Goal: Task Accomplishment & Management: Manage account settings

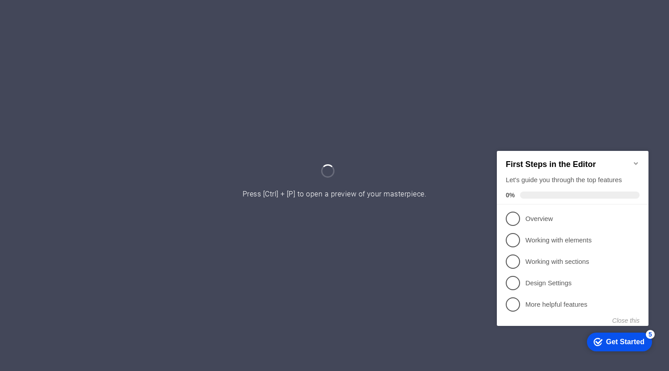
click at [634, 159] on icon "Minimize checklist" at bounding box center [636, 162] width 7 height 7
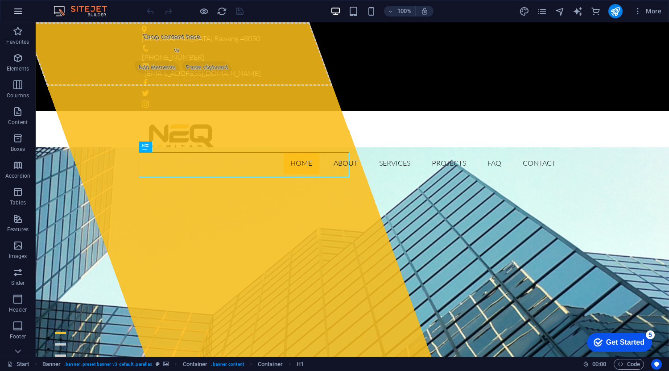
click at [20, 12] on icon "button" at bounding box center [18, 11] width 11 height 11
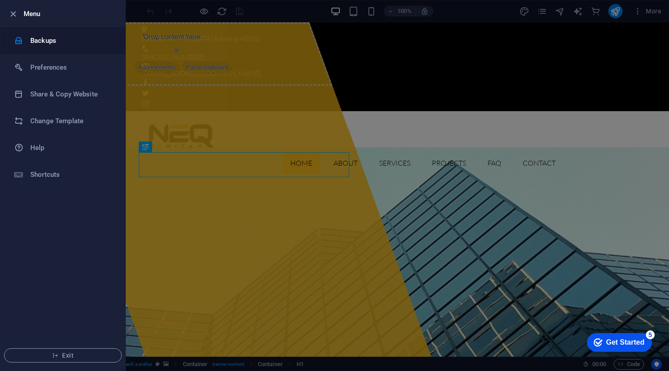
click at [50, 43] on h6 "Backups" at bounding box center [71, 40] width 83 height 11
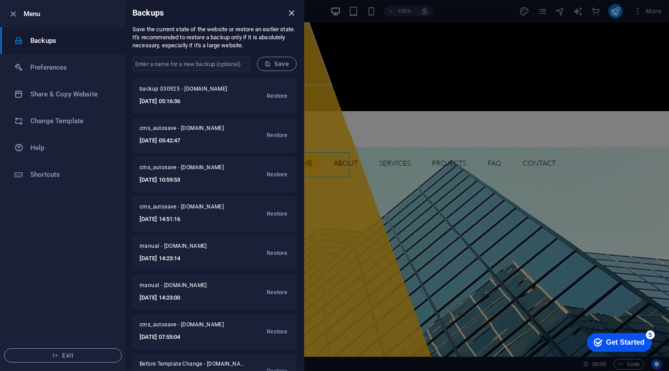
click at [293, 17] on icon "close" at bounding box center [291, 13] width 10 height 10
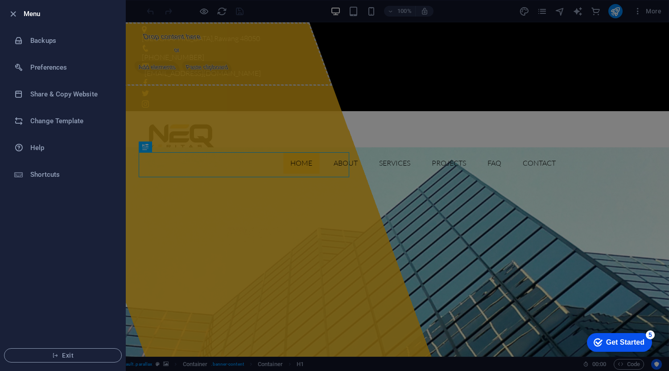
click at [473, 14] on div at bounding box center [334, 185] width 669 height 371
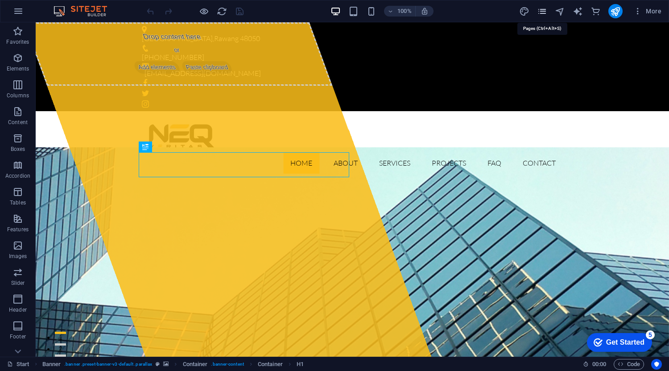
click at [543, 11] on icon "pages" at bounding box center [542, 11] width 10 height 10
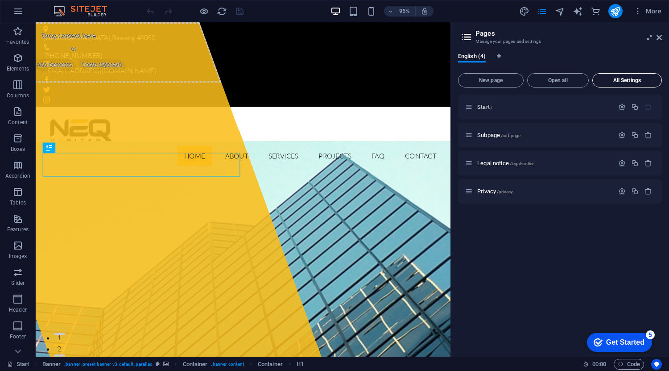
click at [630, 81] on span "All Settings" at bounding box center [627, 80] width 62 height 5
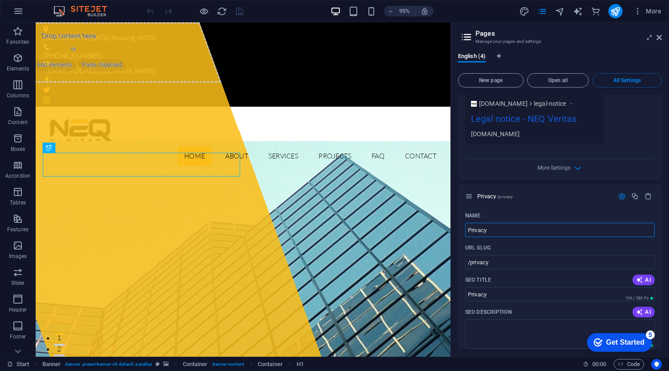
scroll to position [933, 0]
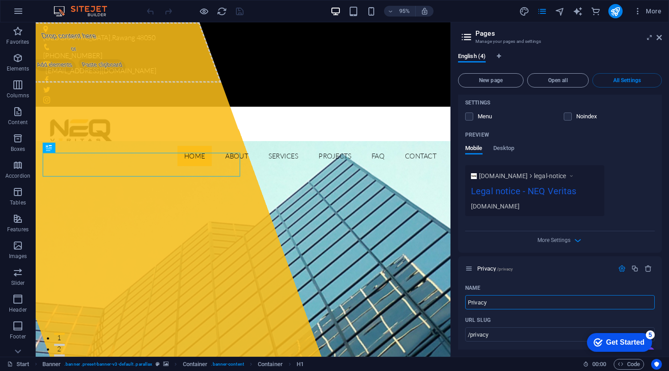
click at [526, 54] on div "English (4)" at bounding box center [560, 61] width 204 height 17
click at [468, 38] on icon at bounding box center [466, 37] width 13 height 12
drag, startPoint x: 660, startPoint y: 37, endPoint x: 554, endPoint y: 18, distance: 107.8
click at [660, 37] on icon at bounding box center [659, 37] width 5 height 7
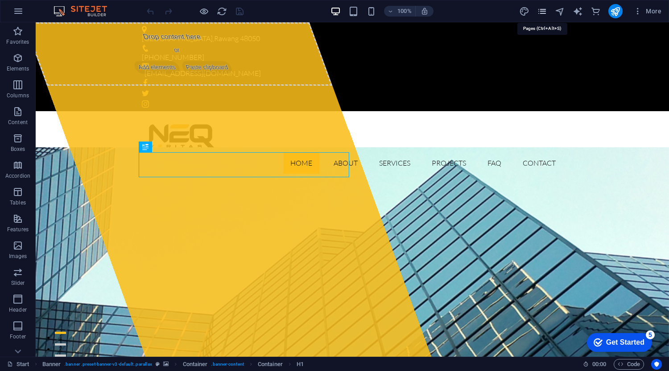
click at [542, 13] on icon "pages" at bounding box center [542, 11] width 10 height 10
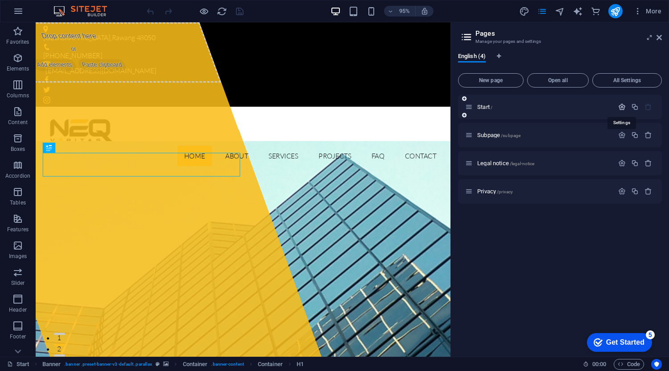
click at [624, 108] on icon "button" at bounding box center [622, 107] width 8 height 8
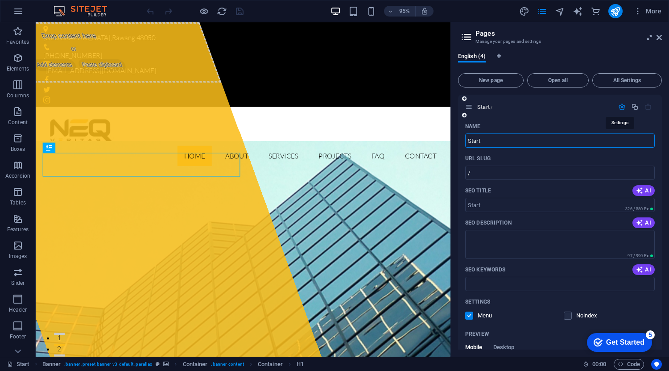
click at [620, 108] on icon "button" at bounding box center [622, 107] width 8 height 8
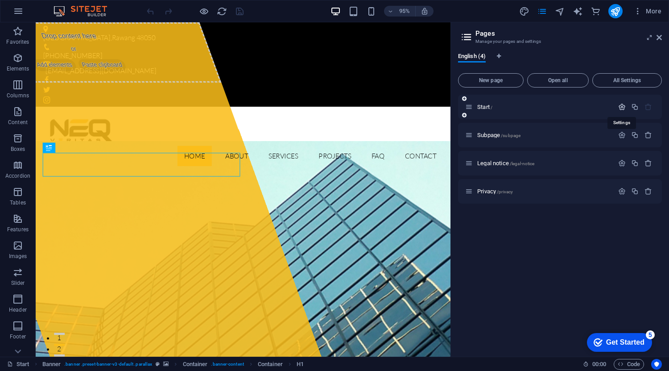
click at [620, 108] on icon "button" at bounding box center [622, 107] width 8 height 8
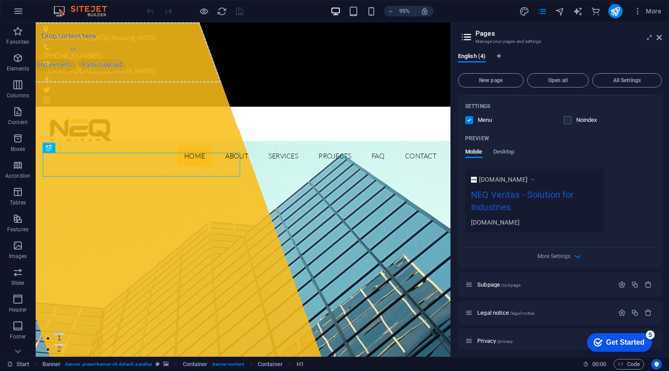
scroll to position [203, 0]
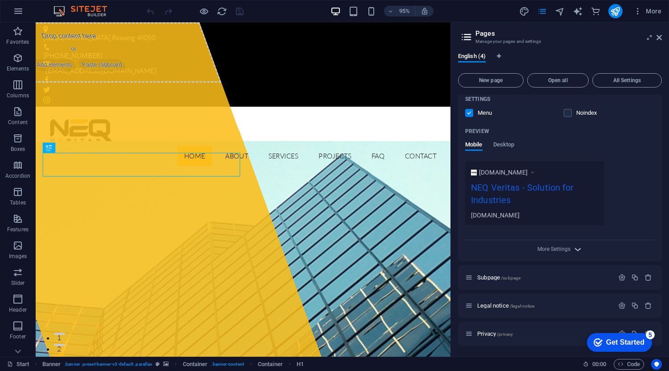
click at [575, 252] on icon "button" at bounding box center [578, 249] width 10 height 10
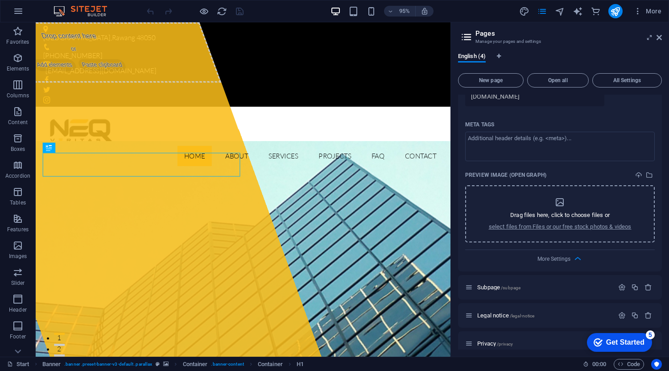
scroll to position [331, 0]
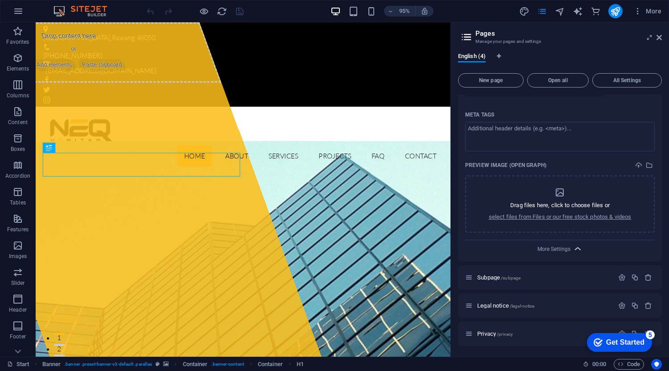
click at [573, 247] on icon "button" at bounding box center [578, 249] width 10 height 10
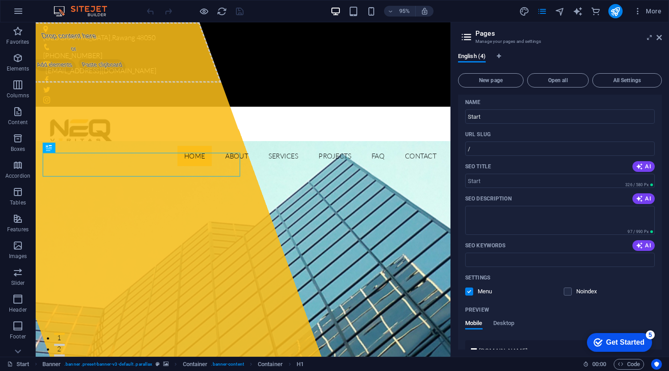
scroll to position [0, 0]
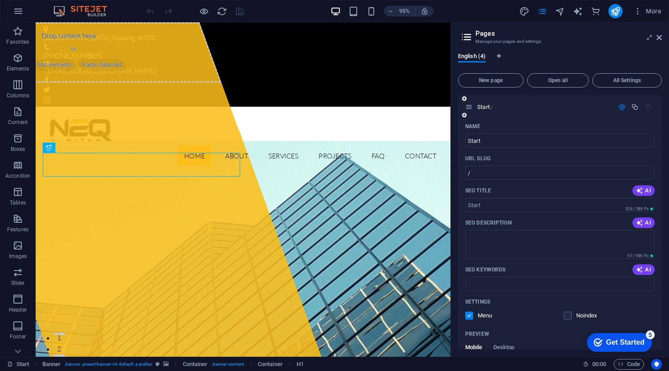
click at [621, 110] on icon "button" at bounding box center [622, 107] width 8 height 8
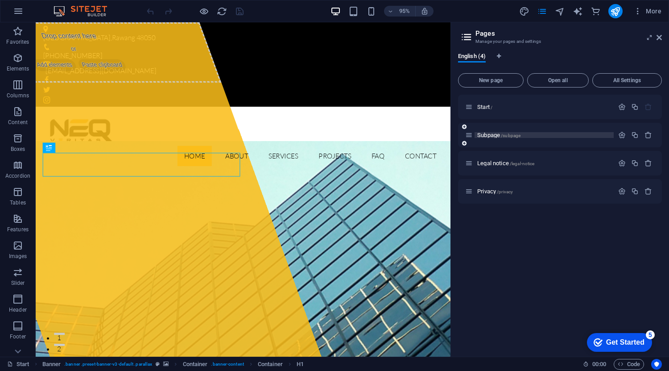
click at [559, 133] on p "Subpage /subpage" at bounding box center [544, 135] width 134 height 6
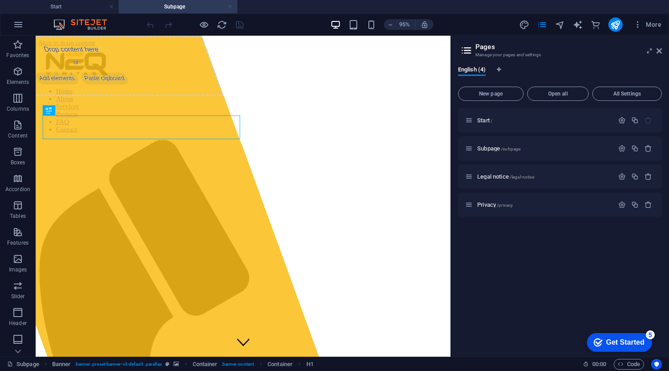
click at [231, 8] on link at bounding box center [230, 7] width 5 height 8
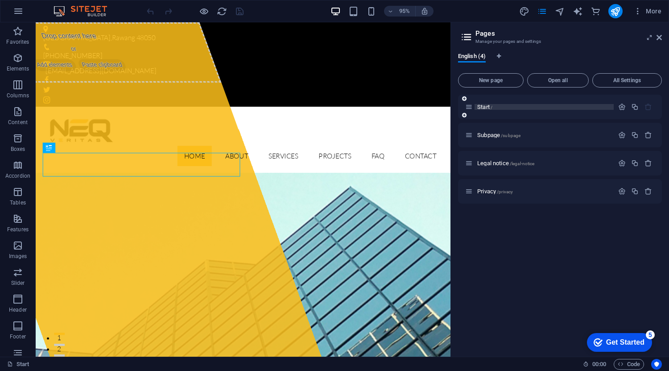
click at [493, 107] on p "Start /" at bounding box center [544, 107] width 134 height 6
click at [496, 106] on p "Start /" at bounding box center [544, 107] width 134 height 6
click at [499, 109] on p "Start /" at bounding box center [544, 107] width 134 height 6
click at [469, 108] on icon at bounding box center [469, 107] width 8 height 8
click at [560, 12] on icon "navigator" at bounding box center [560, 11] width 10 height 10
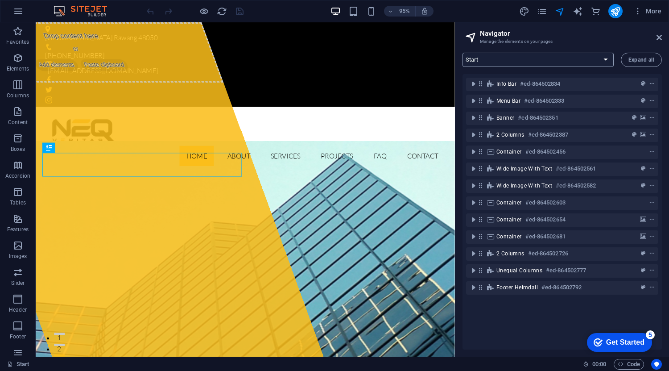
click at [600, 62] on select "Start Subpage Legal notice Privacy" at bounding box center [538, 60] width 151 height 14
click at [546, 12] on icon "pages" at bounding box center [542, 11] width 10 height 10
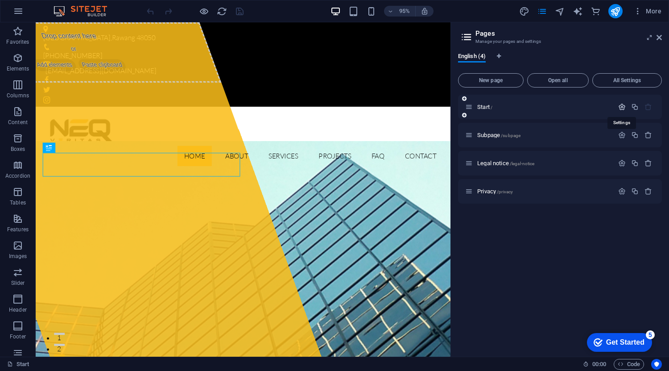
click at [625, 108] on icon "button" at bounding box center [622, 107] width 8 height 8
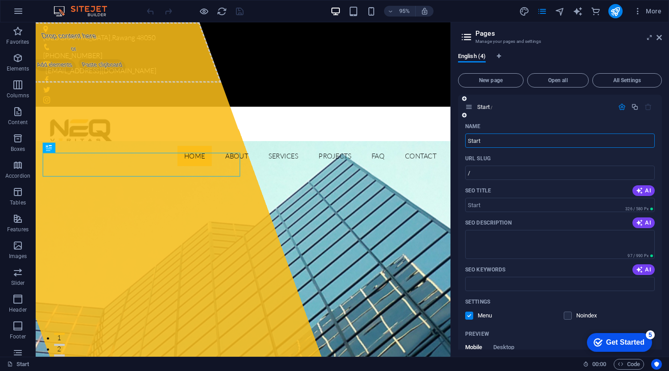
click at [625, 108] on button "button" at bounding box center [622, 107] width 13 height 8
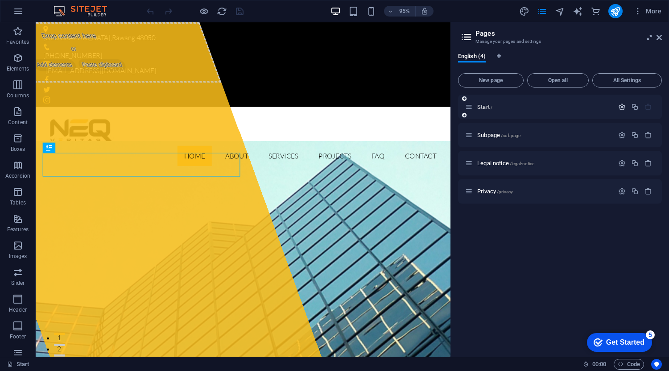
click at [620, 110] on icon "button" at bounding box center [622, 107] width 8 height 8
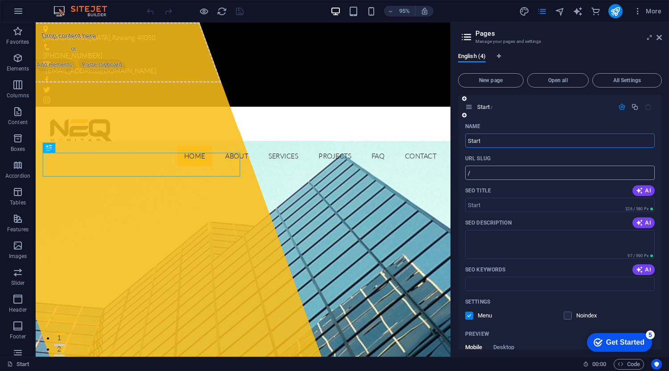
click at [542, 172] on input "/" at bounding box center [560, 173] width 190 height 14
type input "/Privacy"
click at [620, 105] on icon "button" at bounding box center [622, 107] width 8 height 8
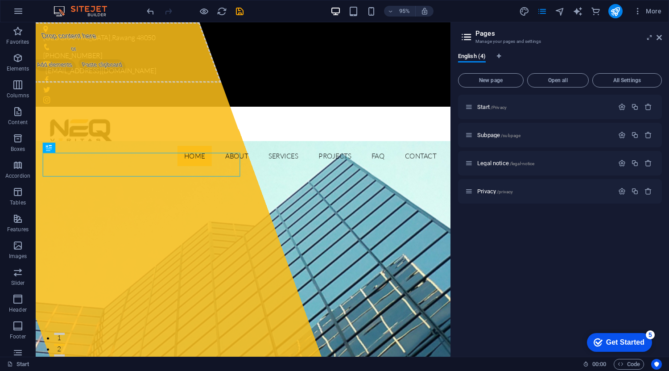
click at [561, 270] on div "Start /Privacy Subpage /subpage Legal notice /legal-notice Privacy /privacy" at bounding box center [560, 222] width 204 height 255
click at [561, 12] on icon "navigator" at bounding box center [560, 11] width 10 height 10
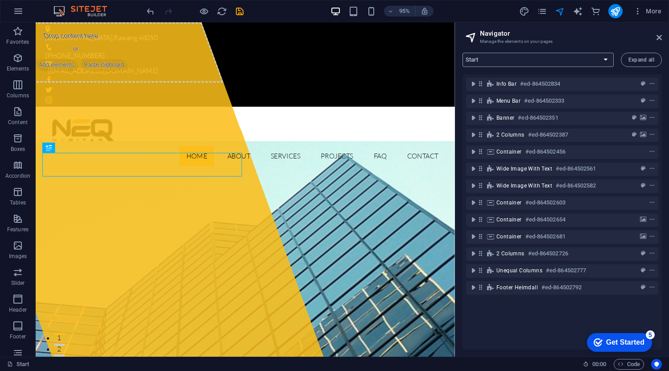
click at [566, 62] on select "Start Subpage Legal notice Privacy" at bounding box center [538, 60] width 151 height 14
click at [463, 53] on select "Start Subpage Legal notice Privacy" at bounding box center [538, 60] width 151 height 14
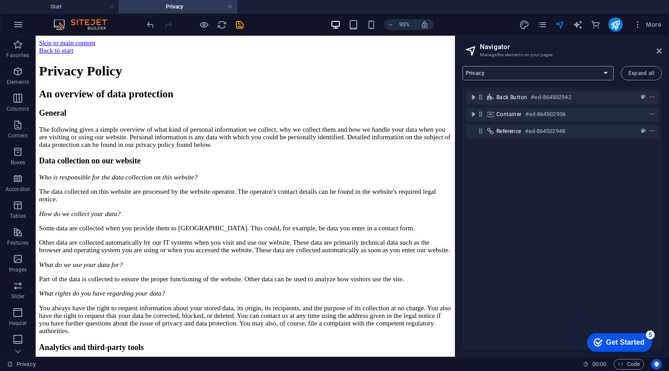
click at [553, 72] on select "Start Subpage Legal notice Privacy" at bounding box center [538, 73] width 151 height 14
select select "16482415-en"
click at [463, 66] on select "Start Subpage Legal notice Privacy" at bounding box center [538, 73] width 151 height 14
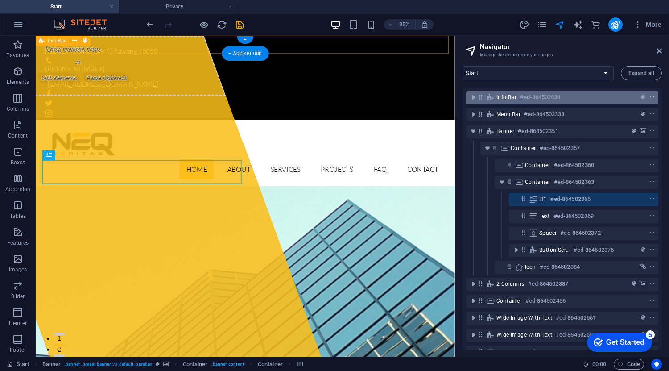
click at [649, 98] on icon "context-menu" at bounding box center [652, 97] width 6 height 6
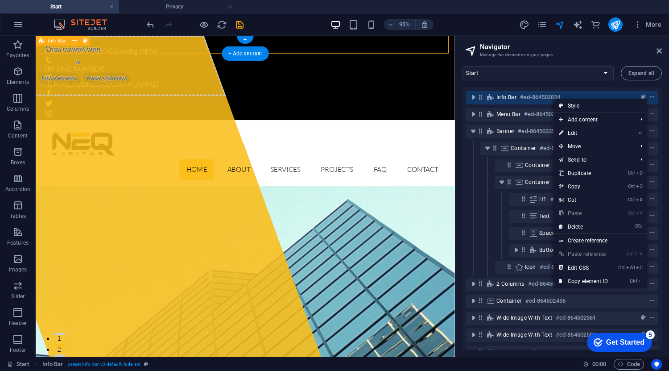
click at [651, 98] on icon "context-menu" at bounding box center [652, 97] width 6 height 6
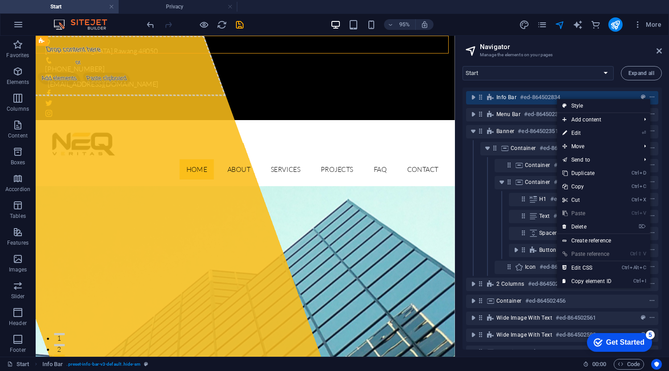
click at [549, 49] on h2 "Navigator" at bounding box center [571, 47] width 182 height 8
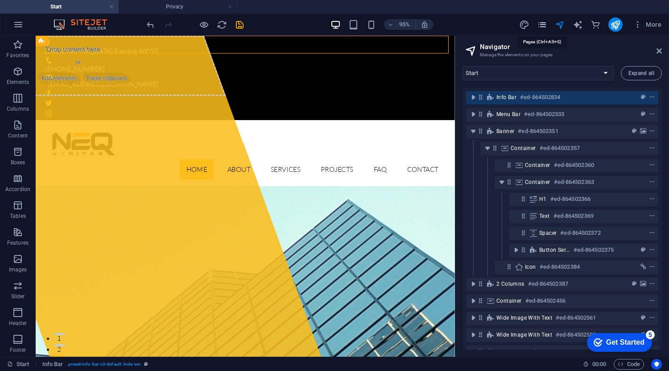
click at [545, 25] on icon "pages" at bounding box center [542, 25] width 10 height 10
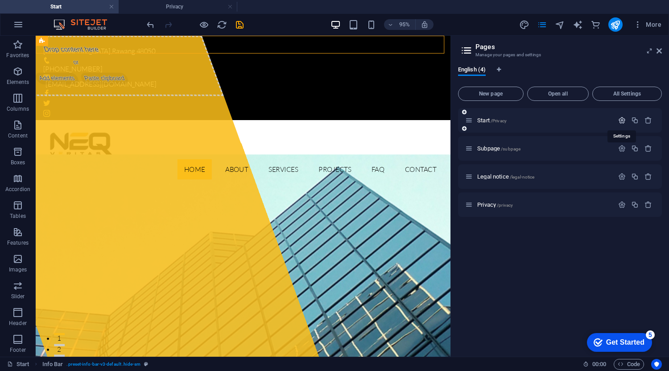
click at [620, 121] on icon "button" at bounding box center [622, 120] width 8 height 8
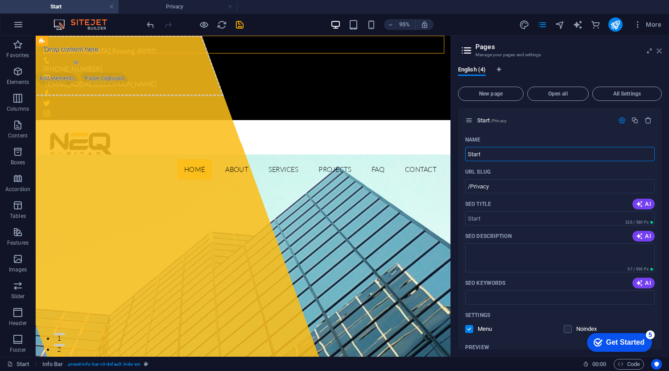
drag, startPoint x: 660, startPoint y: 53, endPoint x: 622, endPoint y: 17, distance: 52.1
click at [660, 53] on icon at bounding box center [659, 50] width 5 height 7
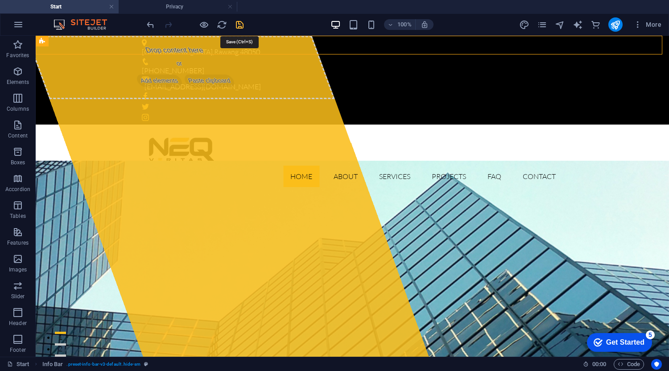
click at [239, 27] on icon "save" at bounding box center [240, 25] width 10 height 10
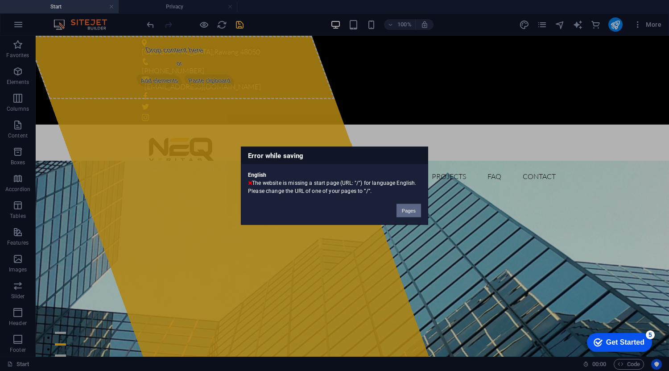
drag, startPoint x: 411, startPoint y: 210, endPoint x: 432, endPoint y: 175, distance: 40.0
click at [411, 210] on button "Pages" at bounding box center [409, 209] width 25 height 13
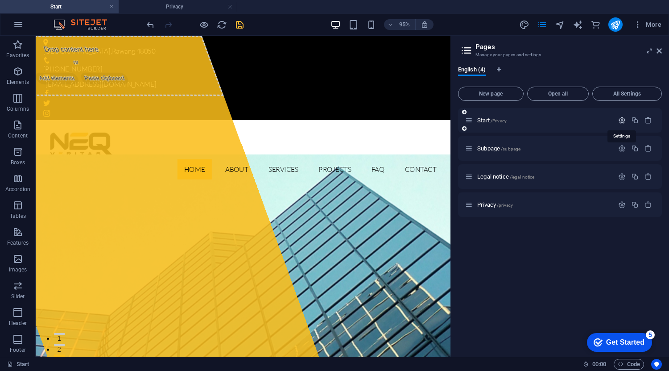
click at [623, 121] on icon "button" at bounding box center [622, 120] width 8 height 8
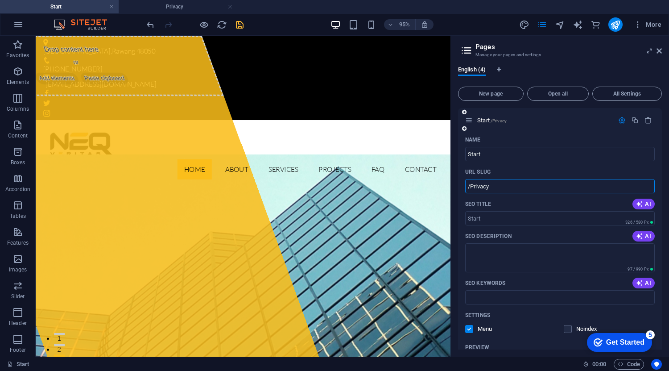
drag, startPoint x: 497, startPoint y: 188, endPoint x: 472, endPoint y: 193, distance: 25.1
click at [472, 193] on div "Name Start ​ URL SLUG /Privacy ​ SEO Title AI ​ 326 / 580 Px SEO Description AI…" at bounding box center [560, 304] width 204 height 345
type input "/"
click at [661, 50] on icon at bounding box center [659, 50] width 5 height 7
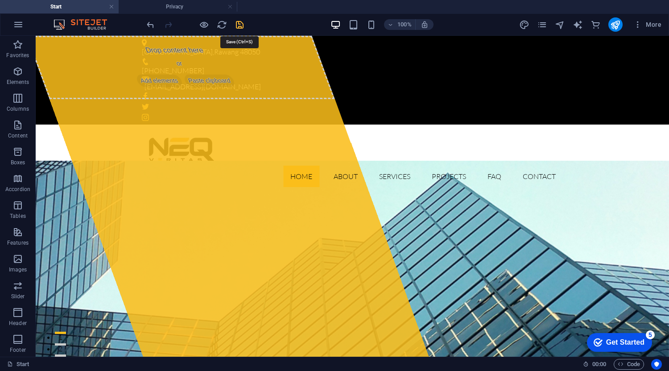
drag, startPoint x: 237, startPoint y: 26, endPoint x: 259, endPoint y: 20, distance: 22.3
click at [237, 26] on icon "save" at bounding box center [240, 25] width 10 height 10
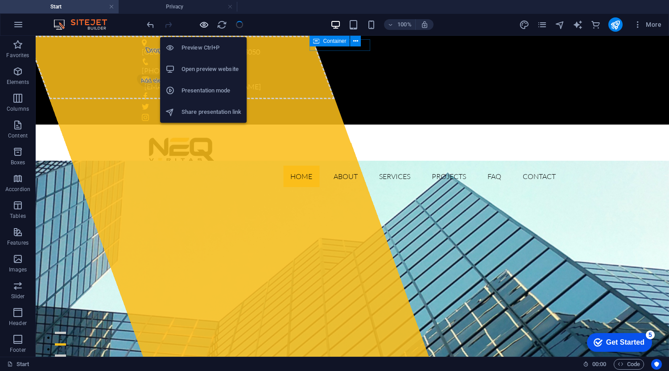
click at [206, 24] on icon "button" at bounding box center [204, 25] width 10 height 10
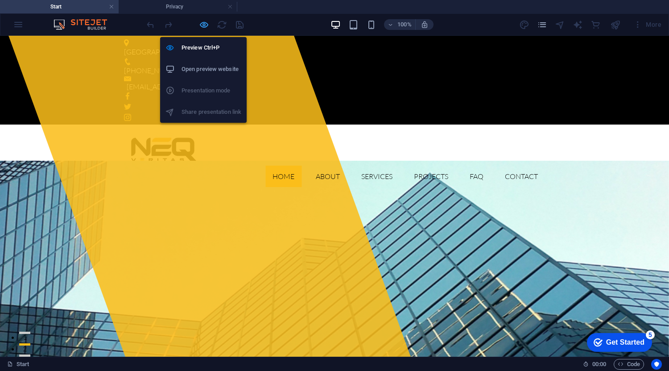
click at [206, 24] on icon "button" at bounding box center [204, 25] width 10 height 10
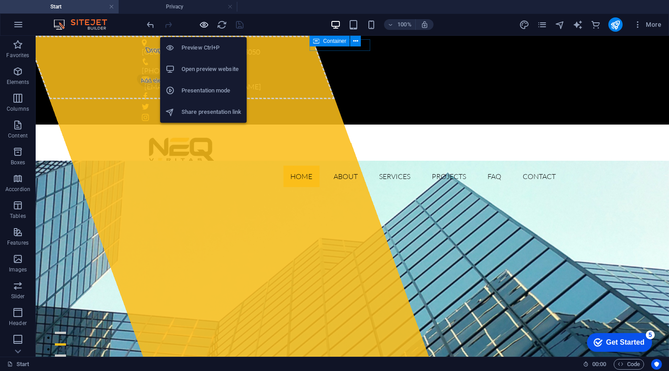
click at [206, 24] on icon "button" at bounding box center [204, 25] width 10 height 10
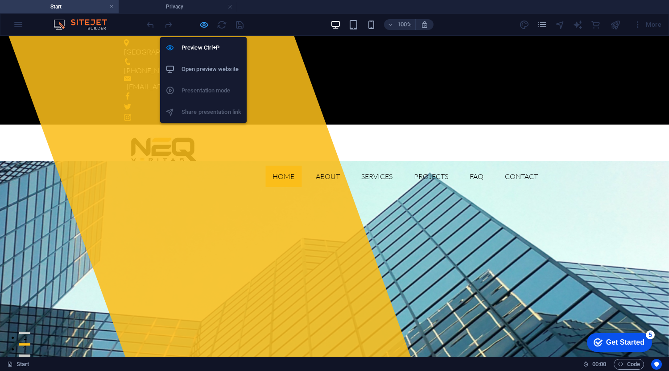
click at [206, 24] on icon "button" at bounding box center [204, 25] width 10 height 10
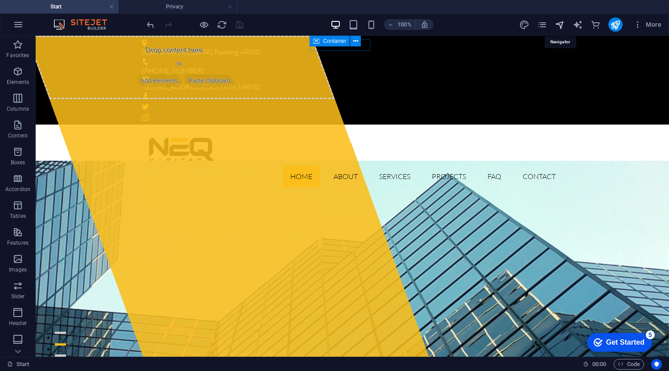
click at [558, 26] on icon "navigator" at bounding box center [560, 25] width 10 height 10
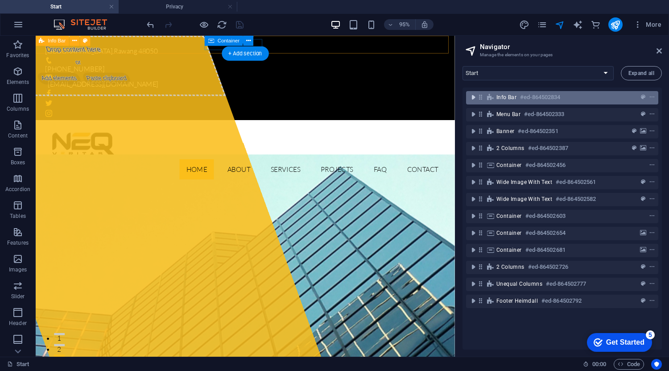
click at [475, 99] on icon "toggle-expand" at bounding box center [473, 97] width 9 height 9
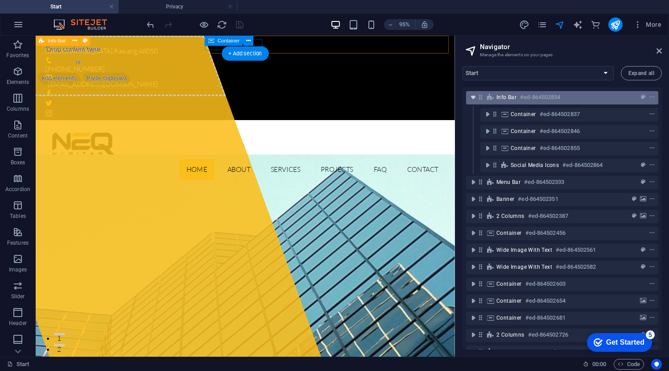
click at [474, 99] on icon "toggle-expand" at bounding box center [473, 97] width 9 height 9
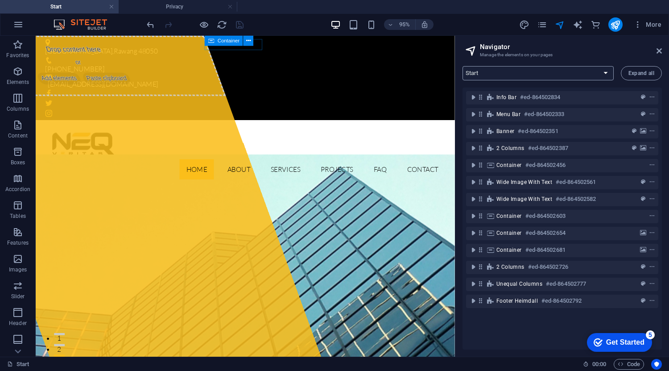
click at [608, 77] on select "Start Subpage Legal notice Privacy" at bounding box center [538, 73] width 151 height 14
click at [463, 66] on select "Start Subpage Legal notice Privacy" at bounding box center [538, 73] width 151 height 14
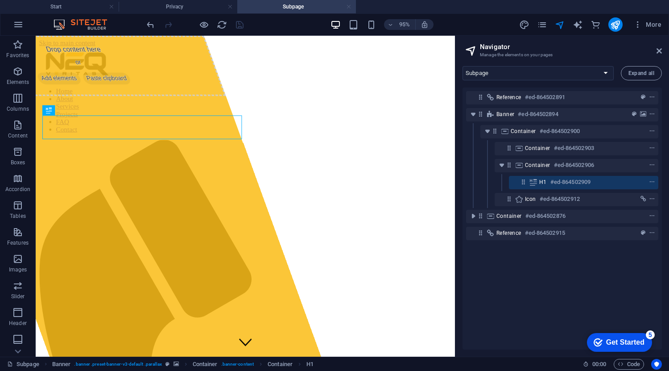
click at [350, 7] on link at bounding box center [348, 7] width 5 height 8
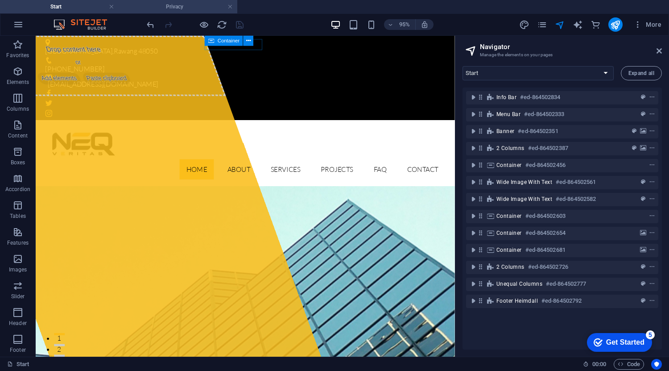
click at [188, 7] on h4 "Privacy" at bounding box center [178, 7] width 119 height 10
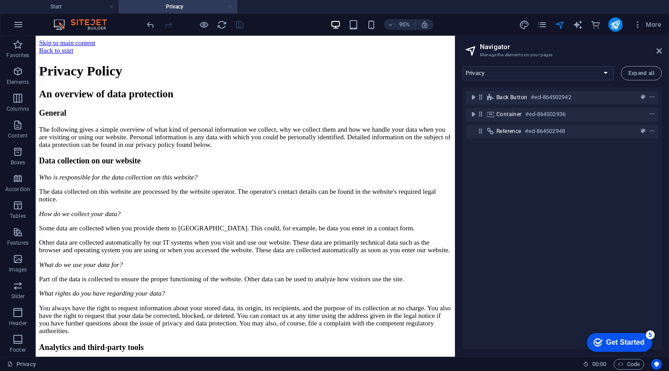
click at [230, 6] on link at bounding box center [230, 7] width 5 height 8
select select "16482415-en"
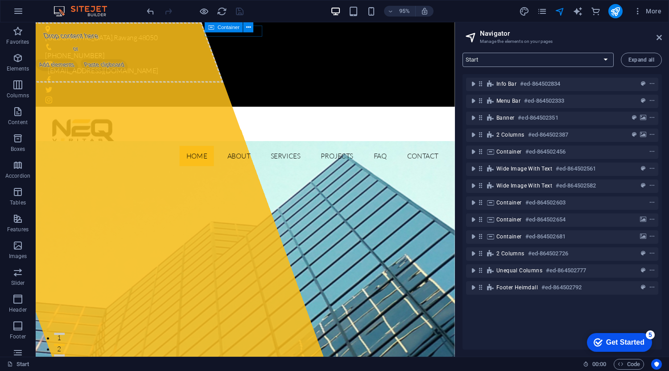
click at [592, 60] on select "Start Subpage Legal notice Privacy" at bounding box center [538, 60] width 151 height 14
click at [639, 12] on icon "button" at bounding box center [637, 11] width 9 height 9
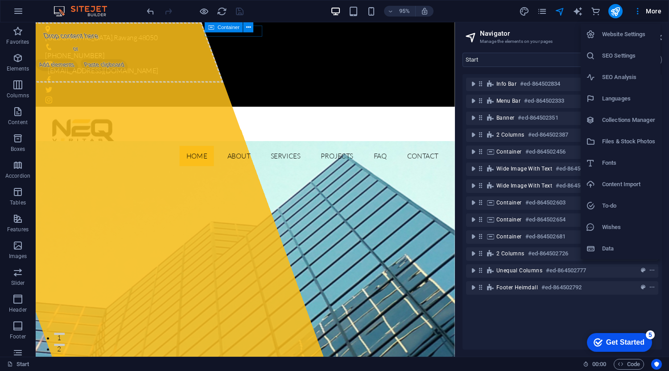
click at [635, 37] on h6 "Website Settings" at bounding box center [628, 34] width 53 height 11
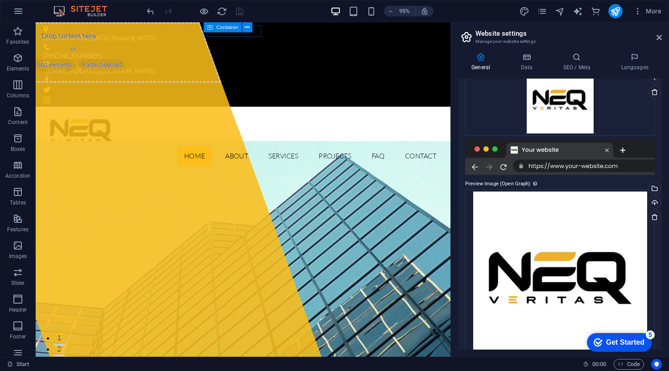
scroll to position [168, 0]
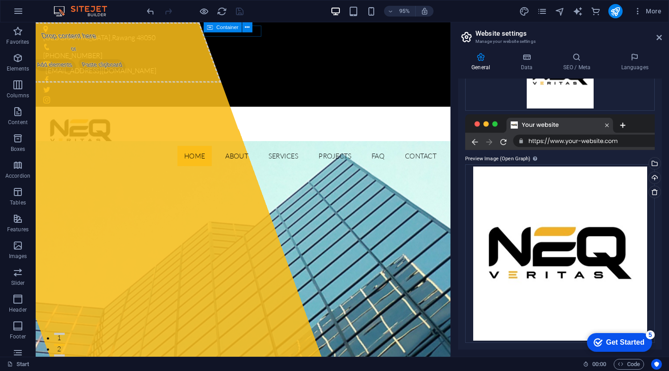
click at [619, 140] on div at bounding box center [560, 132] width 190 height 36
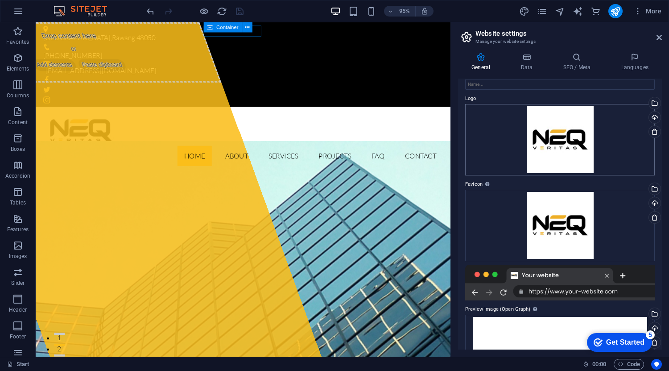
scroll to position [0, 0]
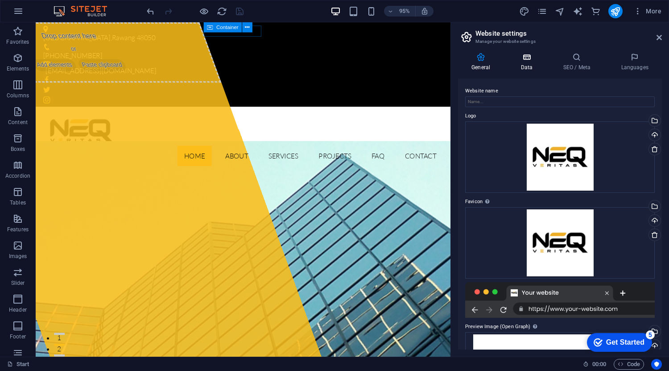
click at [533, 54] on icon at bounding box center [526, 57] width 39 height 9
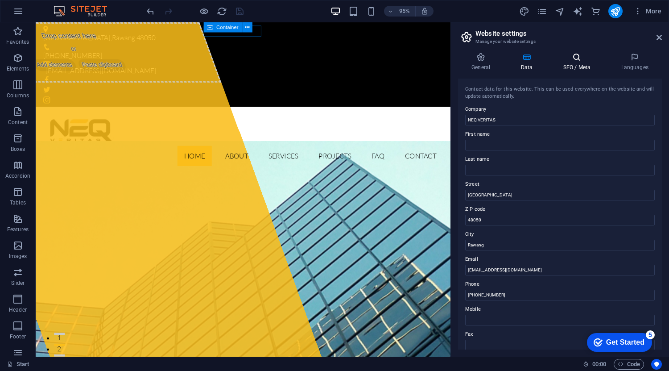
click at [571, 65] on h4 "SEO / Meta" at bounding box center [579, 62] width 58 height 19
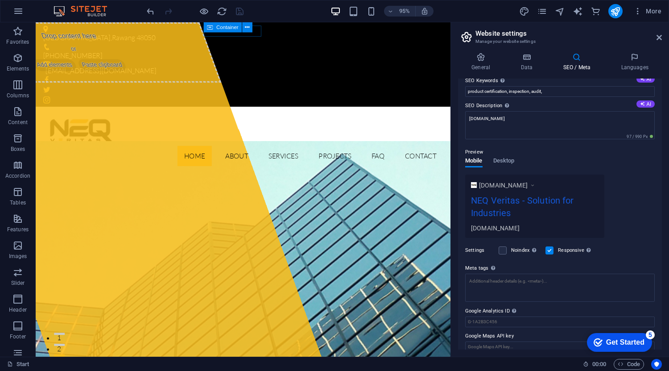
scroll to position [70, 0]
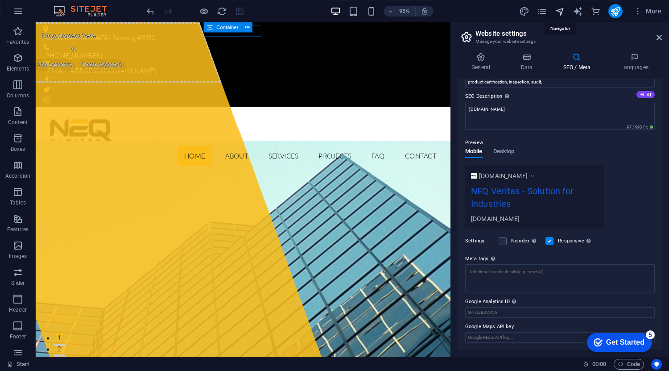
click at [563, 10] on icon "navigator" at bounding box center [560, 11] width 10 height 10
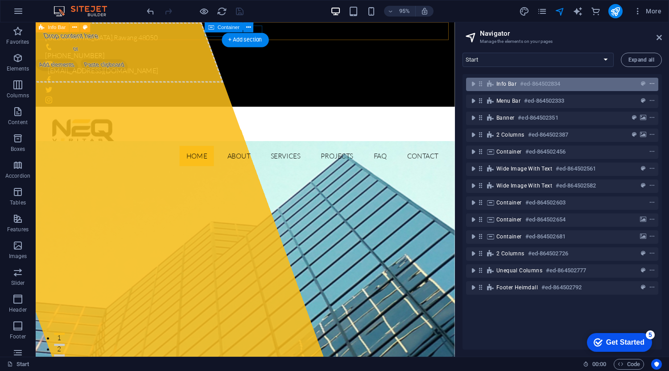
click at [650, 82] on icon "context-menu" at bounding box center [652, 84] width 6 height 6
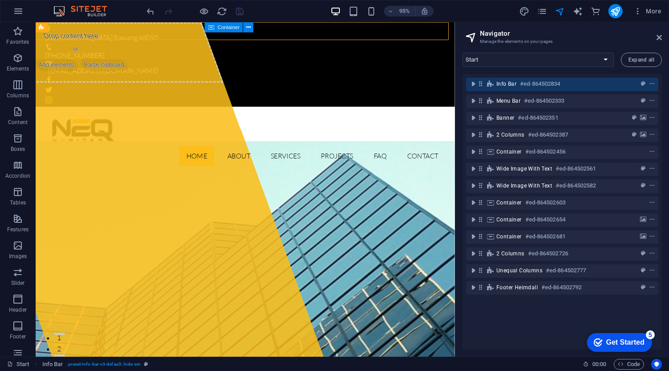
click at [598, 38] on h3 "Manage the elements on your pages" at bounding box center [562, 41] width 164 height 8
click at [544, 10] on icon "pages" at bounding box center [542, 11] width 10 height 10
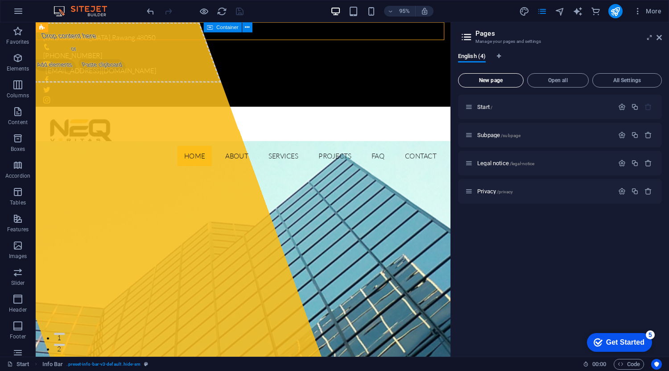
click at [492, 75] on button "New page" at bounding box center [491, 80] width 66 height 14
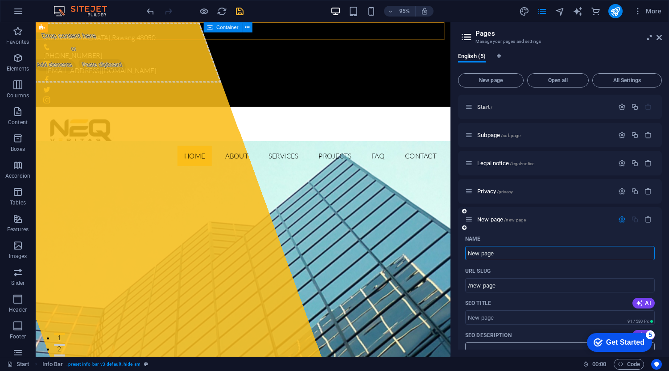
scroll to position [197, 0]
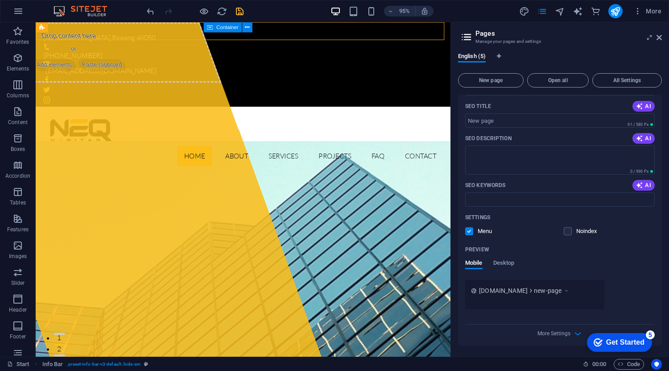
click at [471, 233] on label at bounding box center [469, 231] width 8 height 8
click at [0, 0] on input "checkbox" at bounding box center [0, 0] width 0 height 0
click at [508, 263] on span "Desktop" at bounding box center [503, 263] width 21 height 12
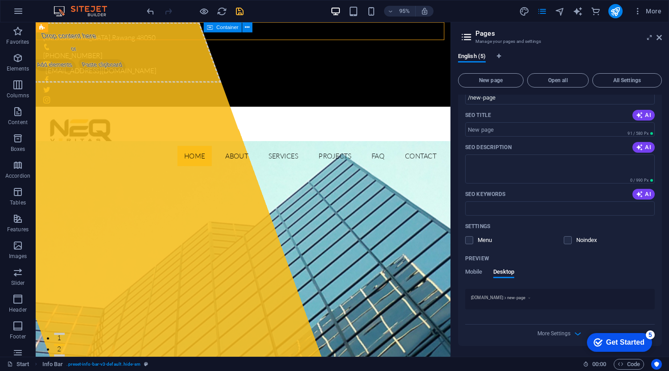
scroll to position [188, 0]
click at [474, 273] on span "Mobile" at bounding box center [473, 272] width 17 height 12
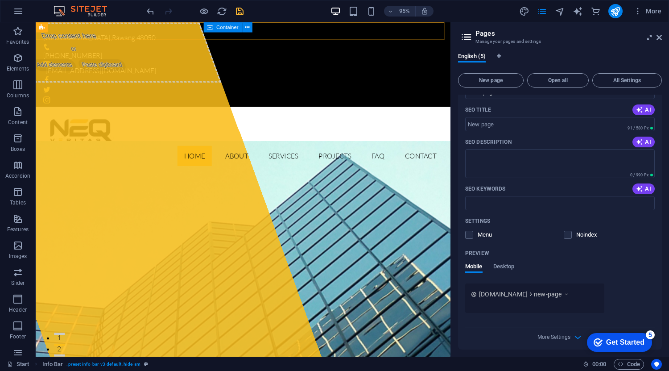
scroll to position [197, 0]
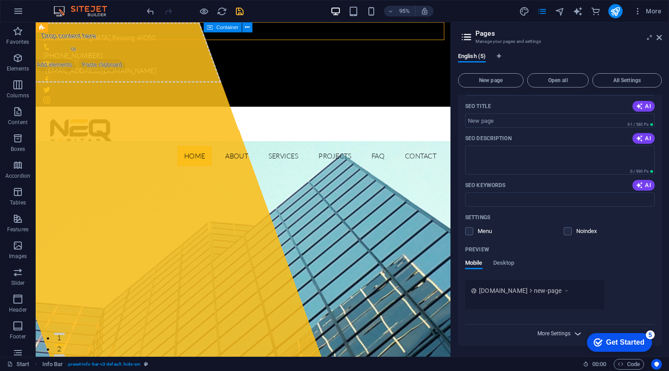
click at [561, 332] on span "More Settings" at bounding box center [554, 333] width 33 height 6
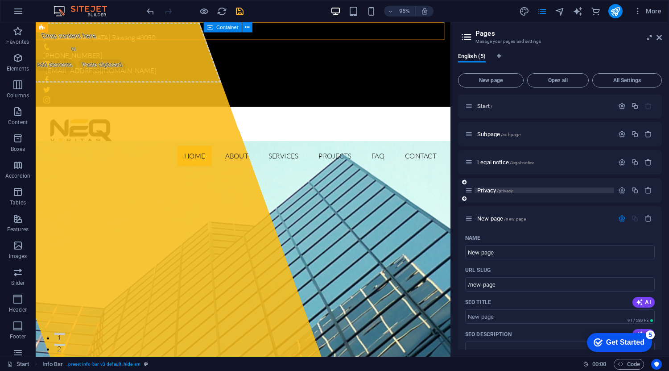
scroll to position [0, 0]
click at [661, 38] on icon at bounding box center [659, 37] width 5 height 7
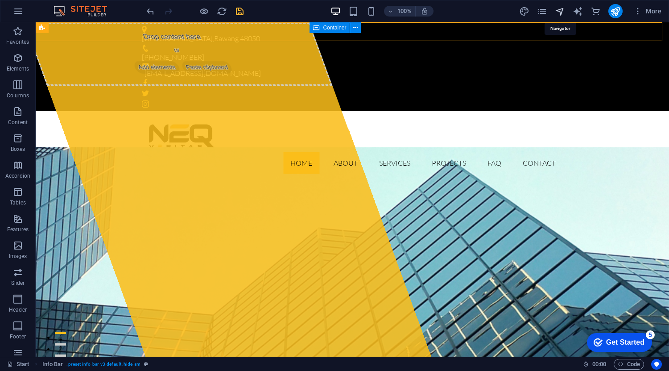
click at [559, 12] on icon "navigator" at bounding box center [560, 11] width 10 height 10
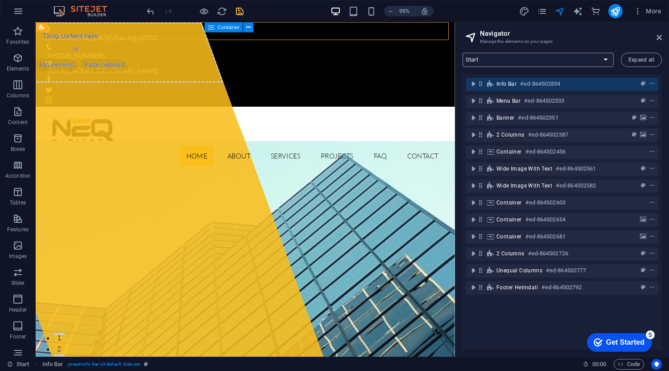
click at [593, 55] on select "Start Subpage Legal notice Privacy New page" at bounding box center [538, 60] width 151 height 14
click at [589, 57] on select "Start Subpage Legal notice Privacy New page" at bounding box center [538, 60] width 151 height 14
click at [650, 83] on icon "context-menu" at bounding box center [652, 84] width 6 height 6
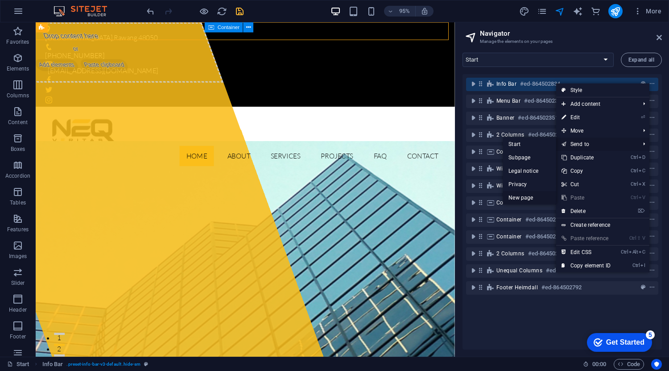
click at [527, 195] on link "New page" at bounding box center [529, 197] width 53 height 13
select select "null-en"
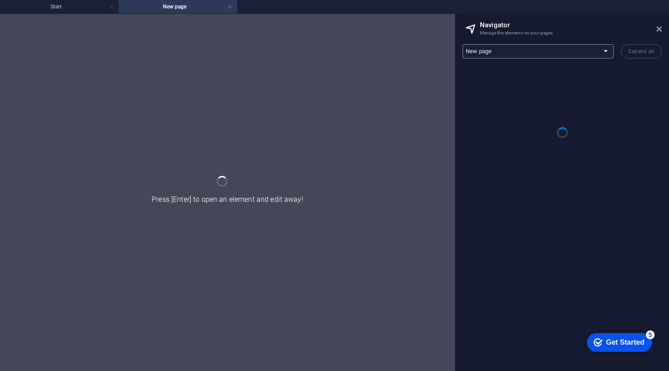
click at [578, 56] on select "Start Subpage Legal notice Privacy New page" at bounding box center [538, 51] width 151 height 14
click at [574, 48] on select "Start Subpage Legal notice Privacy New page" at bounding box center [538, 51] width 151 height 14
click at [659, 27] on icon at bounding box center [659, 28] width 5 height 7
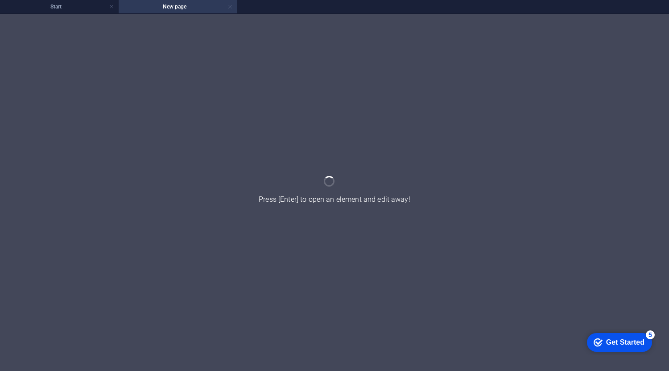
drag, startPoint x: 232, startPoint y: 7, endPoint x: 222, endPoint y: 6, distance: 9.4
click at [232, 7] on link at bounding box center [230, 7] width 5 height 8
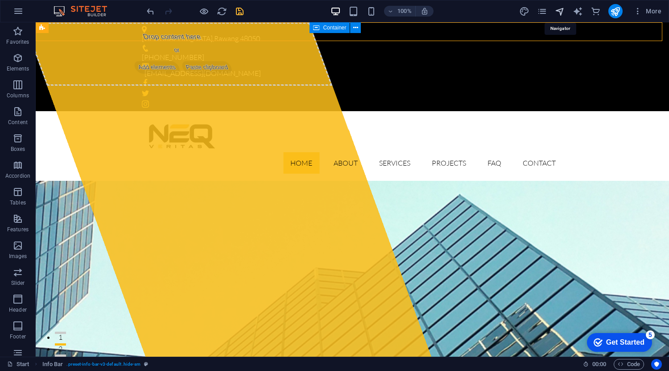
click at [556, 9] on icon "navigator" at bounding box center [560, 11] width 10 height 10
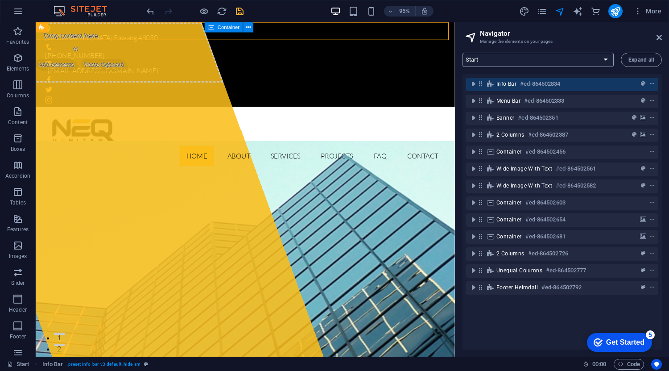
click at [590, 58] on select "Start Subpage Legal notice Privacy New page" at bounding box center [538, 60] width 151 height 14
click at [572, 58] on select "Start Subpage Legal notice Privacy New page" at bounding box center [538, 60] width 151 height 14
click at [542, 13] on icon "pages" at bounding box center [542, 11] width 10 height 10
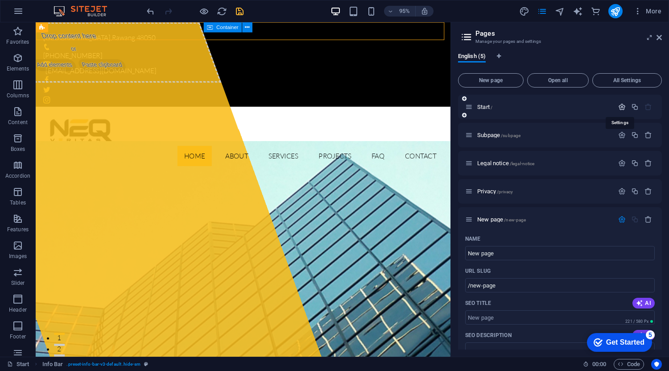
click at [621, 107] on icon "button" at bounding box center [622, 107] width 8 height 8
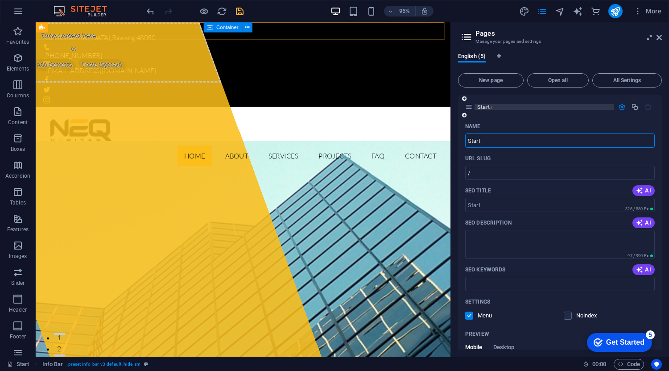
click at [571, 108] on p "Start /" at bounding box center [544, 107] width 134 height 6
click at [515, 143] on input "Start" at bounding box center [560, 140] width 190 height 14
drag, startPoint x: 573, startPoint y: 168, endPoint x: 472, endPoint y: 145, distance: 103.5
type input "n"
type input "New"
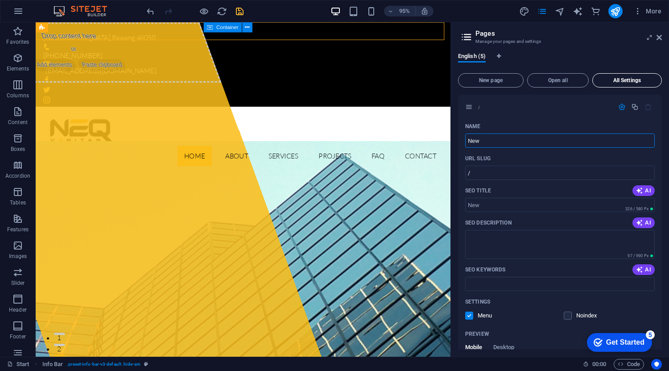
type input "/new"
type input "New"
click at [655, 37] on header "Pages Manage your pages and settings" at bounding box center [561, 33] width 202 height 23
click at [658, 37] on icon at bounding box center [659, 37] width 5 height 7
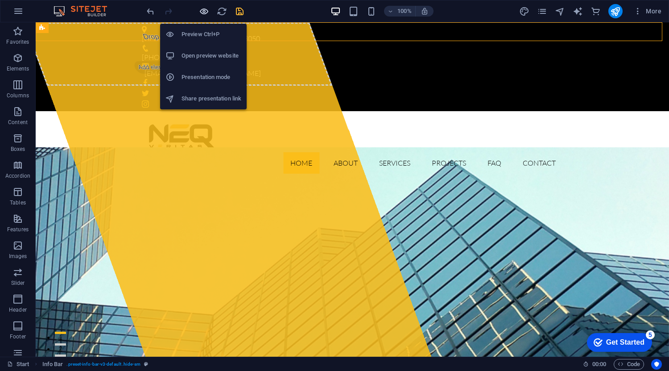
click at [202, 11] on icon "button" at bounding box center [204, 11] width 10 height 10
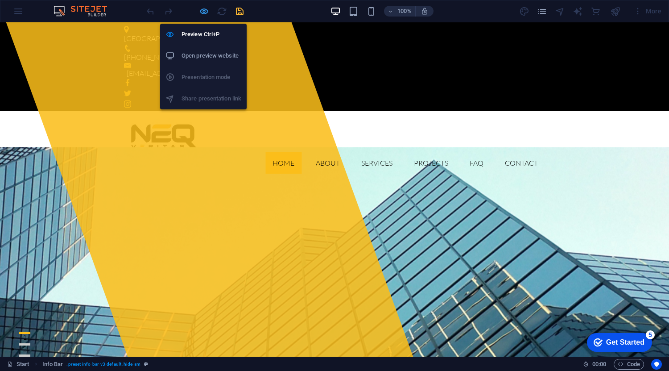
click at [202, 11] on icon "button" at bounding box center [204, 11] width 10 height 10
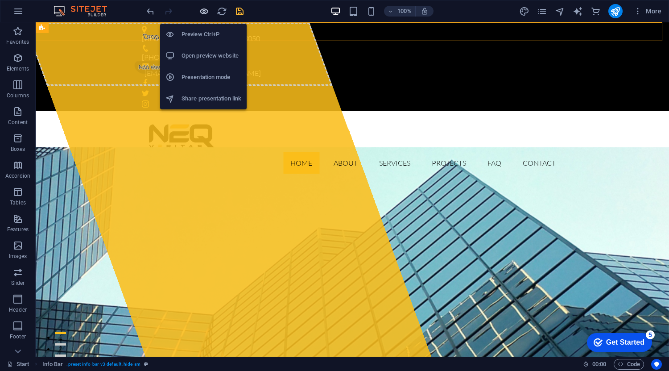
click at [202, 11] on icon "button" at bounding box center [204, 11] width 10 height 10
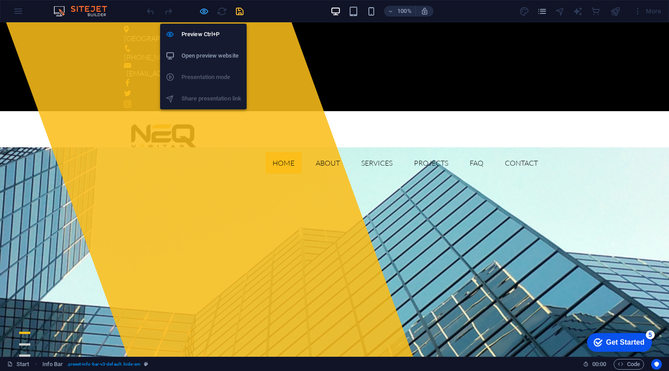
click at [202, 11] on icon "button" at bounding box center [204, 11] width 10 height 10
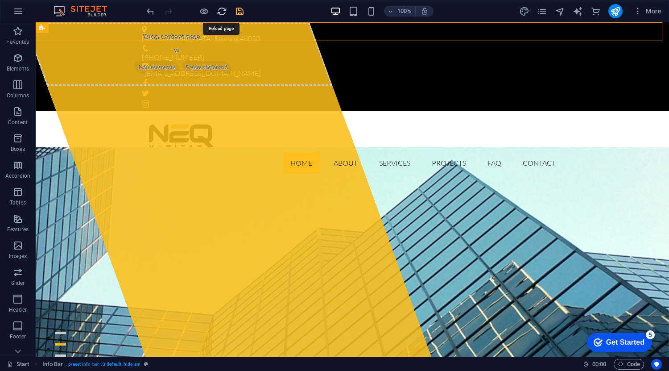
click at [222, 8] on icon "reload" at bounding box center [222, 11] width 10 height 10
click at [547, 15] on icon "pages" at bounding box center [542, 11] width 10 height 10
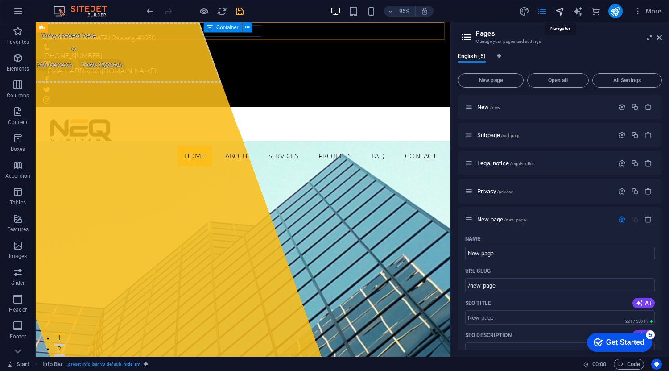
click at [563, 11] on icon "navigator" at bounding box center [560, 11] width 10 height 10
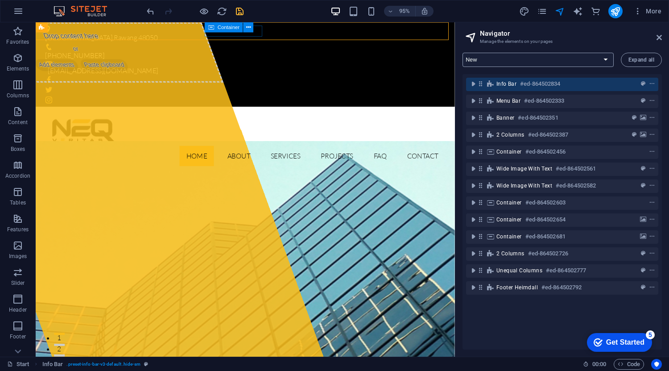
click at [518, 62] on select "New Subpage Legal notice Privacy New page" at bounding box center [538, 60] width 151 height 14
click at [463, 53] on select "New Subpage Legal notice Privacy New page" at bounding box center [538, 60] width 151 height 14
click at [558, 58] on select "New Subpage Legal notice Privacy New page" at bounding box center [538, 60] width 151 height 14
click at [463, 53] on select "New Subpage Legal notice Privacy New page" at bounding box center [538, 60] width 151 height 14
click at [495, 56] on select "New Subpage Legal notice Privacy New page" at bounding box center [538, 60] width 151 height 14
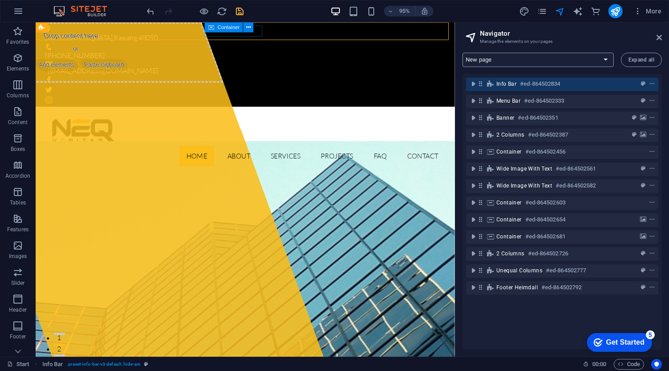
click at [463, 53] on select "New Subpage Legal notice Privacy New page" at bounding box center [538, 60] width 151 height 14
click at [602, 62] on select "New Subpage Legal notice Privacy New page" at bounding box center [538, 60] width 151 height 14
click at [529, 311] on div "Info Bar #ed-864502834 Menu Bar #ed-864502333 Banner #ed-864502351 2 columns #e…" at bounding box center [562, 211] width 199 height 275
click at [563, 60] on select "New Subpage Legal notice Privacy New page" at bounding box center [538, 60] width 151 height 14
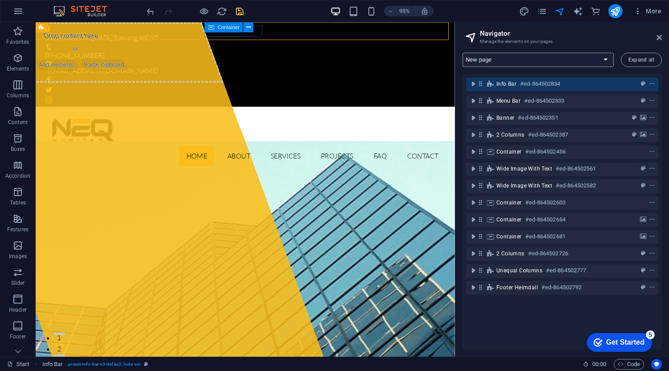
click at [463, 53] on select "New Subpage Legal notice Privacy New page" at bounding box center [538, 60] width 151 height 14
drag, startPoint x: 485, startPoint y: 58, endPoint x: 481, endPoint y: 66, distance: 8.6
click at [485, 58] on select "New Subpage Legal notice Privacy New page" at bounding box center [538, 60] width 151 height 14
click at [463, 53] on select "New Subpage Legal notice Privacy New page" at bounding box center [538, 60] width 151 height 14
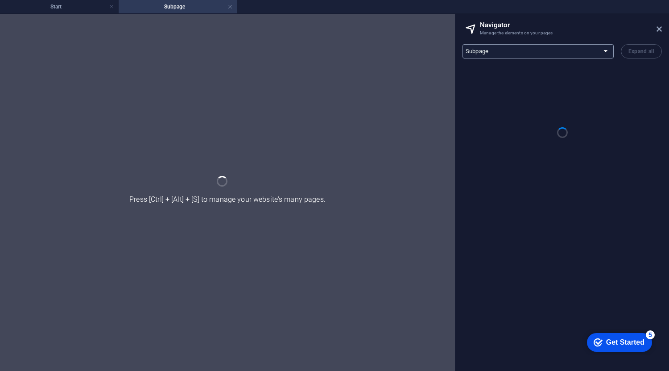
click at [491, 51] on select "New Subpage Legal notice Privacy New page" at bounding box center [538, 51] width 151 height 14
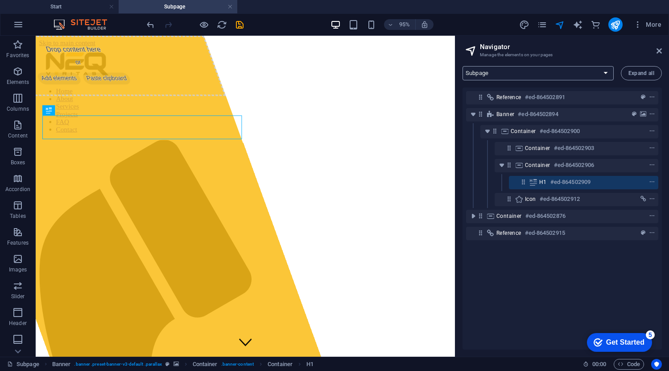
click at [493, 76] on select "New Subpage Legal notice Privacy New page" at bounding box center [538, 73] width 151 height 14
click at [463, 66] on select "New Subpage Legal notice Privacy New page" at bounding box center [538, 73] width 151 height 14
click at [497, 70] on select "New Subpage Legal notice Privacy New page" at bounding box center [538, 73] width 151 height 14
click at [463, 66] on select "New Subpage Legal notice Privacy New page" at bounding box center [538, 73] width 151 height 14
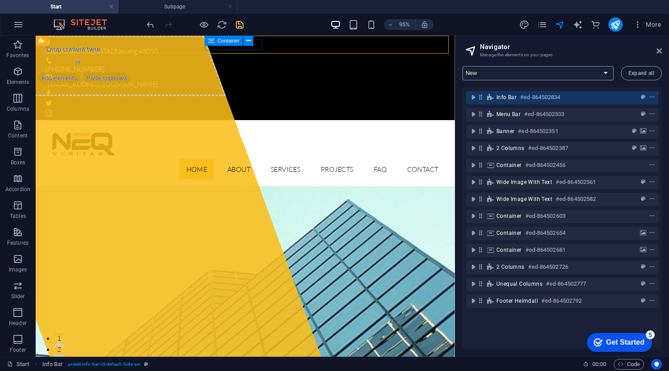
click at [558, 70] on select "New Subpage Legal notice Privacy New page" at bounding box center [538, 73] width 151 height 14
click at [593, 50] on h2 "Navigator" at bounding box center [571, 47] width 182 height 8
click at [204, 2] on h4 "Subpage" at bounding box center [178, 7] width 119 height 10
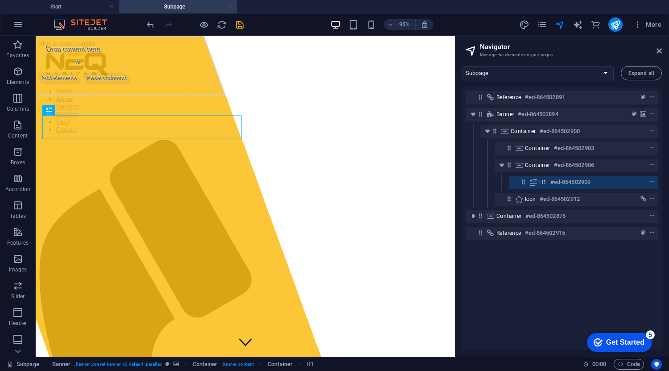
click at [231, 6] on link at bounding box center [230, 7] width 5 height 8
select select "16482415-en"
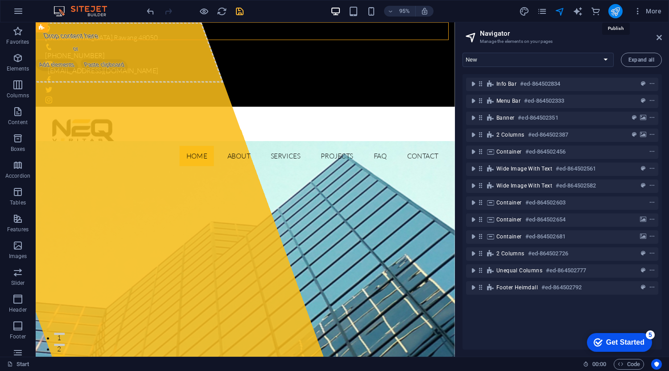
click at [619, 9] on icon "publish" at bounding box center [615, 11] width 10 height 10
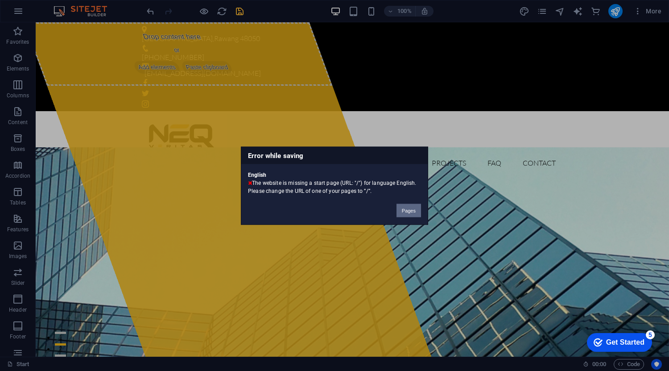
click at [414, 213] on button "Pages" at bounding box center [409, 209] width 25 height 13
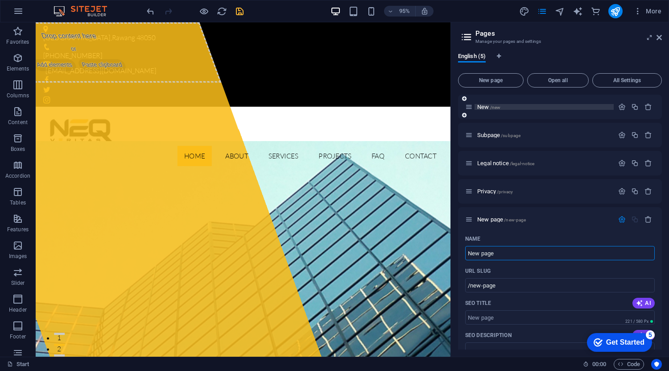
click at [518, 106] on p "New /new" at bounding box center [544, 107] width 134 height 6
click at [507, 107] on p "New /new" at bounding box center [544, 107] width 134 height 6
click at [624, 108] on icon "button" at bounding box center [622, 107] width 8 height 8
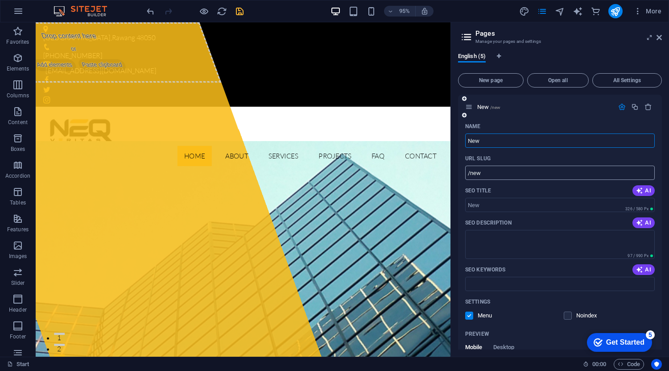
click at [497, 172] on input "/new" at bounding box center [560, 173] width 190 height 14
type input "/"
click at [491, 15] on div "95% More" at bounding box center [405, 11] width 520 height 14
click at [615, 9] on icon "publish" at bounding box center [615, 11] width 10 height 10
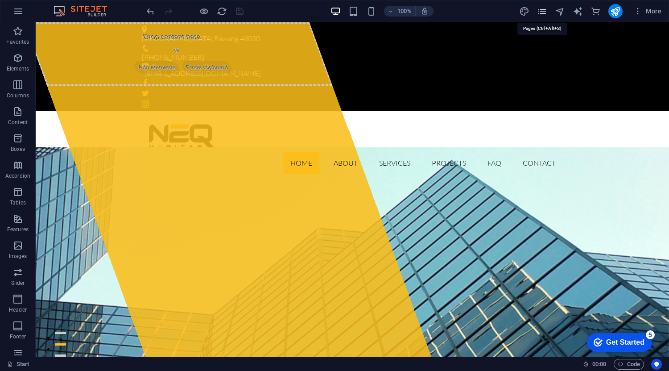
click at [543, 10] on icon "pages" at bounding box center [542, 11] width 10 height 10
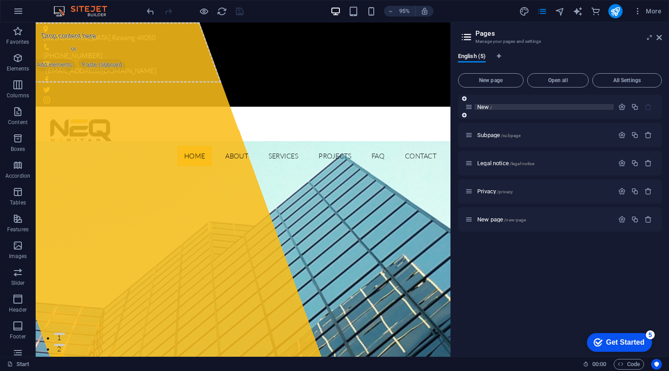
click at [515, 106] on p "New /" at bounding box center [544, 107] width 134 height 6
click at [621, 107] on icon "button" at bounding box center [622, 107] width 8 height 8
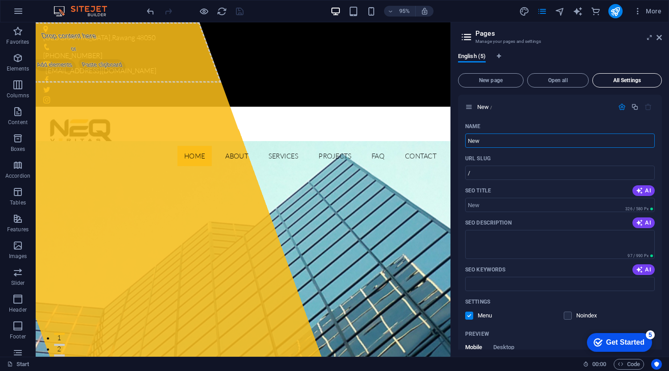
click at [614, 75] on button "All Settings" at bounding box center [627, 80] width 70 height 14
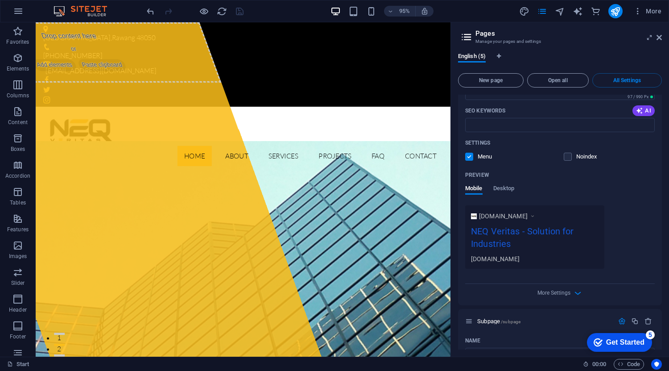
scroll to position [80, 0]
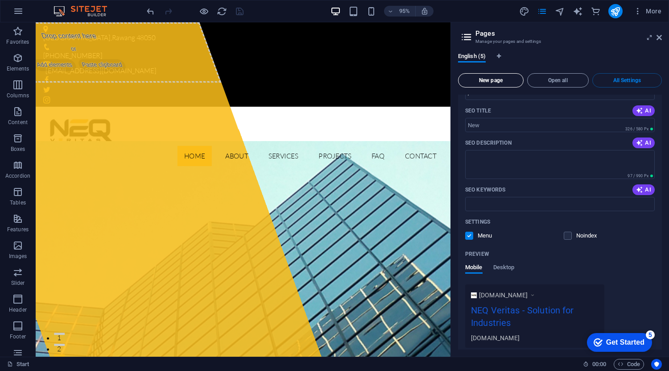
click at [496, 79] on span "New page" at bounding box center [491, 80] width 58 height 5
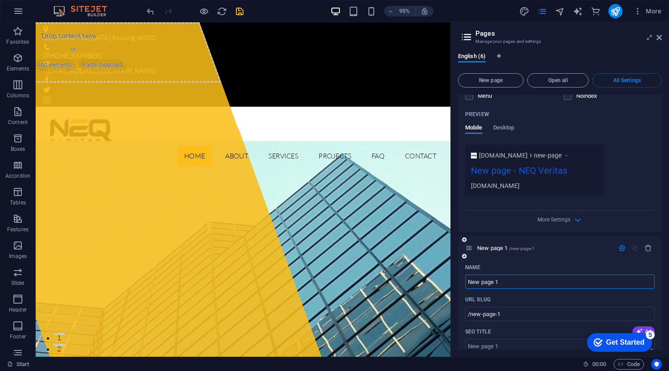
scroll to position [1734, 0]
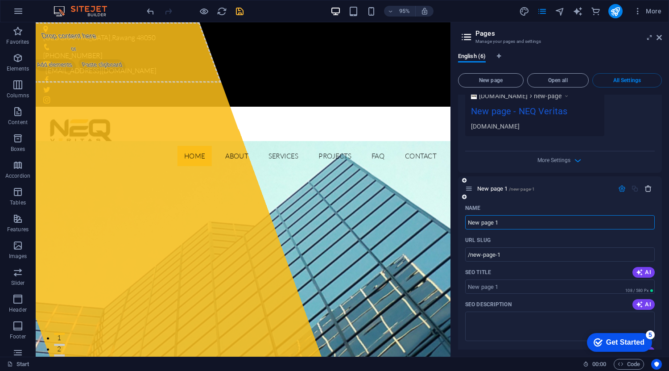
click at [648, 190] on icon "button" at bounding box center [649, 189] width 8 height 8
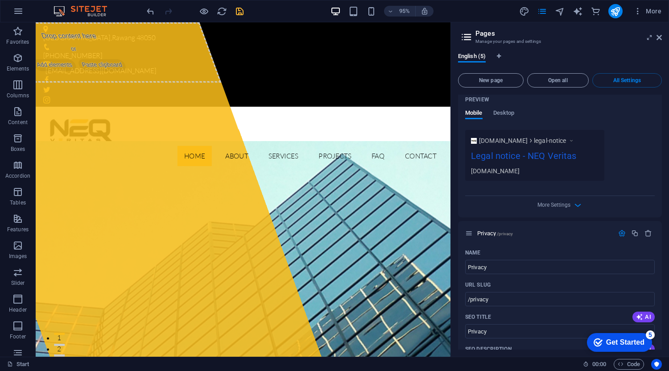
scroll to position [892, 0]
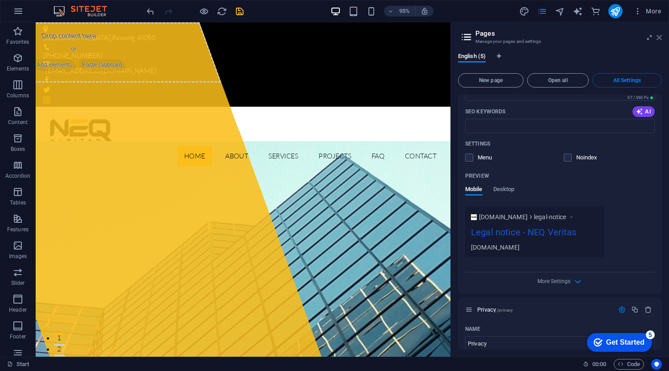
drag, startPoint x: 659, startPoint y: 37, endPoint x: 579, endPoint y: 24, distance: 81.3
click at [659, 37] on icon at bounding box center [659, 37] width 5 height 7
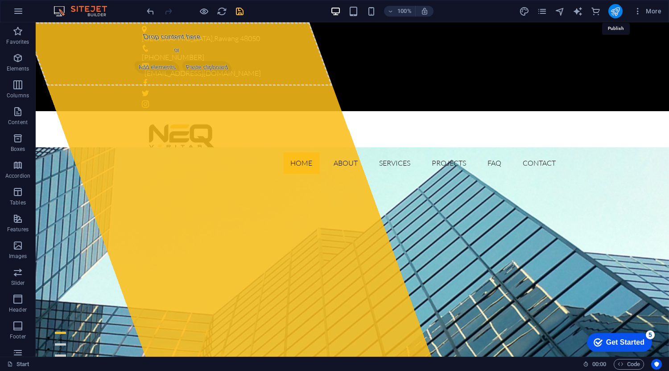
click at [615, 11] on icon "publish" at bounding box center [615, 11] width 10 height 10
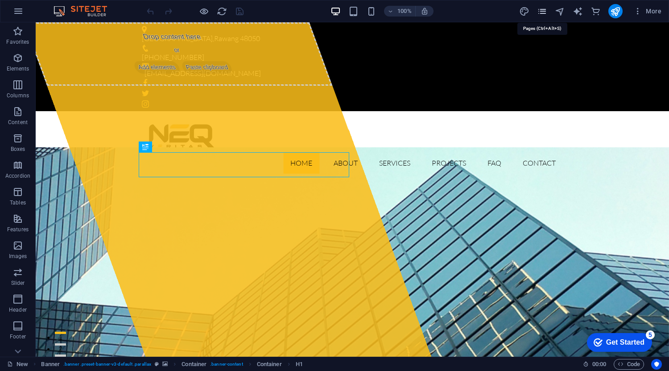
click at [541, 14] on icon "pages" at bounding box center [542, 11] width 10 height 10
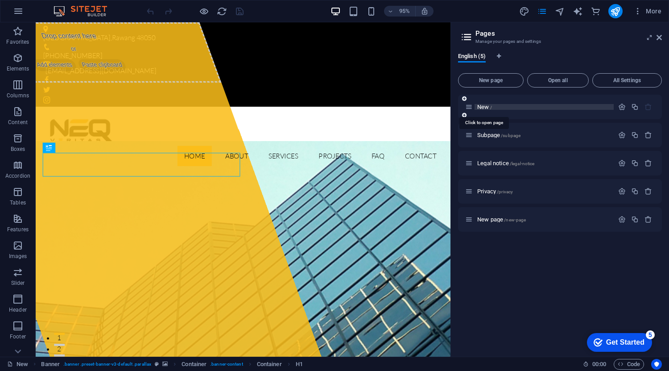
click at [486, 107] on span "New /" at bounding box center [484, 106] width 15 height 7
click at [504, 108] on p "New /" at bounding box center [544, 107] width 134 height 6
click at [510, 106] on p "New /" at bounding box center [544, 107] width 134 height 6
click at [624, 105] on icon "button" at bounding box center [622, 107] width 8 height 8
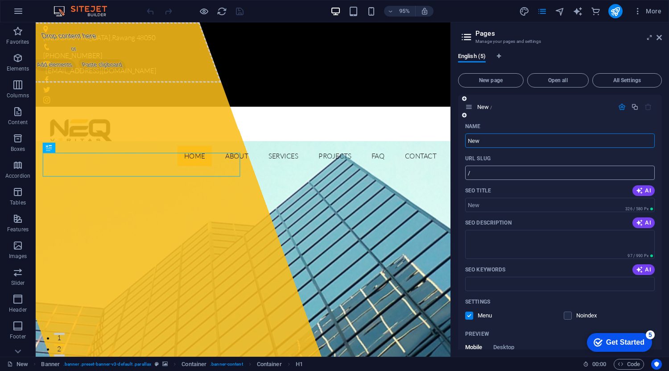
click at [506, 175] on input "/" at bounding box center [560, 173] width 190 height 14
type input "/New"
click at [620, 108] on icon "button" at bounding box center [622, 107] width 8 height 8
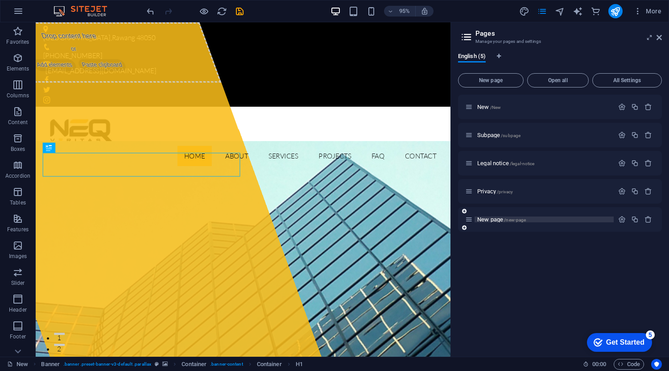
click at [534, 219] on p "New page /new-page" at bounding box center [544, 219] width 134 height 6
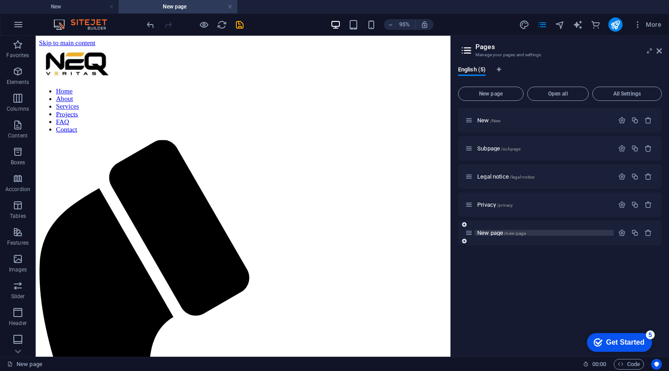
click at [548, 235] on p "New page /new-page" at bounding box center [544, 233] width 134 height 6
click at [518, 231] on span "/new-page" at bounding box center [515, 233] width 22 height 5
click at [624, 233] on icon "button" at bounding box center [622, 233] width 8 height 8
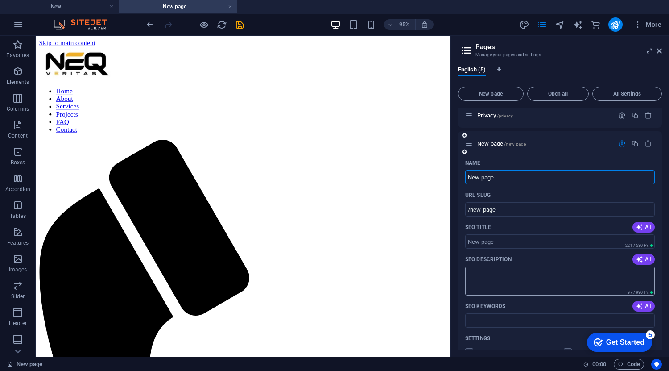
scroll to position [134, 0]
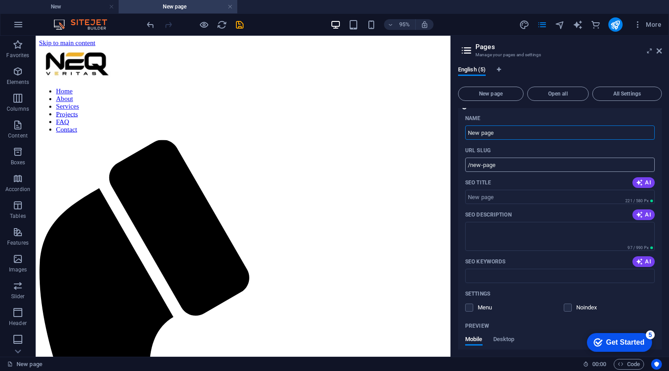
click at [509, 160] on input "/new-page" at bounding box center [560, 164] width 190 height 14
type input "/"
click at [497, 194] on input "SEO Title" at bounding box center [560, 197] width 190 height 14
drag, startPoint x: 501, startPoint y: 194, endPoint x: 465, endPoint y: 197, distance: 35.8
click at [465, 197] on div "Name New page ​ URL SLUG / ​ SEO Title AI ​ 221 / 580 Px SEO Description AI ​ 9…" at bounding box center [560, 277] width 204 height 332
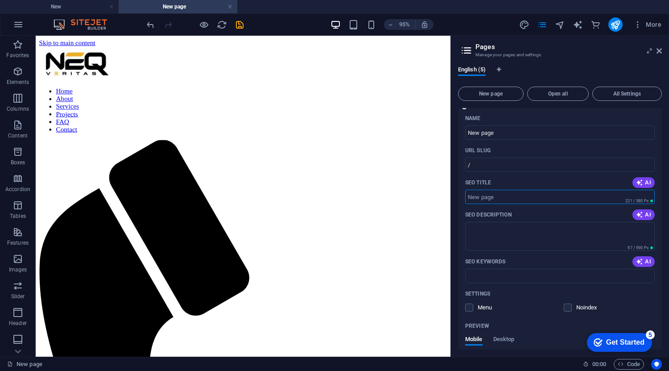
click at [502, 198] on input "SEO Title" at bounding box center [560, 197] width 190 height 14
click at [505, 201] on input "SEO Title" at bounding box center [560, 197] width 190 height 14
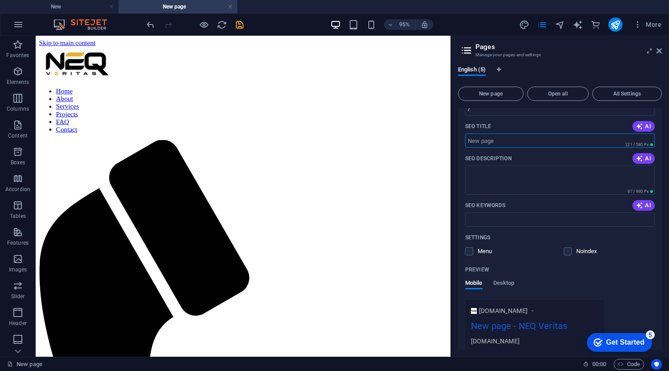
scroll to position [232, 0]
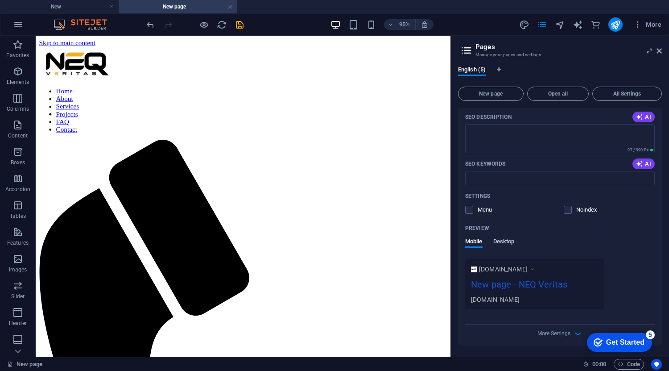
click at [506, 241] on span "Desktop" at bounding box center [503, 242] width 21 height 12
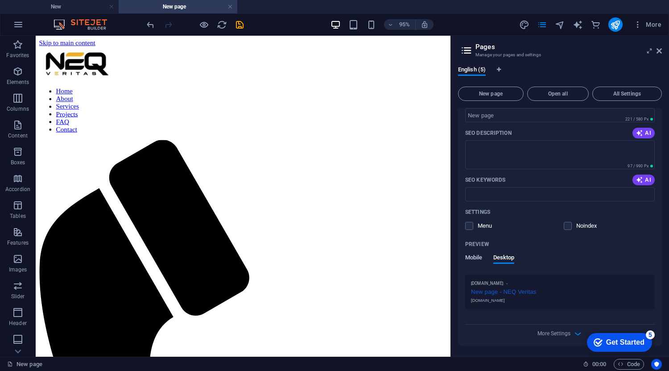
click at [477, 259] on span "Mobile" at bounding box center [473, 258] width 17 height 12
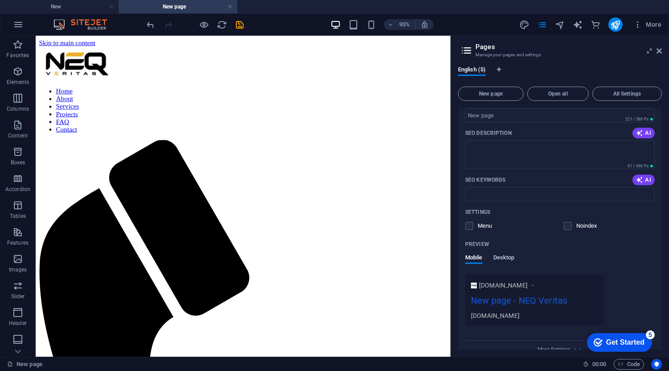
click at [511, 258] on span "Desktop" at bounding box center [503, 258] width 21 height 12
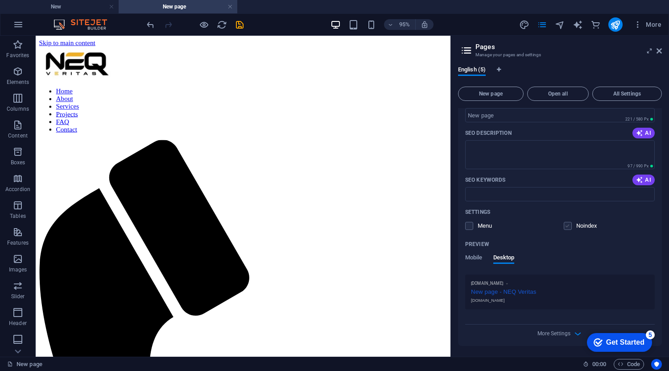
click at [569, 227] on label at bounding box center [568, 226] width 8 height 8
click at [0, 0] on input "checkbox" at bounding box center [0, 0] width 0 height 0
click at [569, 227] on label at bounding box center [568, 226] width 8 height 8
click at [0, 0] on input "checkbox" at bounding box center [0, 0] width 0 height 0
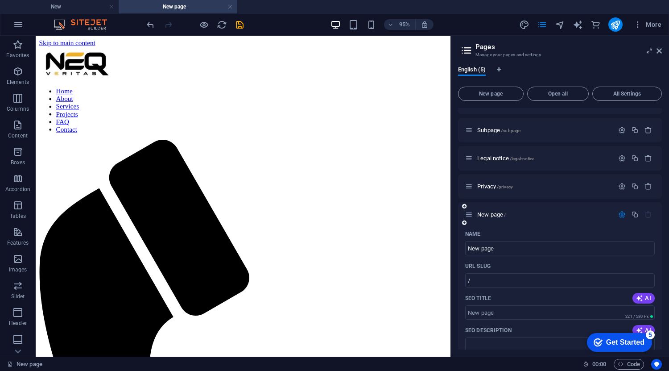
scroll to position [0, 0]
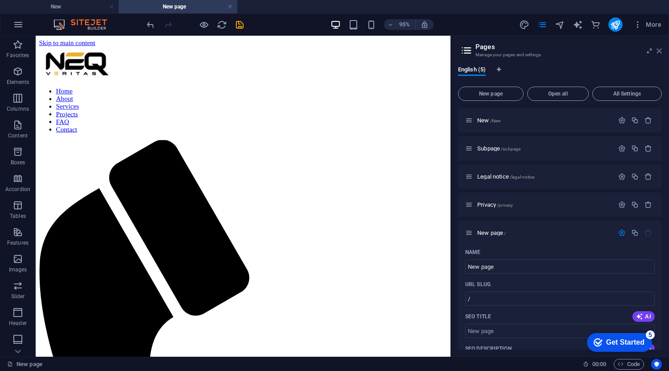
click at [658, 50] on icon at bounding box center [659, 50] width 5 height 7
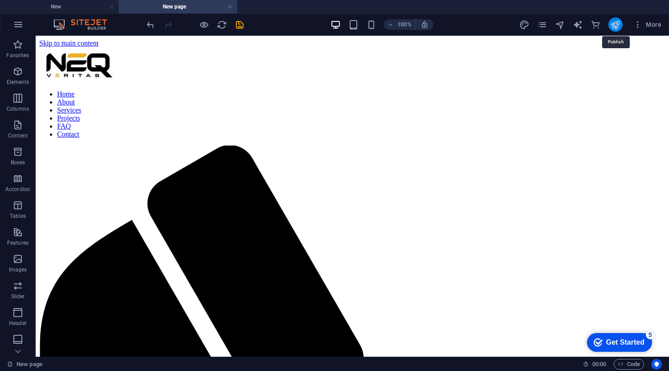
click at [617, 25] on icon "publish" at bounding box center [615, 25] width 10 height 10
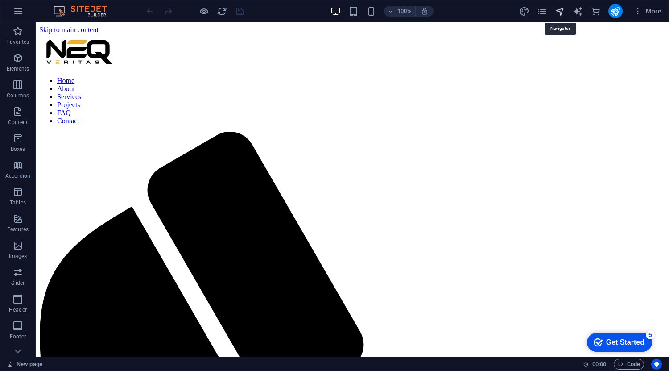
click at [562, 14] on icon "navigator" at bounding box center [560, 11] width 10 height 10
select select "16937097-en"
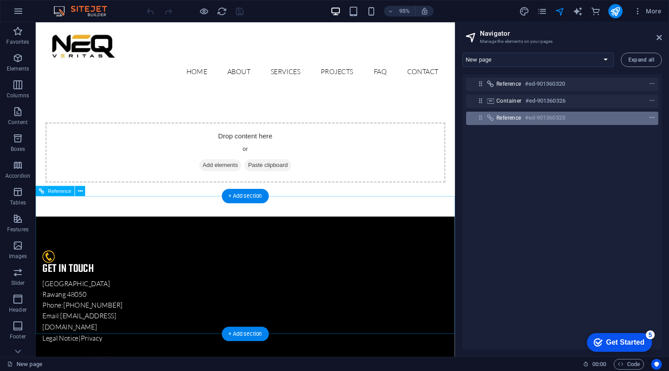
click at [649, 117] on icon "context-menu" at bounding box center [652, 118] width 6 height 6
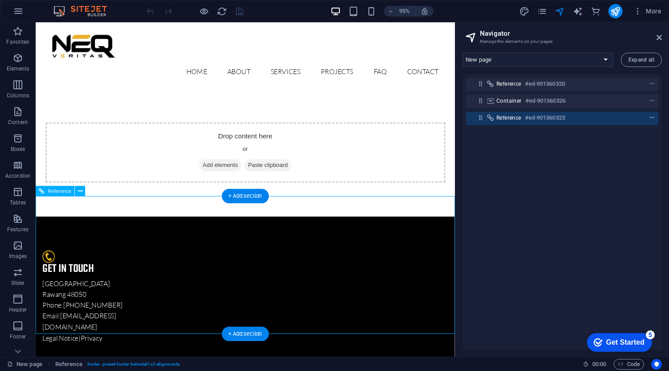
click at [649, 119] on icon "context-menu" at bounding box center [652, 118] width 6 height 6
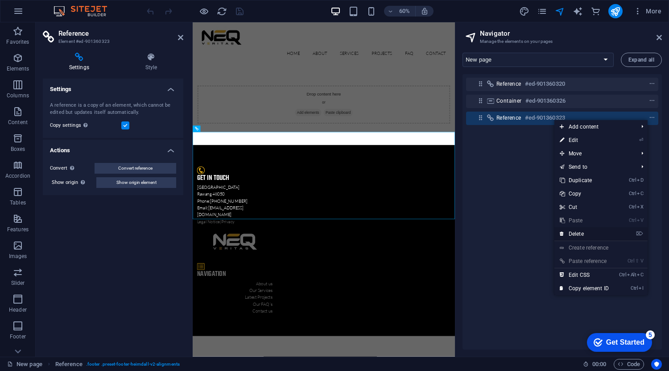
click at [587, 232] on link "⌦ Delete" at bounding box center [585, 233] width 60 height 13
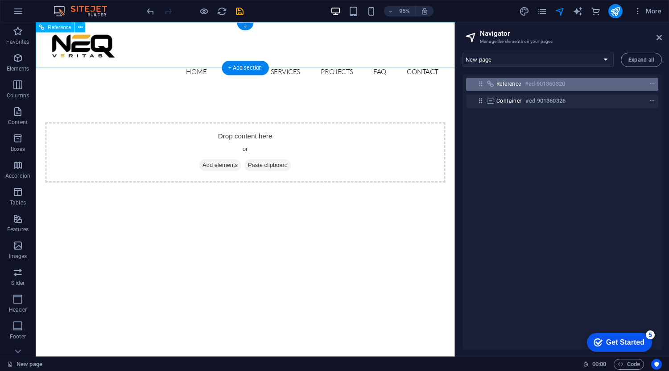
click at [533, 85] on h6 "#ed-901360320" at bounding box center [545, 84] width 40 height 11
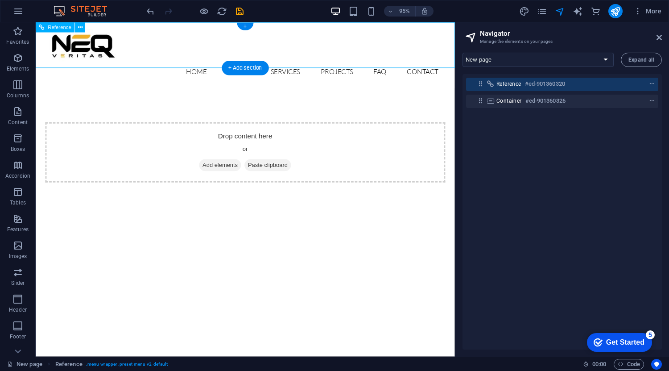
click at [481, 84] on icon at bounding box center [481, 84] width 8 height 8
click at [649, 84] on icon "context-menu" at bounding box center [652, 84] width 6 height 6
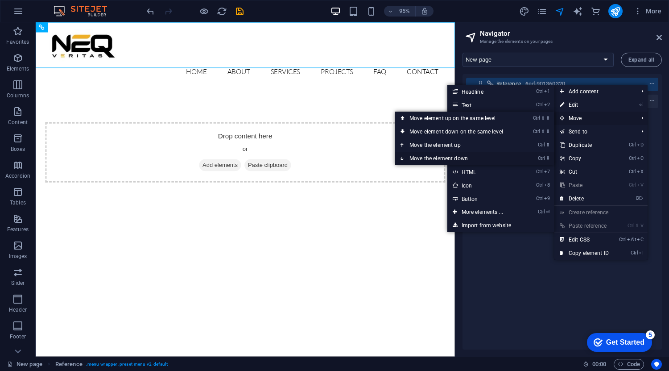
click at [505, 156] on link "Ctrl ⬇ Move the element down" at bounding box center [458, 158] width 126 height 13
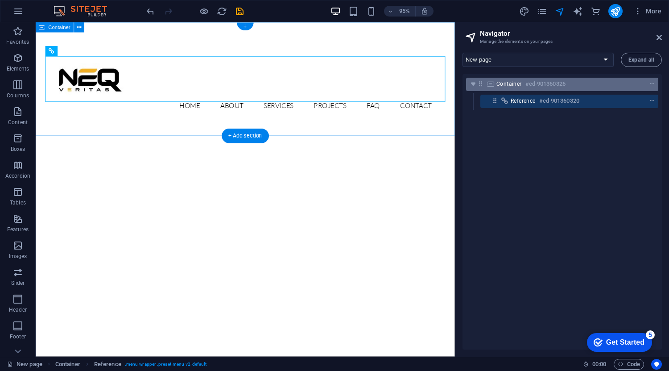
click at [621, 86] on div at bounding box center [636, 84] width 42 height 11
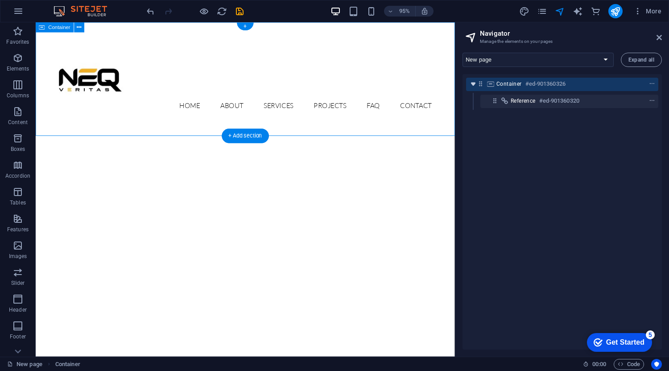
click at [476, 87] on icon "toggle-expand" at bounding box center [473, 83] width 9 height 9
click at [649, 84] on icon "context-menu" at bounding box center [652, 84] width 6 height 6
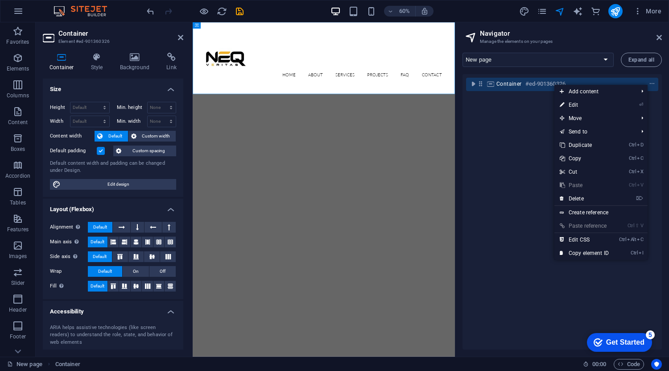
click at [514, 272] on div "Container #ed-901360326" at bounding box center [562, 211] width 199 height 275
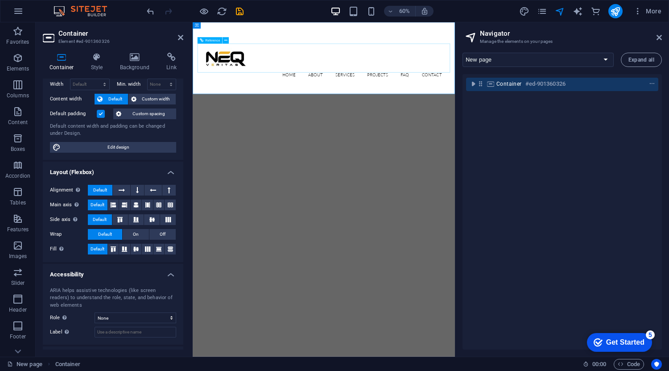
scroll to position [45, 0]
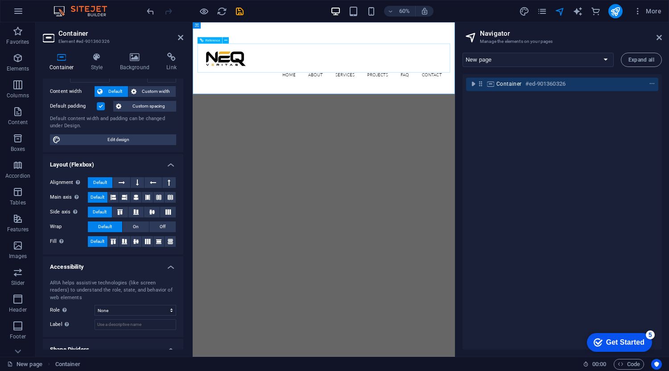
click at [362, 99] on nav "Home About Services Projects FAQ Contact" at bounding box center [411, 109] width 407 height 21
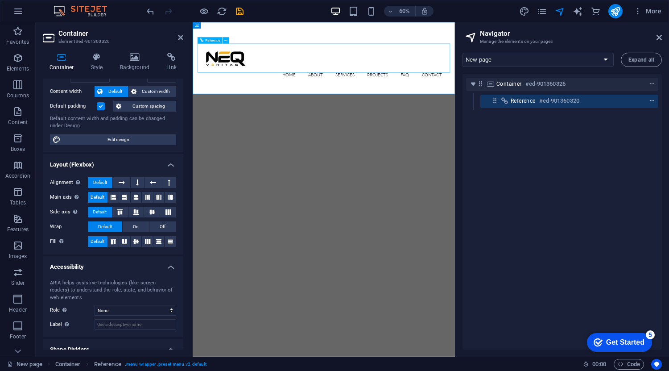
click at [652, 100] on icon "context-menu" at bounding box center [652, 101] width 6 height 6
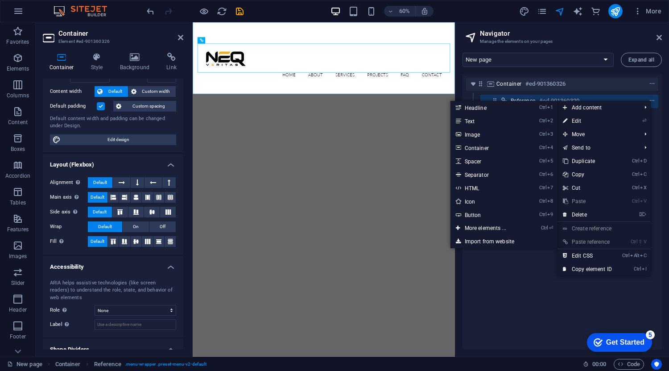
click at [515, 301] on div "Container #ed-901360326 Reference #ed-901360320" at bounding box center [562, 211] width 199 height 275
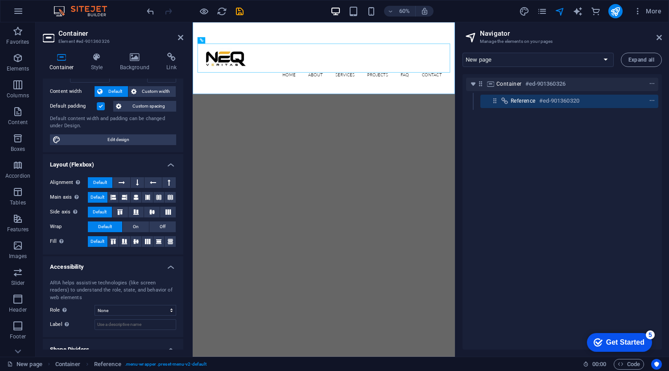
drag, startPoint x: 526, startPoint y: 102, endPoint x: 523, endPoint y: 75, distance: 27.0
click at [523, 75] on div "Container #ed-901360326 Reference #ed-901360320" at bounding box center [562, 211] width 199 height 275
drag, startPoint x: 515, startPoint y: 99, endPoint x: 515, endPoint y: 139, distance: 39.3
click at [515, 139] on div "Container #ed-901360326 Reference #ed-901360320" at bounding box center [562, 211] width 199 height 275
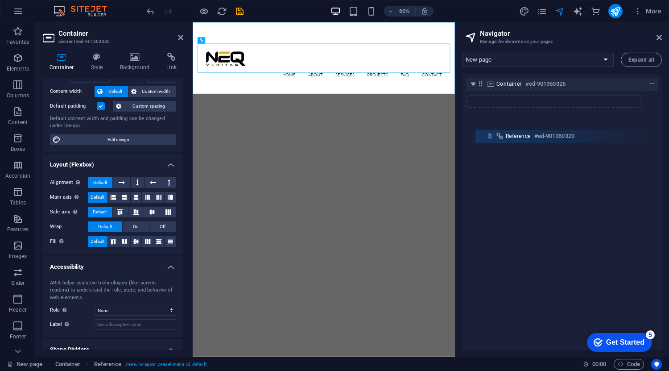
drag, startPoint x: 493, startPoint y: 102, endPoint x: 488, endPoint y: 141, distance: 39.6
click at [488, 141] on div "Container #ed-901360326 Reference #ed-901360320" at bounding box center [562, 211] width 199 height 275
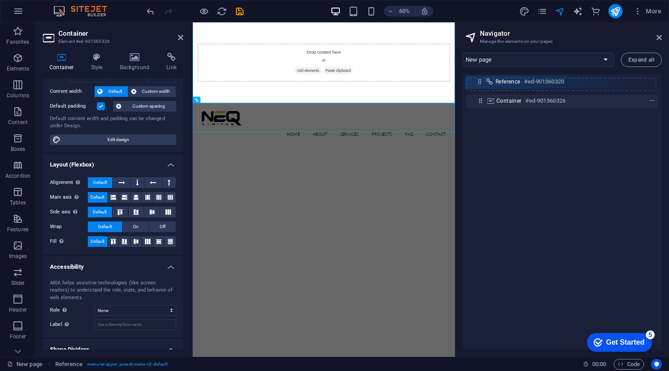
drag, startPoint x: 479, startPoint y: 85, endPoint x: 479, endPoint y: 79, distance: 6.7
click at [479, 79] on div "Container #ed-901360326 Reference #ed-901360320" at bounding box center [562, 211] width 199 height 275
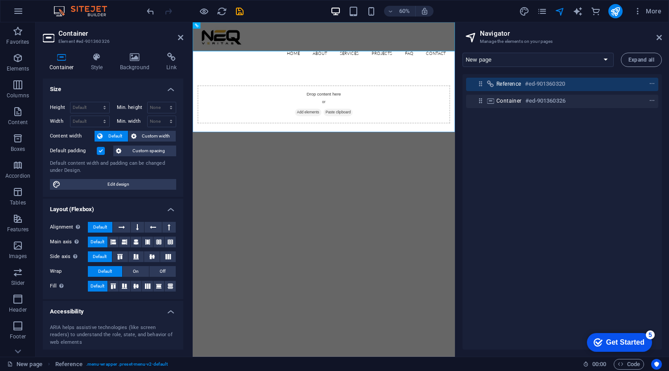
scroll to position [0, 0]
click at [89, 65] on h4 "Style" at bounding box center [98, 62] width 29 height 19
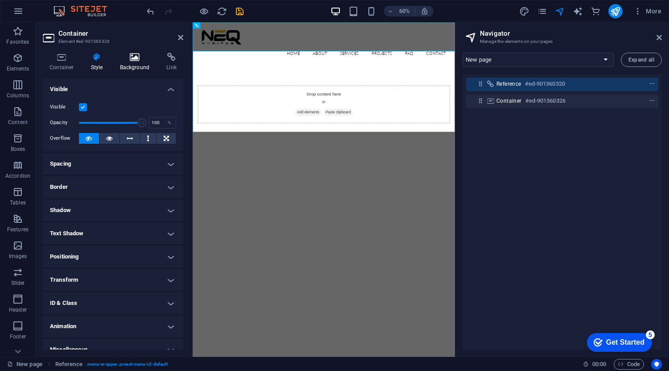
click at [132, 59] on icon at bounding box center [134, 57] width 43 height 9
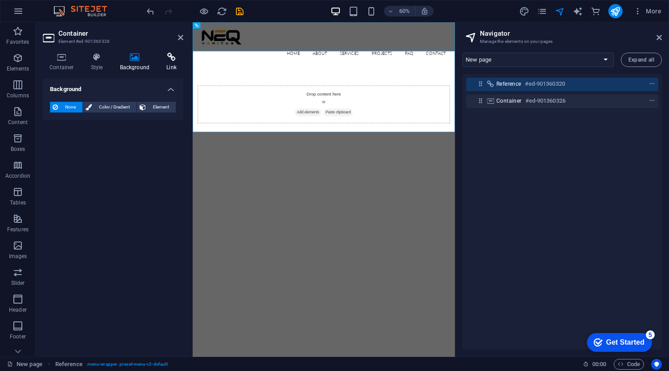
click at [163, 62] on h4 "Link" at bounding box center [172, 62] width 24 height 19
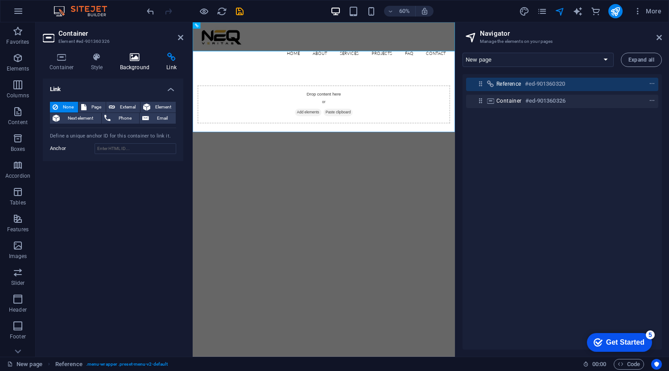
click at [144, 61] on icon at bounding box center [134, 57] width 43 height 9
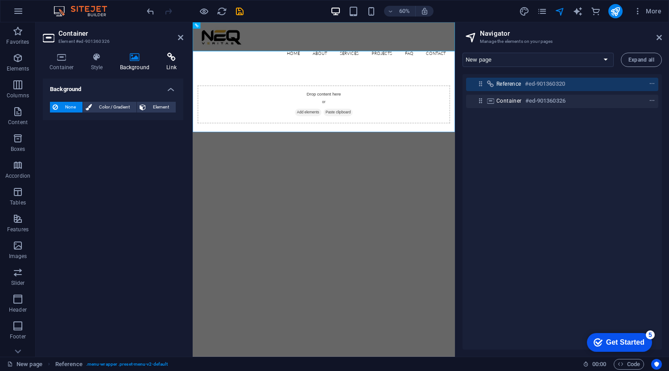
click at [177, 63] on h4 "Link" at bounding box center [172, 62] width 24 height 19
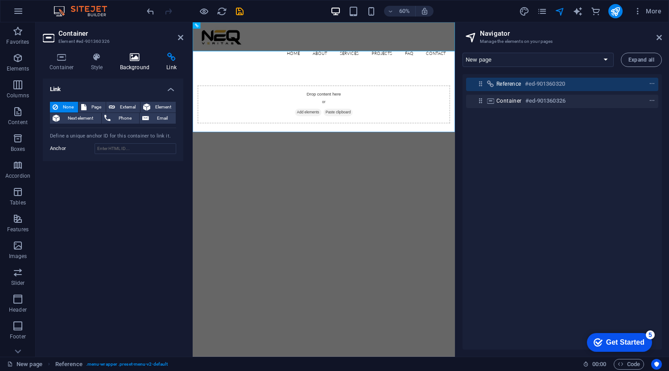
click at [135, 66] on h4 "Background" at bounding box center [136, 62] width 47 height 19
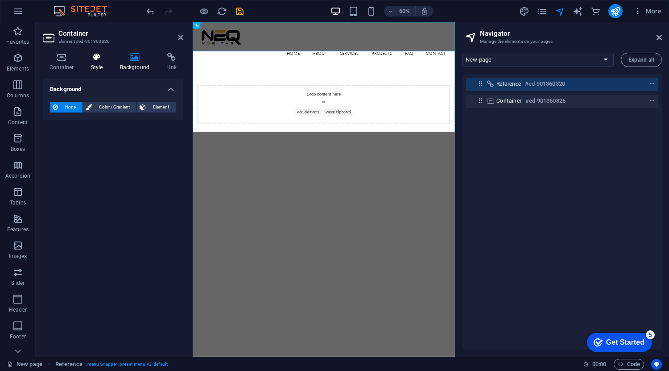
click at [108, 64] on h4 "Style" at bounding box center [98, 62] width 29 height 19
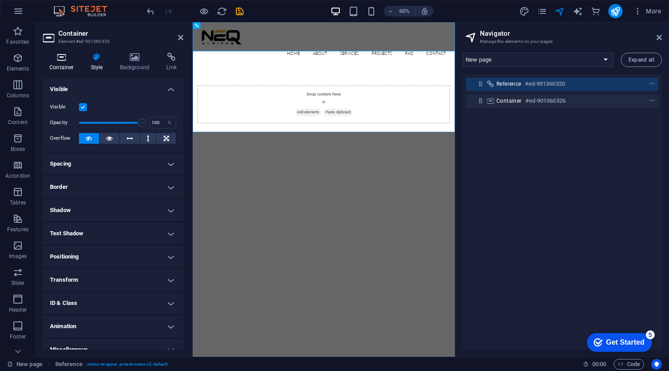
click at [68, 62] on h4 "Container" at bounding box center [63, 62] width 41 height 19
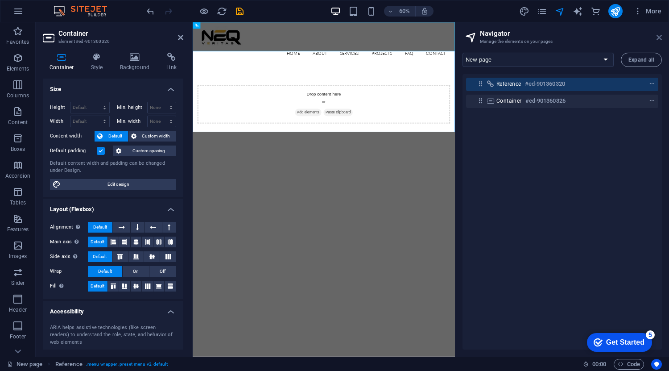
click at [659, 36] on icon at bounding box center [659, 37] width 5 height 7
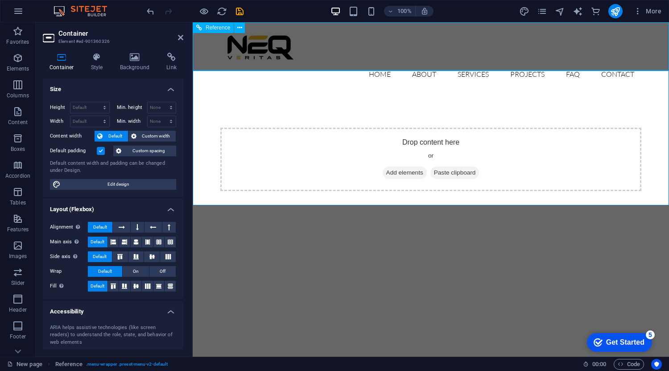
click at [465, 63] on nav "Home About Services Projects FAQ Contact" at bounding box center [430, 73] width 421 height 21
click at [488, 63] on nav "Home About Services Projects FAQ Contact" at bounding box center [430, 73] width 421 height 21
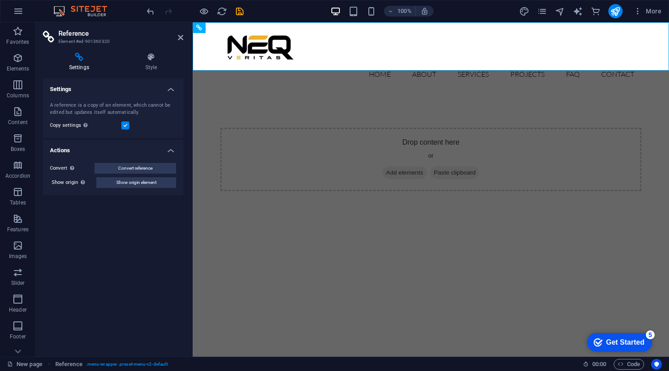
drag, startPoint x: 149, startPoint y: 61, endPoint x: 108, endPoint y: 63, distance: 41.1
click at [149, 61] on icon at bounding box center [151, 57] width 64 height 9
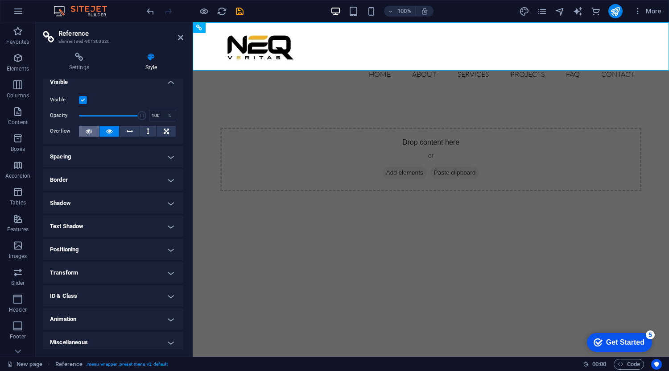
scroll to position [10, 0]
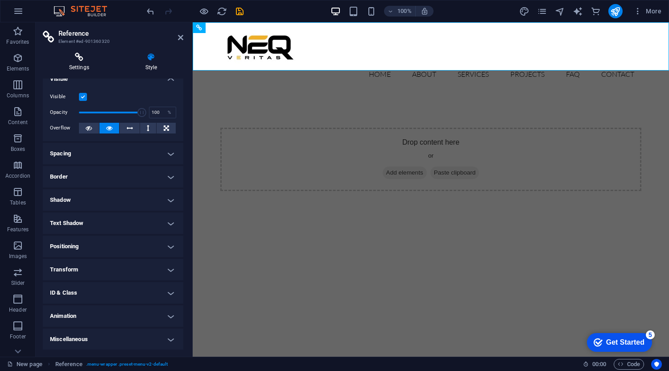
click at [85, 58] on icon at bounding box center [79, 57] width 73 height 9
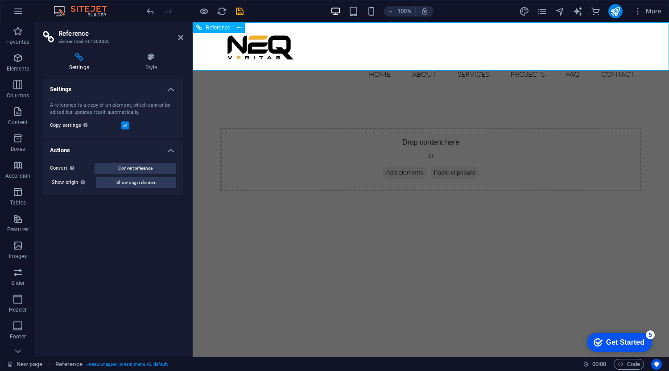
click at [426, 63] on nav "Home About Services Projects FAQ Contact" at bounding box center [430, 73] width 421 height 21
click at [498, 63] on nav "Home About Services Projects FAQ Contact" at bounding box center [430, 73] width 421 height 21
click at [342, 63] on nav "Home About Services Projects FAQ Contact" at bounding box center [430, 73] width 421 height 21
click at [240, 29] on icon at bounding box center [239, 27] width 5 height 9
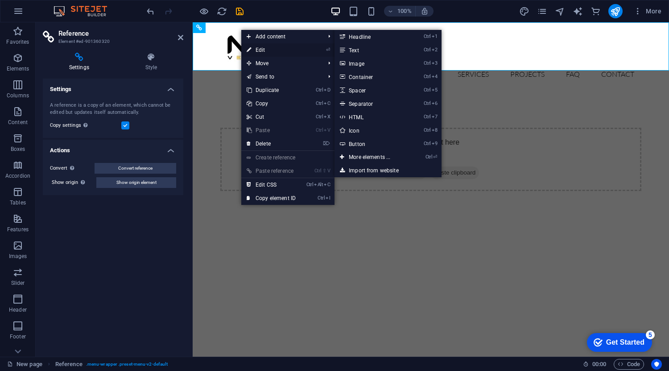
click at [269, 47] on link "⏎ Edit" at bounding box center [271, 49] width 60 height 13
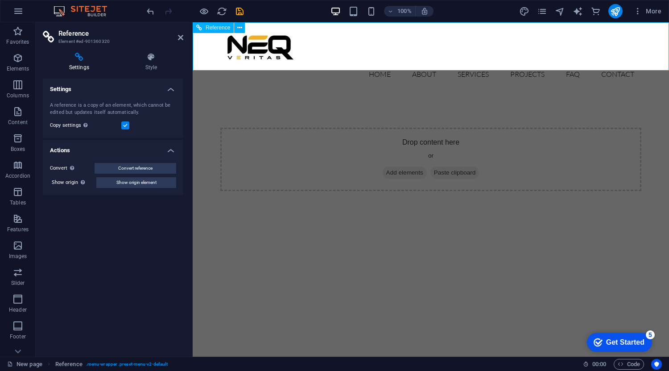
click at [210, 33] on div "Reference" at bounding box center [213, 27] width 41 height 11
click at [213, 28] on span "Reference" at bounding box center [218, 27] width 25 height 5
click at [234, 25] on div "Reference" at bounding box center [222, 27] width 58 height 11
click at [236, 26] on button at bounding box center [239, 27] width 11 height 11
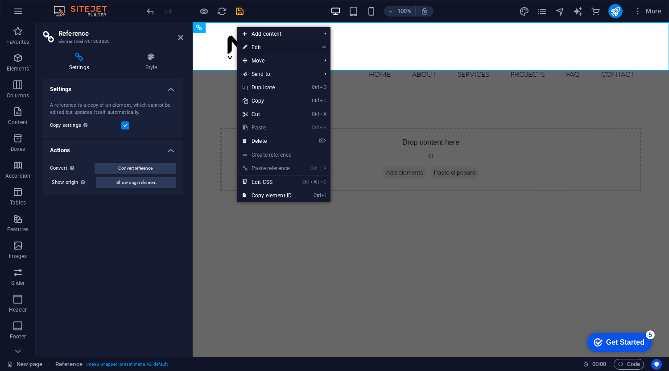
click at [272, 46] on link "⏎ Edit" at bounding box center [267, 47] width 60 height 13
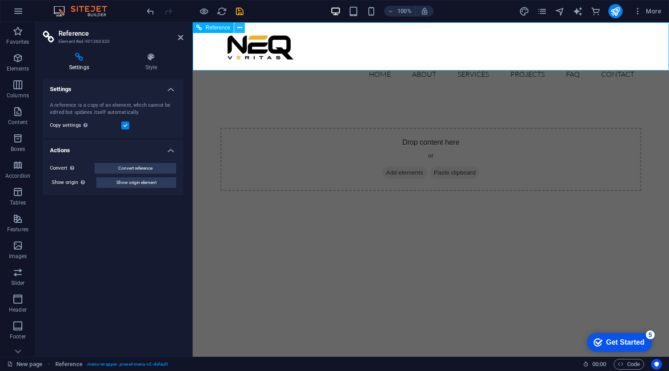
click at [240, 30] on icon at bounding box center [239, 27] width 5 height 9
click at [388, 131] on div "Drop content here or Add elements Paste clipboard" at bounding box center [430, 159] width 421 height 63
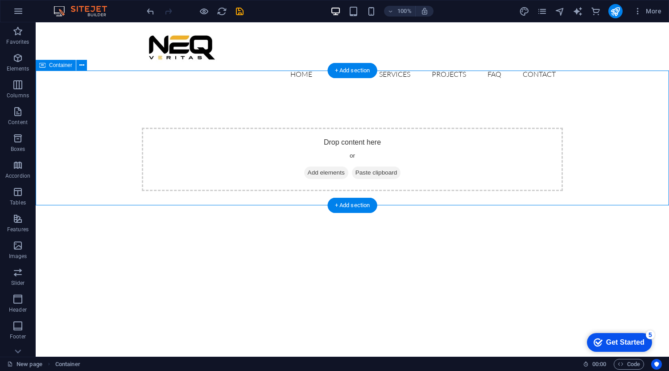
click at [369, 145] on div "Drop content here or Add elements Paste clipboard" at bounding box center [352, 159] width 421 height 63
click at [354, 128] on div "Drop content here or Add elements Paste clipboard" at bounding box center [352, 159] width 421 height 63
click at [60, 65] on span "Container" at bounding box center [60, 64] width 23 height 5
click at [78, 65] on button at bounding box center [81, 65] width 11 height 11
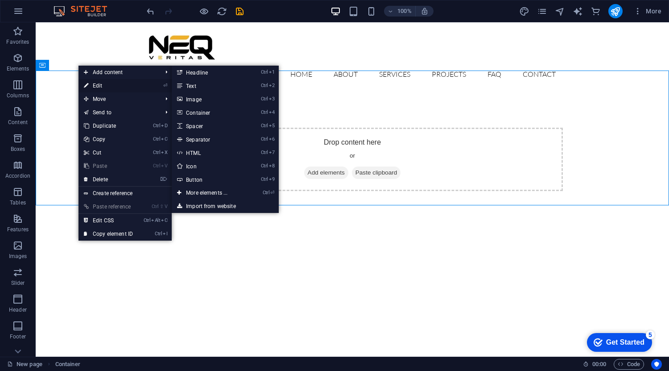
click at [112, 83] on link "⏎ Edit" at bounding box center [109, 85] width 60 height 13
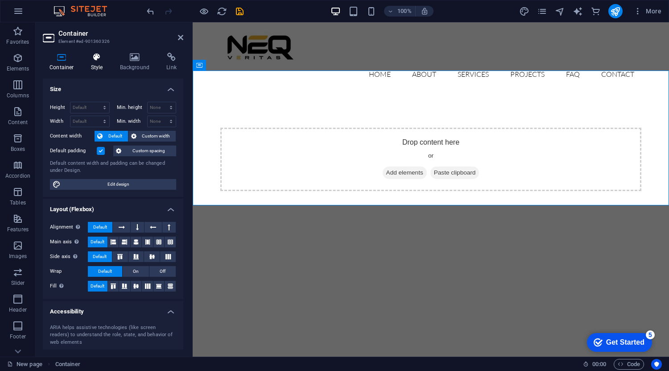
click at [92, 63] on h4 "Style" at bounding box center [98, 62] width 29 height 19
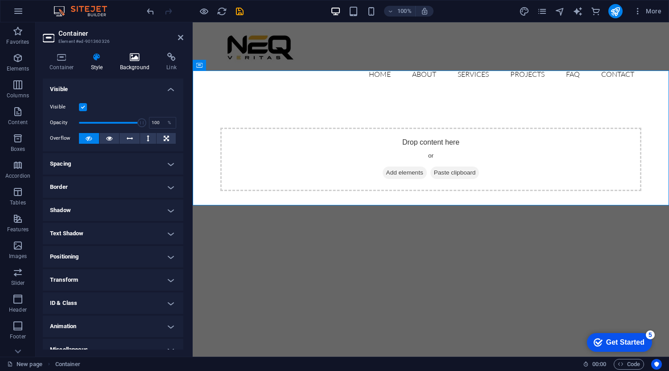
click at [139, 62] on h4 "Background" at bounding box center [136, 62] width 47 height 19
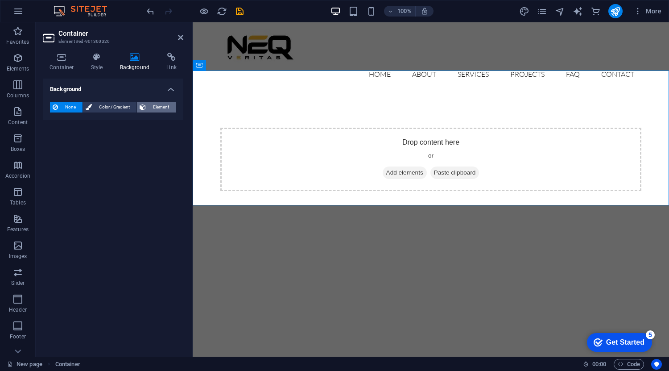
click at [150, 103] on span "Element" at bounding box center [161, 107] width 25 height 11
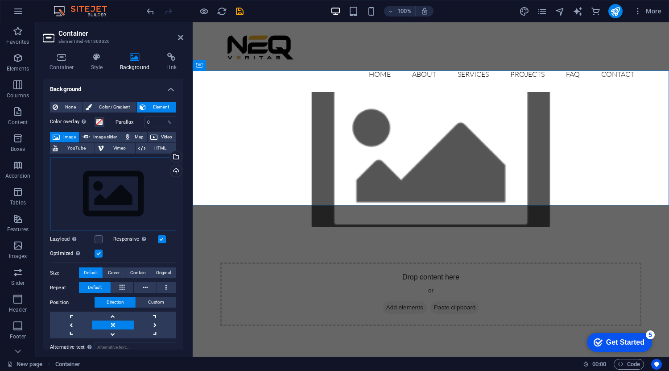
click at [126, 188] on div "Drag files here, click to choose files or select files from Files or our free s…" at bounding box center [113, 193] width 126 height 73
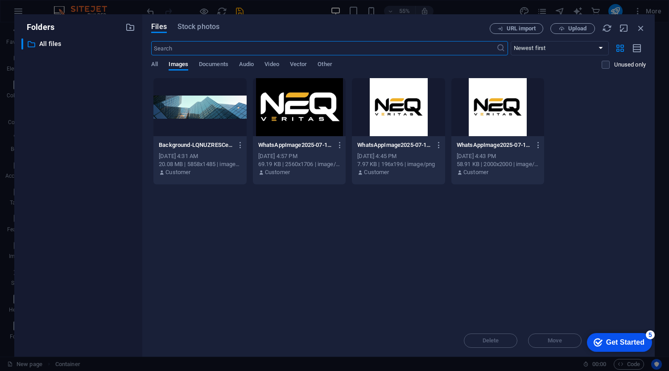
click at [411, 108] on div at bounding box center [398, 107] width 93 height 58
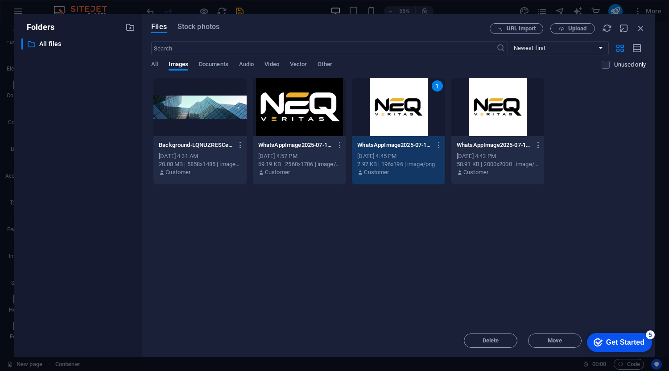
click at [382, 97] on div "1" at bounding box center [398, 107] width 93 height 58
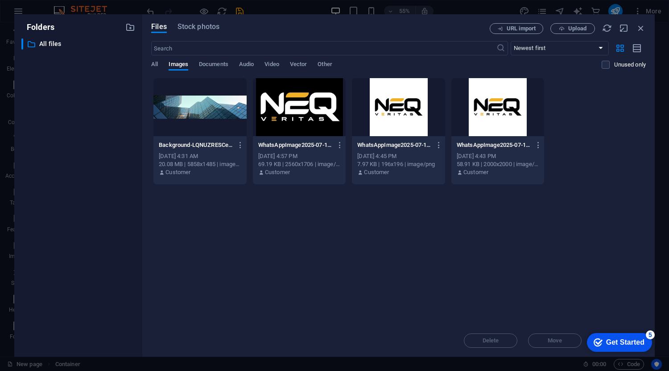
click at [413, 117] on div at bounding box center [398, 107] width 93 height 58
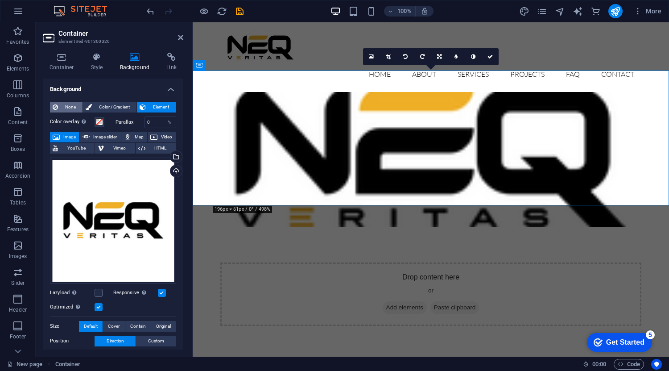
click at [76, 106] on span "None" at bounding box center [70, 107] width 19 height 11
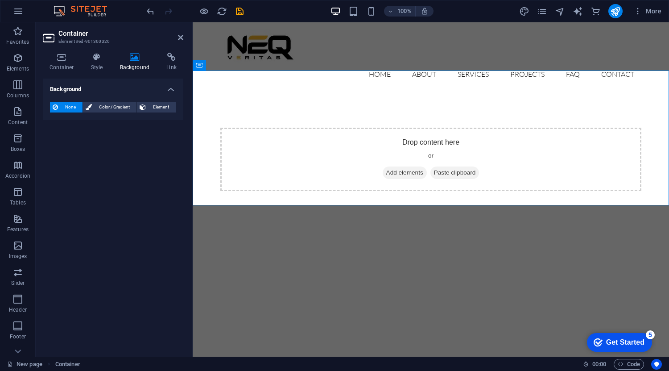
click at [171, 90] on h4 "Background" at bounding box center [113, 87] width 141 height 16
click at [61, 59] on icon at bounding box center [62, 57] width 38 height 9
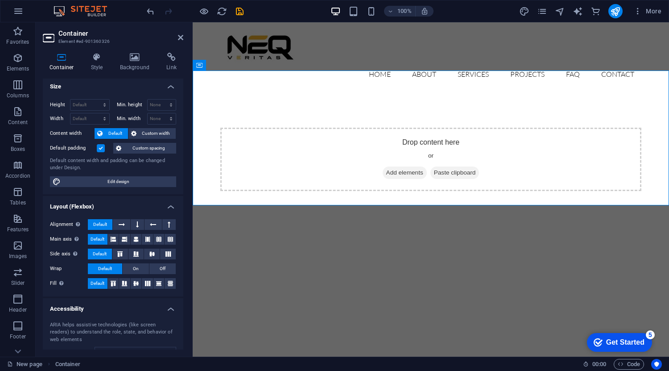
scroll to position [0, 0]
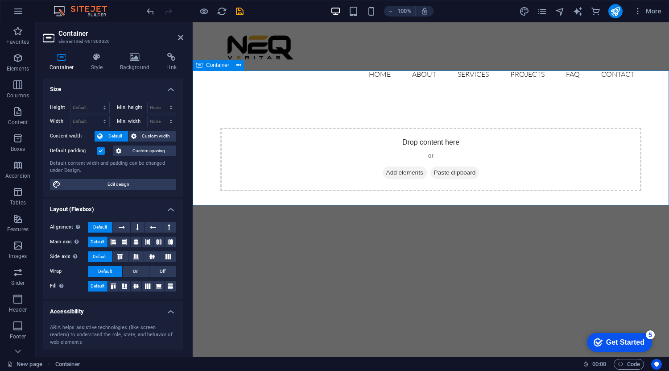
click at [402, 166] on span "Add elements" at bounding box center [405, 172] width 44 height 12
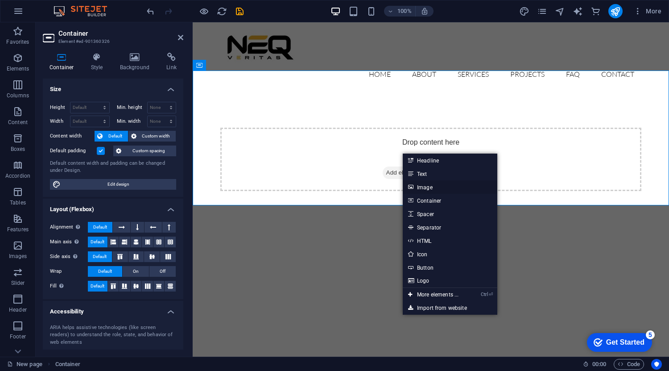
click at [437, 184] on link "Image" at bounding box center [450, 186] width 95 height 13
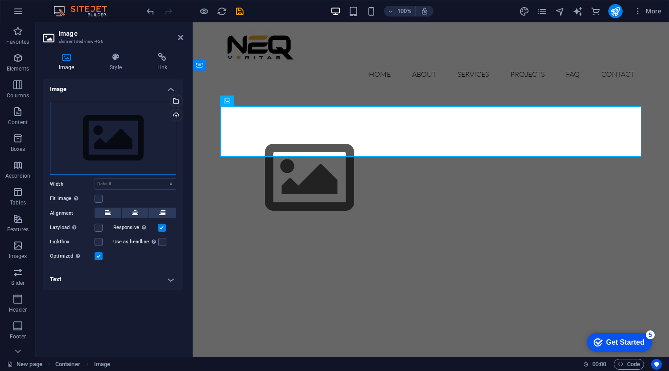
click at [144, 133] on div "Drag files here, click to choose files or select files from Files or our free s…" at bounding box center [113, 138] width 126 height 73
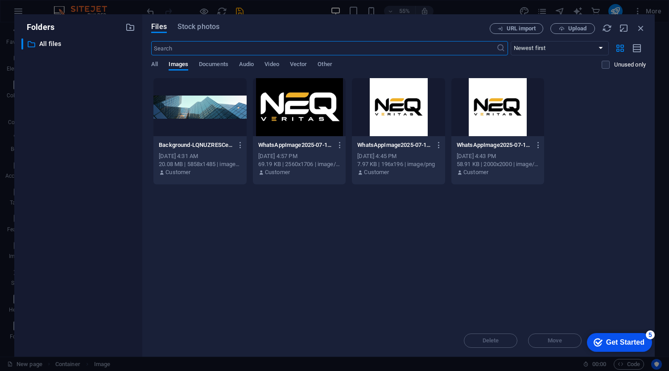
click at [410, 116] on div at bounding box center [398, 107] width 93 height 58
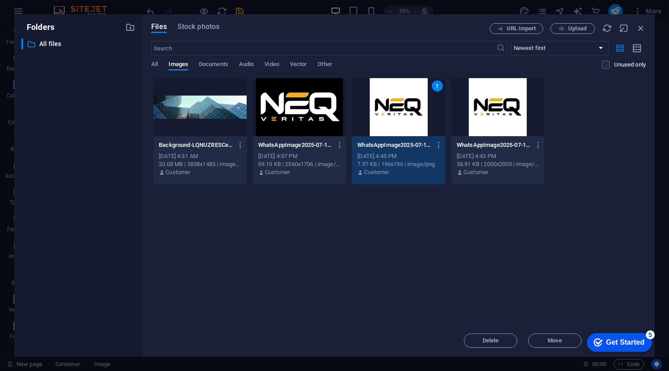
click at [410, 116] on div "1" at bounding box center [398, 107] width 93 height 58
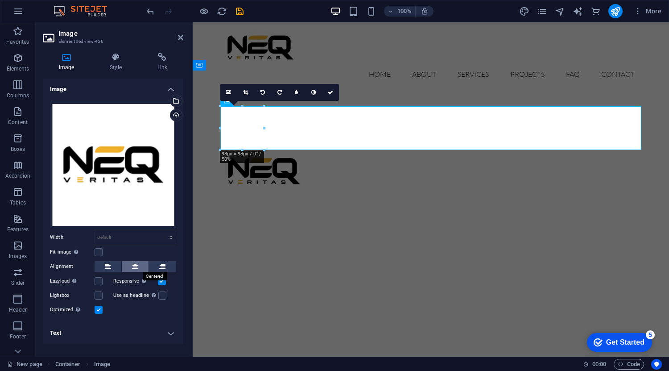
click at [133, 261] on icon at bounding box center [135, 266] width 6 height 11
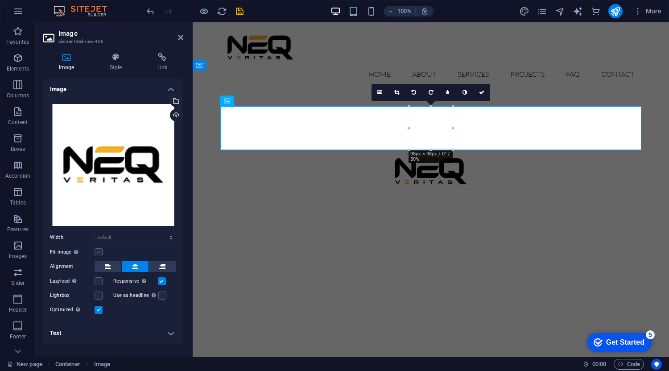
click at [100, 254] on label at bounding box center [99, 252] width 8 height 8
click at [0, 0] on input "Fit image Automatically fit image to a fixed width and height" at bounding box center [0, 0] width 0 height 0
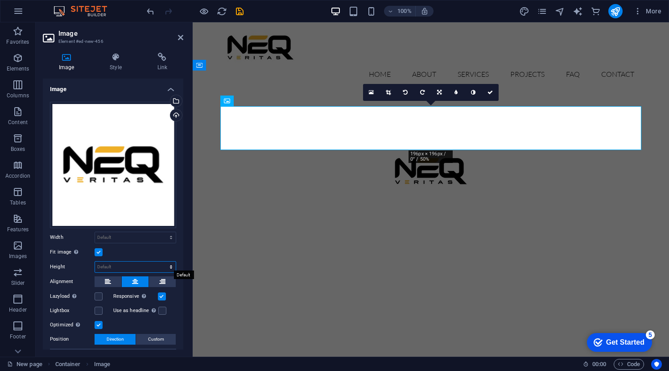
click at [166, 263] on select "Default auto px" at bounding box center [135, 266] width 81 height 11
click at [95, 261] on select "Default auto px" at bounding box center [135, 266] width 81 height 11
select select "DISABLED_OPTION_VALUE"
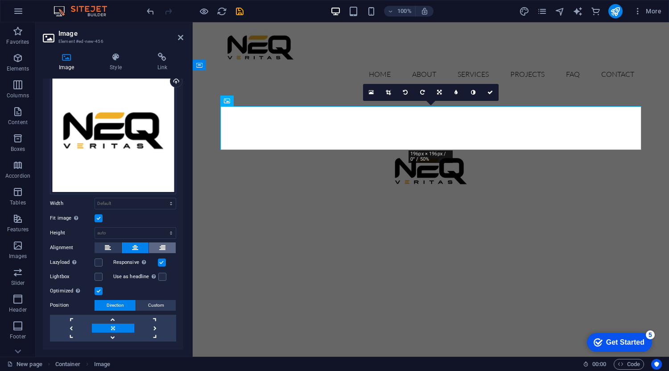
scroll to position [52, 0]
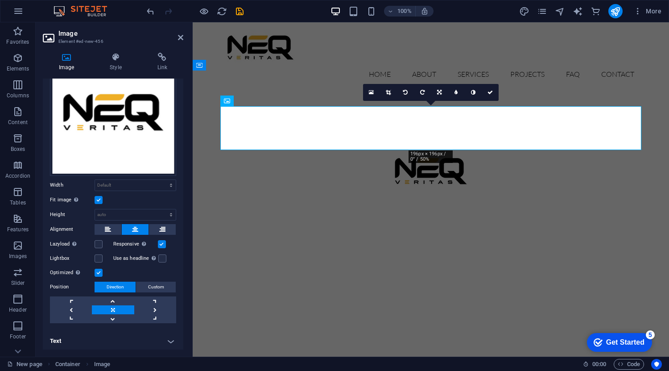
click at [391, 203] on html "Skip to main content Home About Services Projects FAQ Contact" at bounding box center [431, 136] width 476 height 228
click at [290, 179] on div at bounding box center [431, 171] width 476 height 159
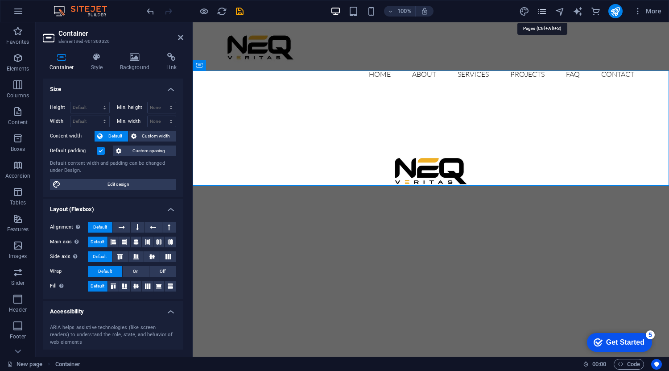
click at [547, 10] on icon "pages" at bounding box center [542, 11] width 10 height 10
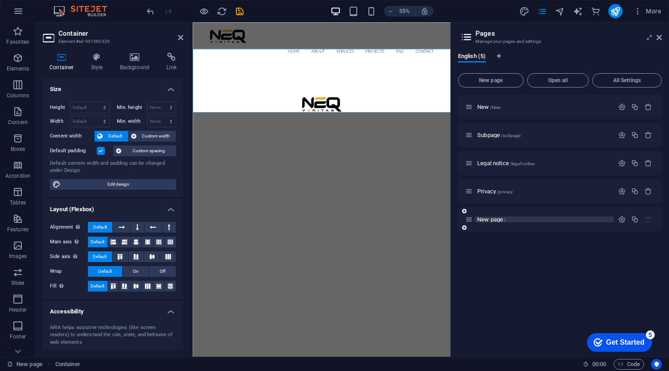
click at [535, 222] on p "New page /" at bounding box center [544, 219] width 134 height 6
click at [564, 16] on icon "navigator" at bounding box center [560, 11] width 10 height 10
select select "16937097-en"
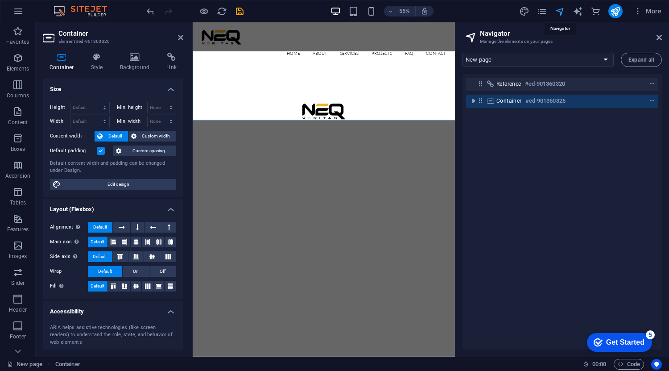
click at [562, 13] on icon "navigator" at bounding box center [560, 11] width 10 height 10
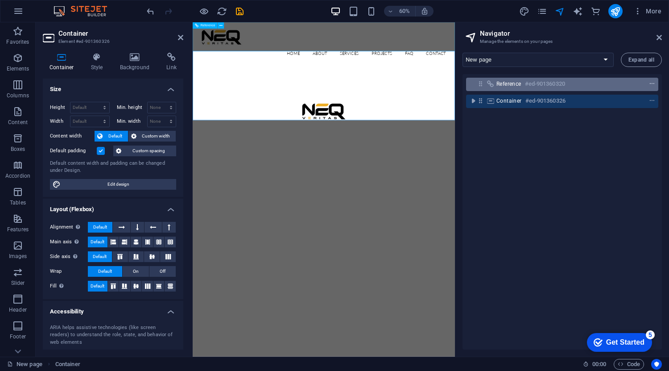
click at [649, 83] on icon "context-menu" at bounding box center [652, 84] width 6 height 6
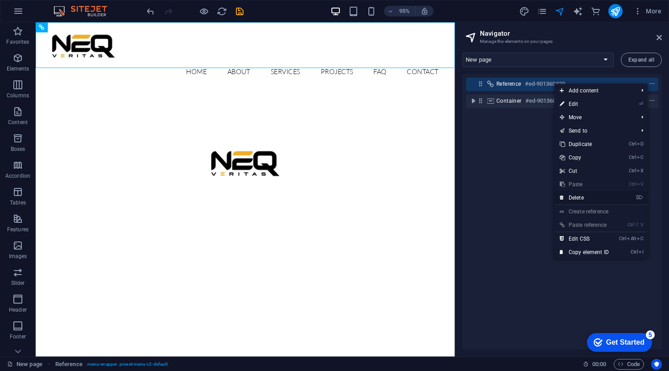
click at [577, 195] on link "⌦ Delete" at bounding box center [585, 197] width 60 height 13
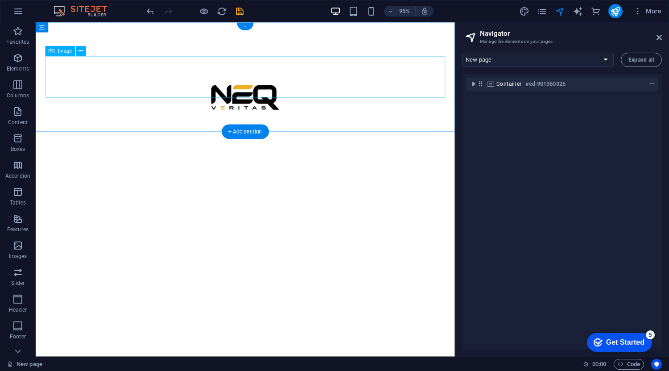
click at [277, 75] on figure at bounding box center [256, 101] width 421 height 87
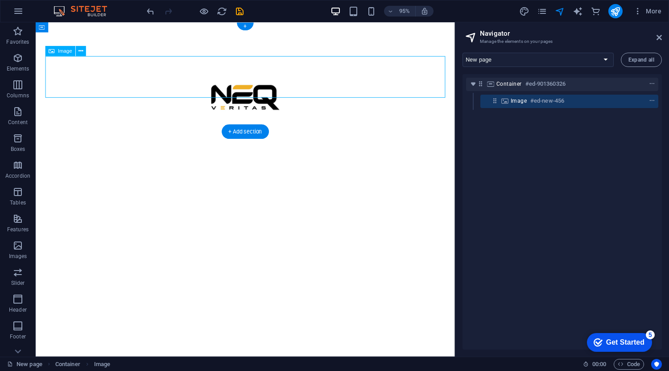
click at [265, 84] on figure at bounding box center [256, 101] width 421 height 87
click at [261, 81] on figure at bounding box center [256, 101] width 421 height 87
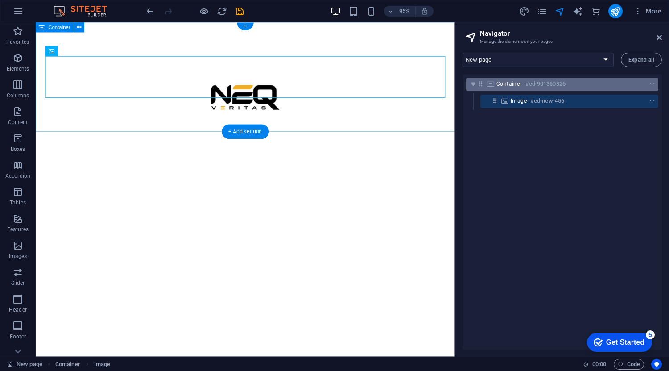
click at [518, 83] on span "Container" at bounding box center [509, 83] width 25 height 7
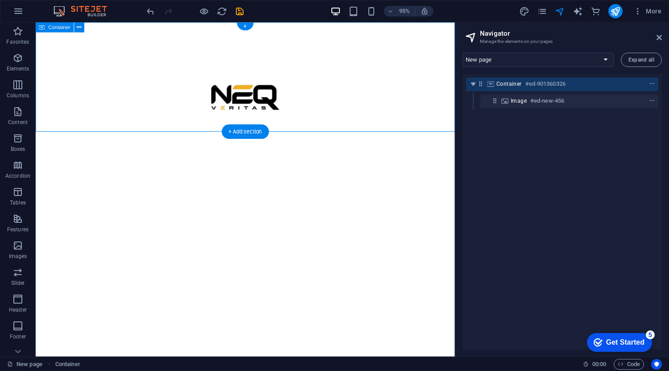
click at [508, 83] on span "Container" at bounding box center [509, 83] width 25 height 7
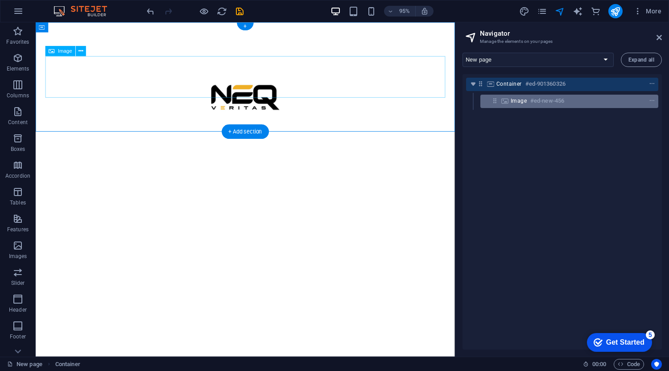
click at [527, 103] on div "Image #ed-new-456" at bounding box center [562, 100] width 103 height 11
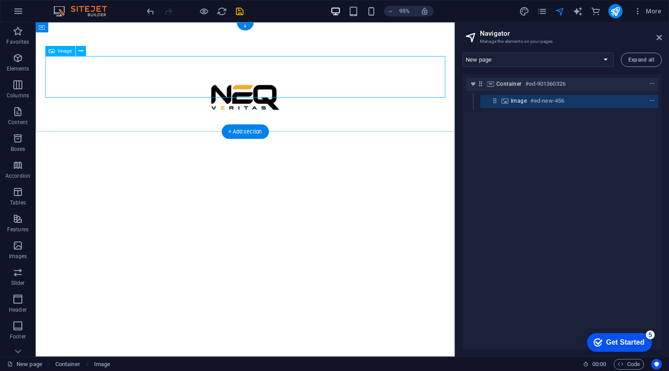
click at [209, 79] on figure at bounding box center [256, 101] width 421 height 87
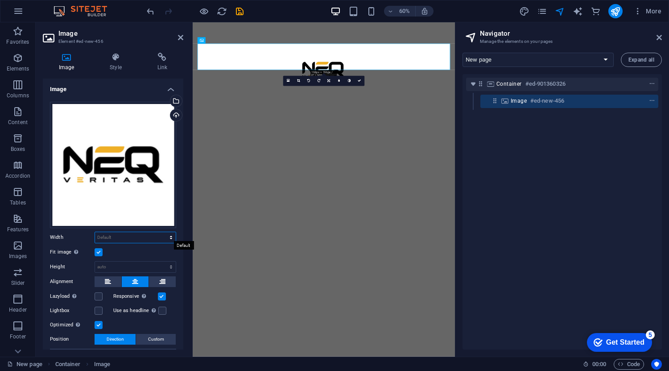
click at [141, 232] on select "Default auto px rem % em vh vw" at bounding box center [135, 237] width 81 height 11
select select "%"
click at [161, 232] on select "Default auto px rem % em vh vw" at bounding box center [135, 237] width 81 height 11
type input "10.4"
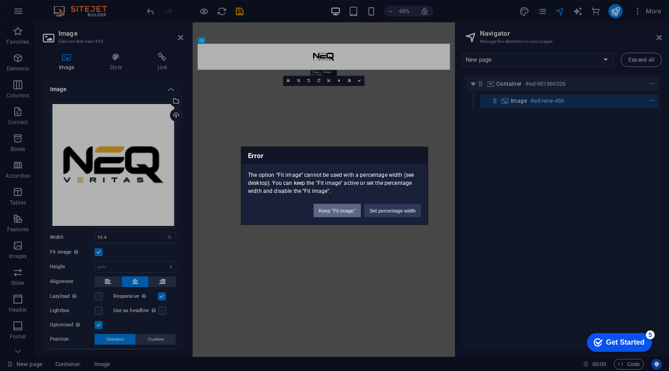
drag, startPoint x: 337, startPoint y: 211, endPoint x: 222, endPoint y: 323, distance: 160.3
click at [337, 211] on button "Keep "Fit image"" at bounding box center [337, 209] width 47 height 13
select select "DISABLED_OPTION_VALUE"
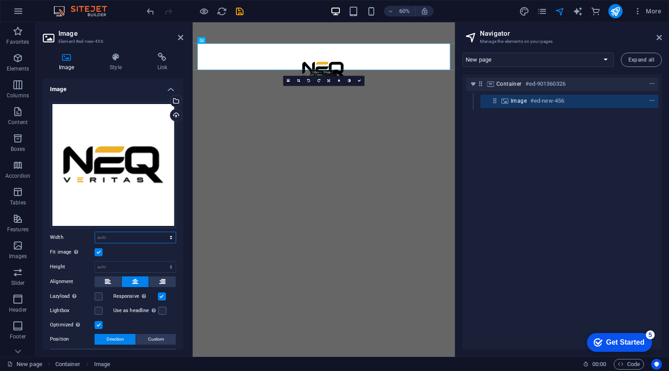
click at [114, 237] on select "Default auto px rem % em vh vw" at bounding box center [135, 237] width 81 height 11
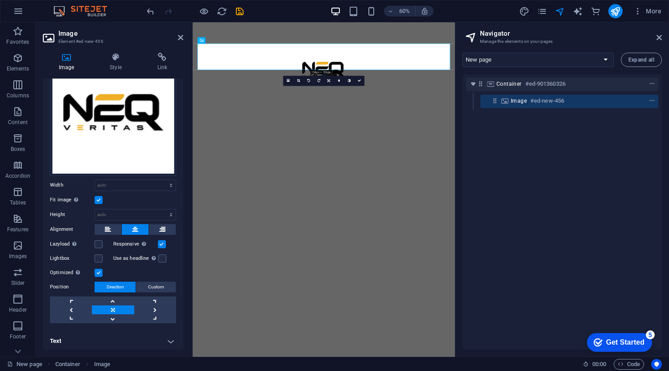
click at [173, 341] on h4 "Text" at bounding box center [113, 340] width 141 height 21
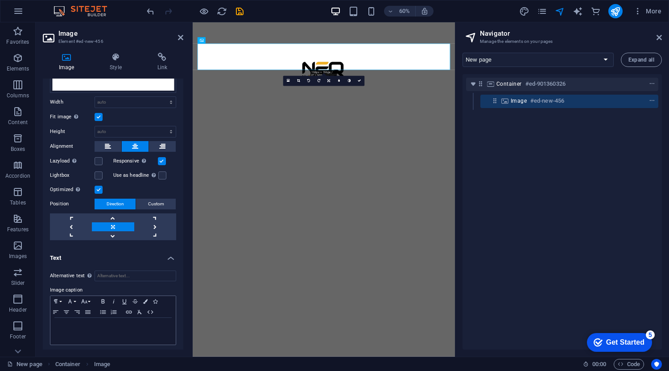
scroll to position [136, 0]
click at [105, 322] on p at bounding box center [113, 325] width 116 height 8
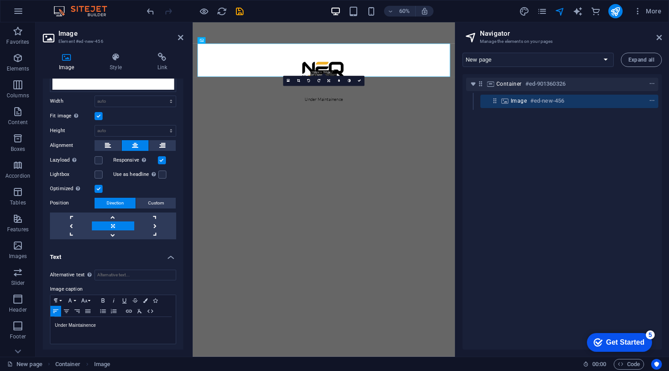
click at [349, 193] on html "Skip to main content Under Maintainence" at bounding box center [411, 107] width 437 height 170
click at [98, 330] on div "​Under Maintainence" at bounding box center [112, 330] width 125 height 27
drag, startPoint x: 112, startPoint y: 329, endPoint x: 54, endPoint y: 330, distance: 58.0
click at [54, 330] on div "​Under Maintainence" at bounding box center [112, 330] width 125 height 27
drag, startPoint x: 85, startPoint y: 325, endPoint x: 48, endPoint y: 325, distance: 36.6
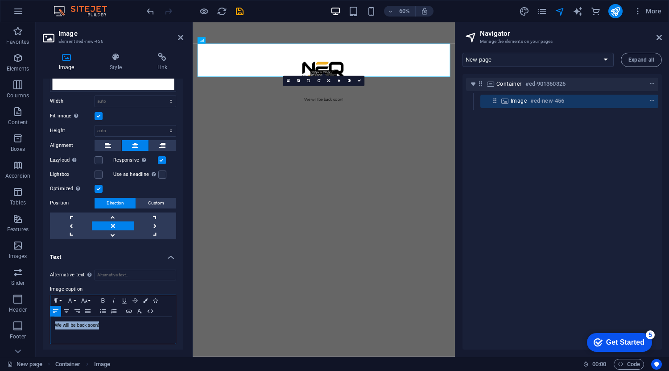
click at [48, 325] on div "Alternative text The alternative text is used by devices that cannot display im…" at bounding box center [113, 306] width 141 height 89
copy p "​We will be back soon!"
click at [74, 327] on p "​We will be back soon!" at bounding box center [113, 325] width 116 height 8
click at [66, 323] on p "​We will be back soon!" at bounding box center [113, 325] width 116 height 8
drag, startPoint x: 103, startPoint y: 325, endPoint x: 50, endPoint y: 326, distance: 53.5
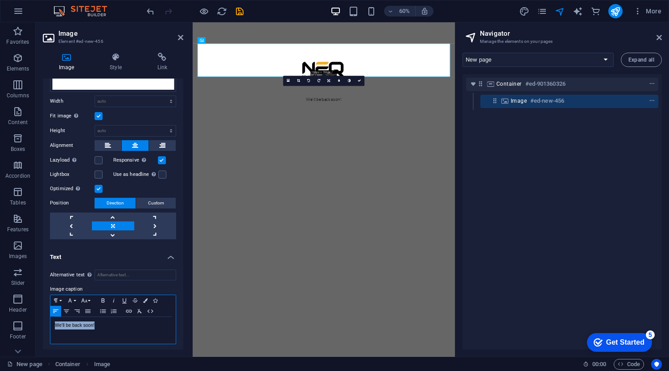
click at [50, 326] on div "Alternative text The alternative text is used by devices that cannot display im…" at bounding box center [113, 306] width 141 height 89
drag, startPoint x: 84, startPoint y: 324, endPoint x: 30, endPoint y: 323, distance: 53.5
click at [30, 323] on section "Favorites Elements Columns Content Boxes Accordion Tables Features Images Slide…" at bounding box center [227, 189] width 455 height 334
click at [389, 193] on html "Skip to main content We'll Back Soon!" at bounding box center [411, 107] width 437 height 170
click at [445, 193] on html "Skip to main content We'll Back Soon!" at bounding box center [411, 107] width 437 height 170
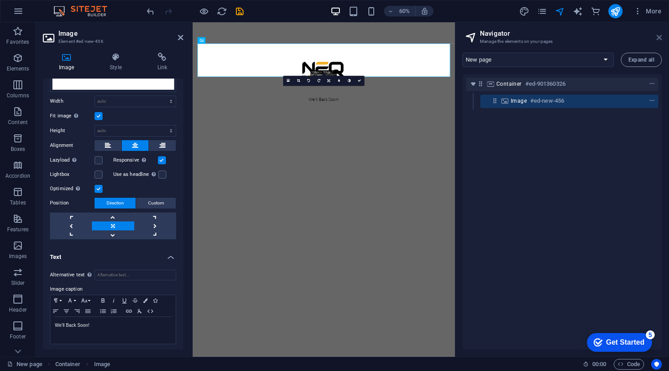
click at [659, 37] on icon at bounding box center [659, 37] width 5 height 7
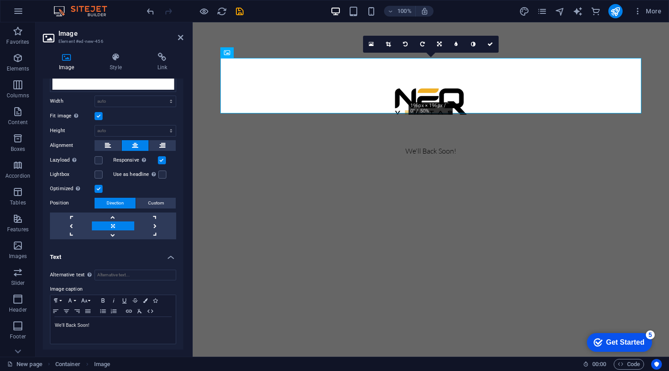
click at [450, 184] on html "Skip to main content We'll Back Soon!" at bounding box center [431, 107] width 476 height 170
click at [432, 193] on html "Skip to main content We'll Back Soon!" at bounding box center [431, 107] width 476 height 170
click at [459, 103] on figure "We'll Back Soon!" at bounding box center [430, 107] width 421 height 99
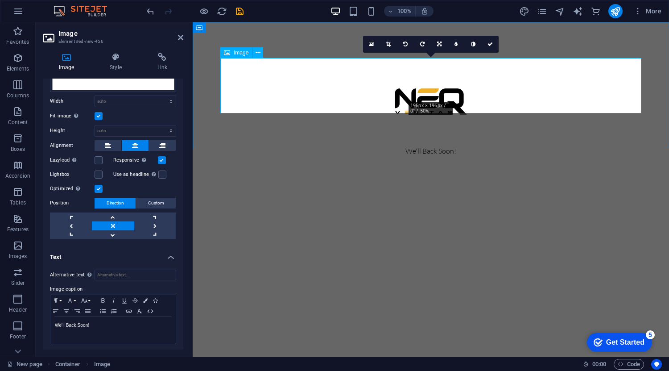
click at [367, 76] on figure "We'll Back Soon!" at bounding box center [430, 107] width 421 height 99
drag, startPoint x: 181, startPoint y: 37, endPoint x: 228, endPoint y: 70, distance: 57.3
click at [181, 37] on icon at bounding box center [180, 37] width 5 height 7
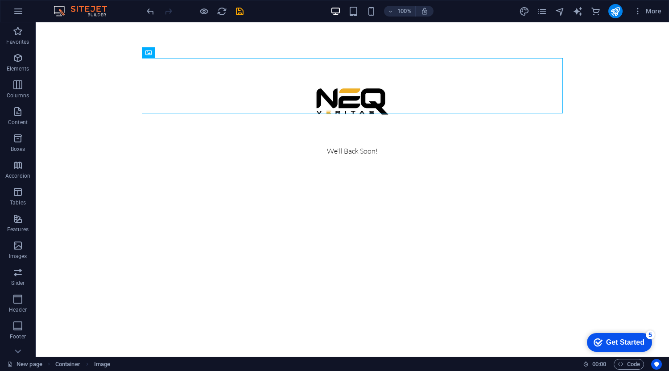
click at [359, 193] on html "Skip to main content We'll Back Soon!" at bounding box center [352, 107] width 633 height 170
click at [612, 10] on icon "publish" at bounding box center [615, 11] width 10 height 10
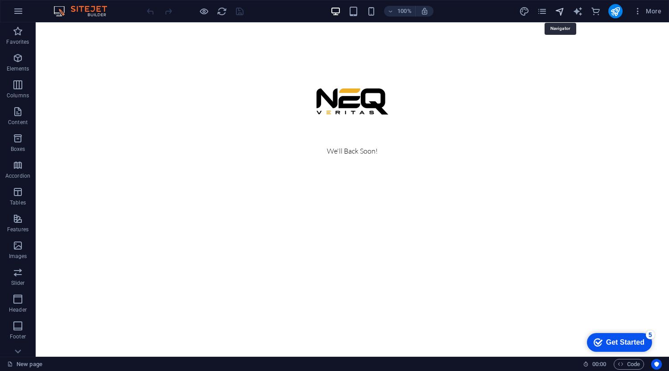
click at [556, 8] on icon "navigator" at bounding box center [560, 11] width 10 height 10
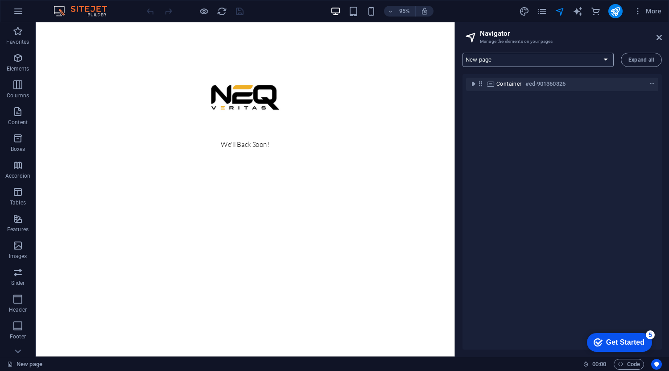
click at [526, 53] on select "New Subpage Legal notice Privacy New page" at bounding box center [538, 60] width 151 height 14
select select "16482415-en"
click at [463, 53] on select "New Subpage Legal notice Privacy New page" at bounding box center [538, 60] width 151 height 14
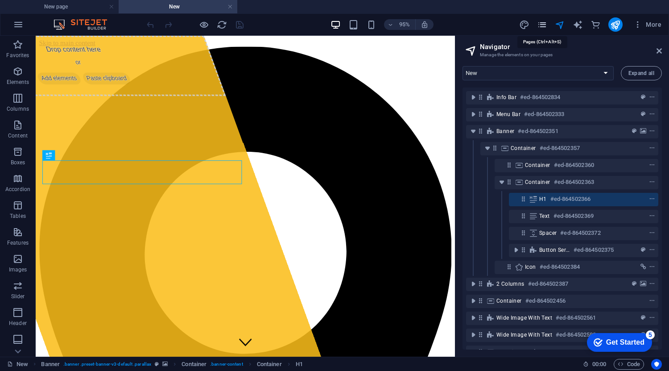
click at [541, 21] on icon "pages" at bounding box center [542, 25] width 10 height 10
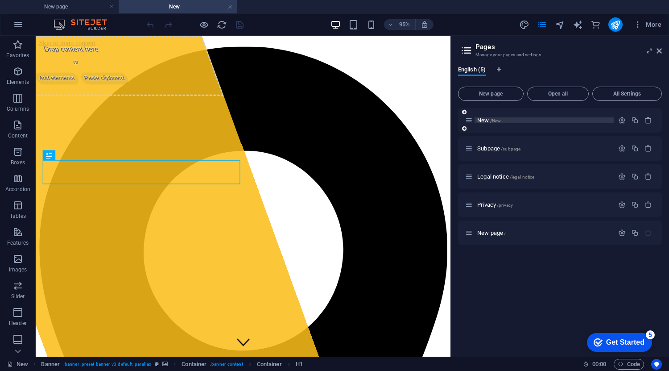
click at [502, 120] on p "New /New" at bounding box center [544, 120] width 134 height 6
click at [514, 118] on p "New /New" at bounding box center [544, 120] width 134 height 6
click at [622, 118] on icon "button" at bounding box center [622, 120] width 8 height 8
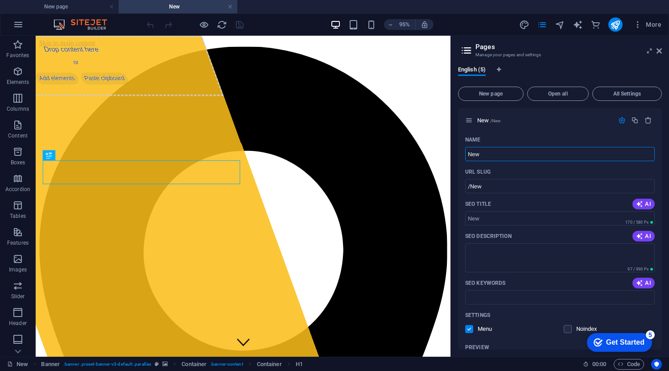
drag, startPoint x: 532, startPoint y: 186, endPoint x: 449, endPoint y: 149, distance: 91.2
drag, startPoint x: 489, startPoint y: 155, endPoint x: 505, endPoint y: 149, distance: 16.9
click at [489, 155] on input "New" at bounding box center [560, 154] width 190 height 14
drag, startPoint x: 508, startPoint y: 150, endPoint x: 466, endPoint y: 152, distance: 41.5
click at [466, 152] on input "New" at bounding box center [560, 154] width 190 height 14
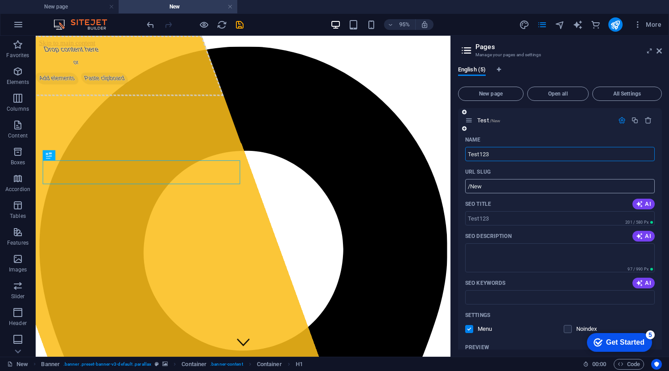
click at [494, 188] on input "/New" at bounding box center [560, 186] width 190 height 14
type input "Test123"
type input "/Test123"
drag, startPoint x: 505, startPoint y: 154, endPoint x: 459, endPoint y: 154, distance: 46.0
click at [459, 154] on div "Name Test123 ​ URL SLUG /Test123 ​ SEO Title AI ​ 201 / 580 Px SEO Description …" at bounding box center [560, 298] width 204 height 332
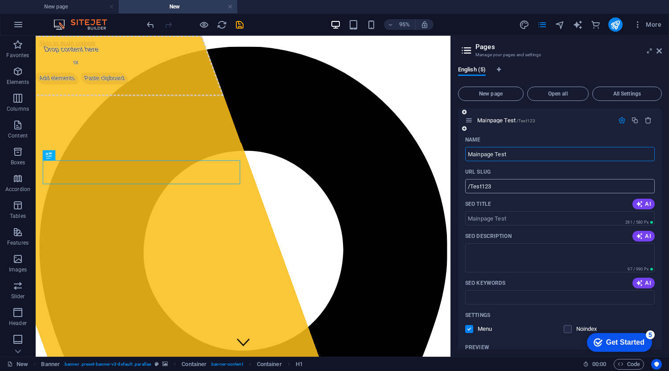
type input "Mainpage Test"
click at [510, 185] on input "/Test123" at bounding box center [560, 186] width 190 height 14
drag, startPoint x: 520, startPoint y: 185, endPoint x: 472, endPoint y: 185, distance: 48.2
click at [472, 185] on input "/Test123" at bounding box center [560, 186] width 190 height 14
type input "/MainpageTest"
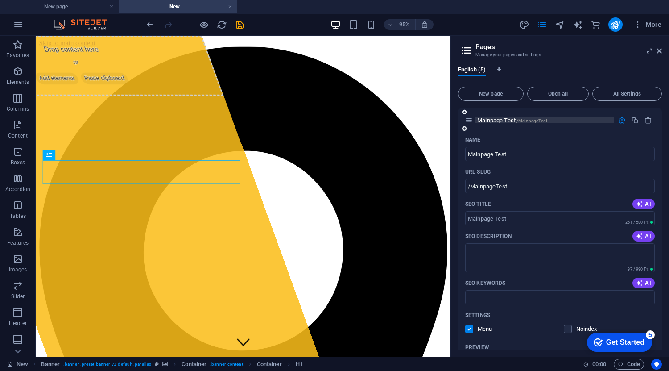
click at [577, 119] on p "Mainpage Test /MainpageTest" at bounding box center [544, 120] width 134 height 6
click at [618, 121] on icon "button" at bounding box center [622, 120] width 8 height 8
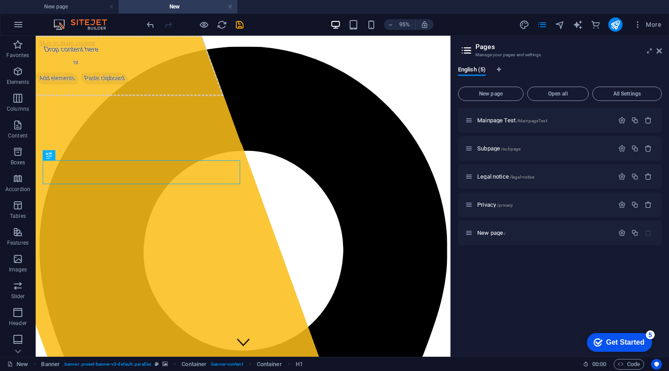
click at [534, 284] on div "Mainpage Test /MainpageTest Subpage /subpage Legal notice /legal-notice Privacy…" at bounding box center [560, 228] width 204 height 241
click at [659, 49] on icon at bounding box center [659, 50] width 5 height 7
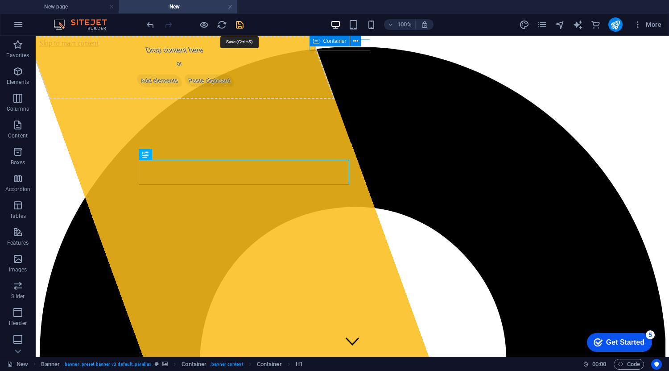
click at [241, 22] on icon "save" at bounding box center [240, 25] width 10 height 10
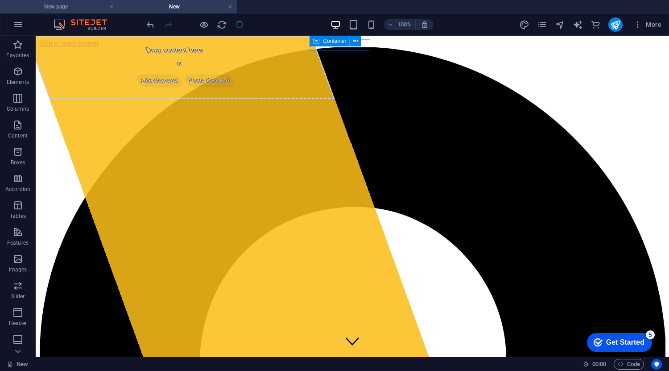
click at [76, 10] on h4 "New page" at bounding box center [59, 7] width 119 height 10
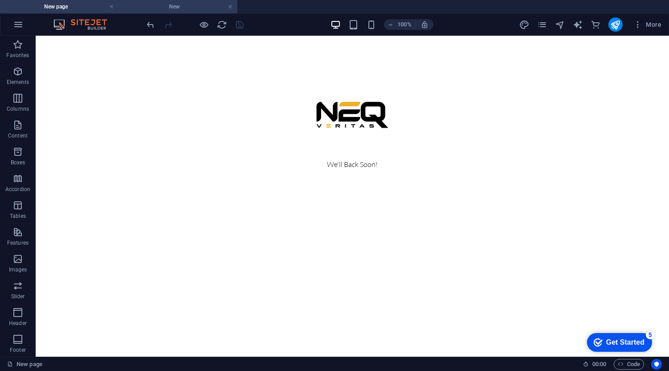
click at [152, 10] on h4 "New" at bounding box center [178, 7] width 119 height 10
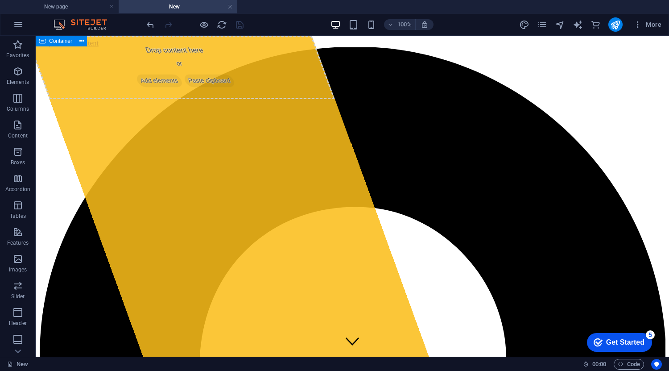
click at [181, 9] on h4 "New" at bounding box center [178, 7] width 119 height 10
click at [563, 24] on icon "navigator" at bounding box center [560, 25] width 10 height 10
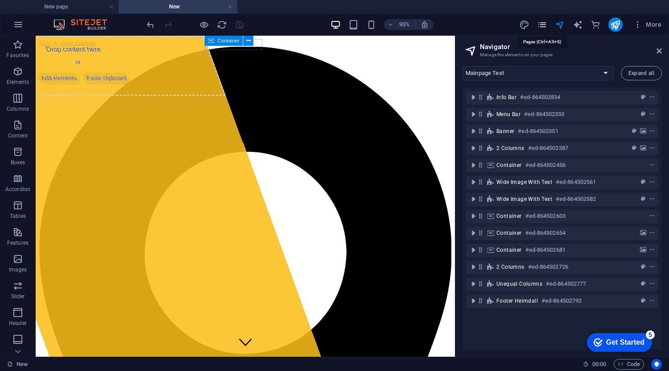
click at [547, 24] on icon "pages" at bounding box center [542, 25] width 10 height 10
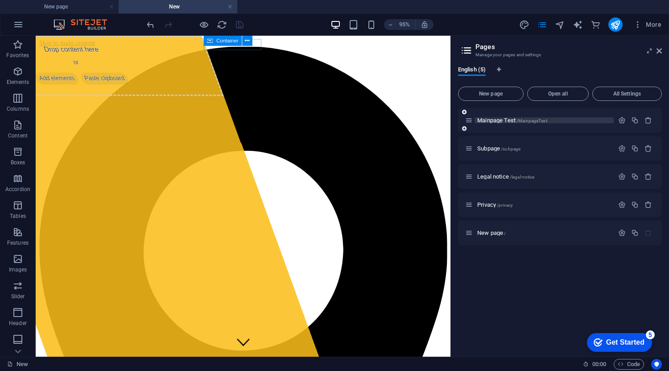
click at [563, 122] on p "Mainpage Test /MainpageTest" at bounding box center [544, 120] width 134 height 6
click at [624, 120] on icon "button" at bounding box center [622, 120] width 8 height 8
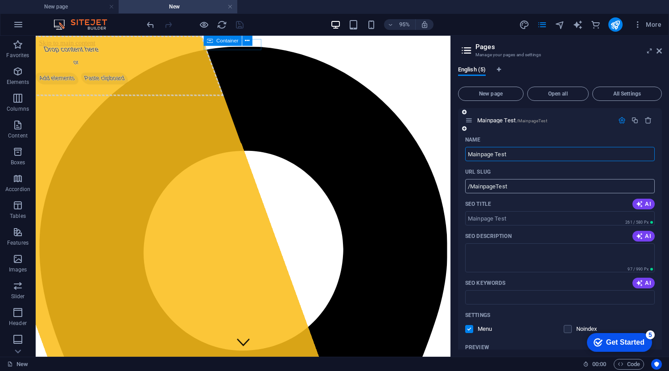
click at [519, 184] on input "/MainpageTest" at bounding box center [560, 186] width 190 height 14
drag, startPoint x: 546, startPoint y: 187, endPoint x: 456, endPoint y: 187, distance: 89.7
click at [456, 187] on div "English (5) New page Open all All Settings Mainpage Test /MainpageTest Name Mai…" at bounding box center [560, 208] width 218 height 298
click at [515, 186] on input "/MainpageTest" at bounding box center [560, 186] width 190 height 14
drag, startPoint x: 517, startPoint y: 152, endPoint x: 461, endPoint y: 150, distance: 55.8
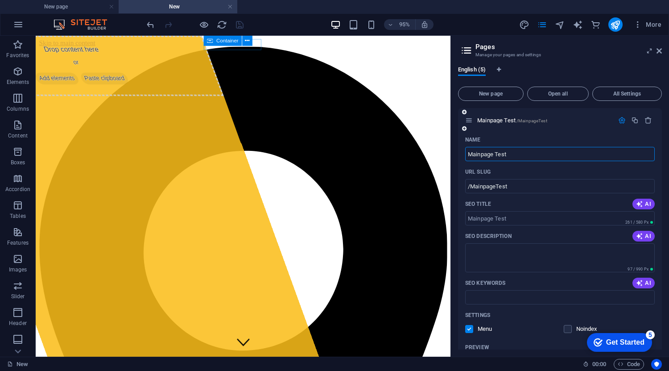
click at [461, 150] on div "Name Mainpage Test ​ URL SLUG /MainpageTest ​ SEO Title AI ​ 261 / 580 Px SEO D…" at bounding box center [560, 298] width 204 height 332
click at [621, 122] on icon "button" at bounding box center [622, 120] width 8 height 8
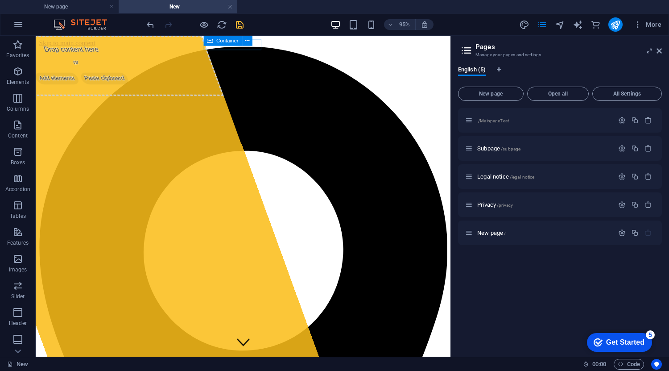
click at [556, 283] on div "/MainpageTest Subpage /subpage Legal notice /legal-notice Privacy /privacy New …" at bounding box center [560, 228] width 204 height 241
click at [240, 24] on icon "save" at bounding box center [240, 25] width 10 height 10
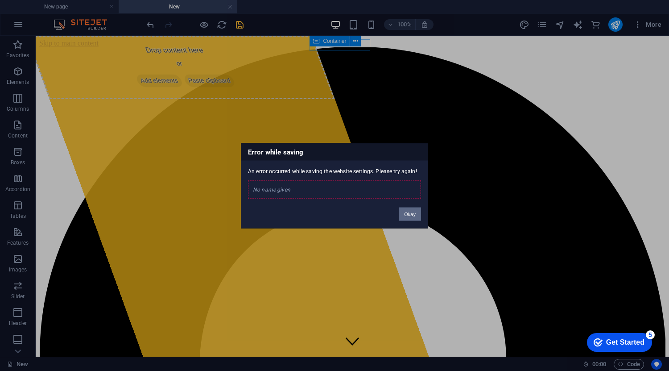
click at [414, 215] on button "Okay" at bounding box center [410, 213] width 22 height 13
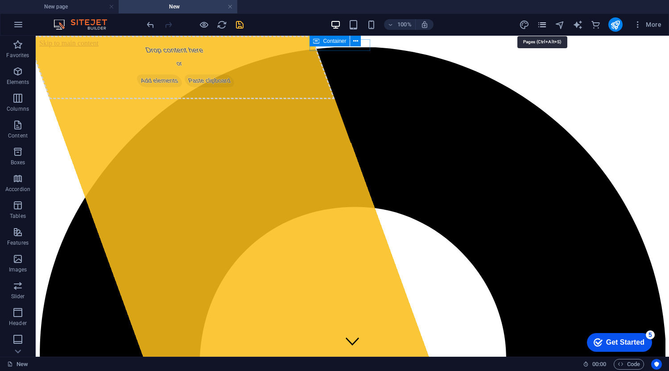
click at [545, 22] on icon "pages" at bounding box center [542, 25] width 10 height 10
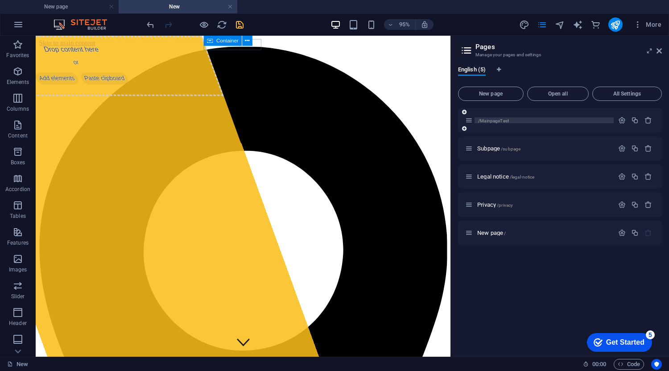
click at [538, 120] on p "/MainpageTest" at bounding box center [544, 120] width 134 height 6
click at [623, 121] on icon "button" at bounding box center [622, 120] width 8 height 8
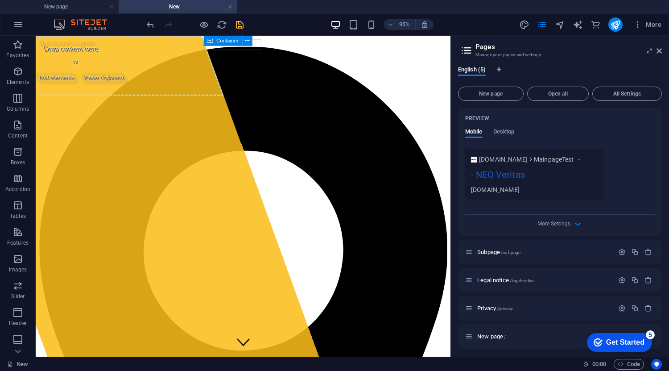
scroll to position [232, 0]
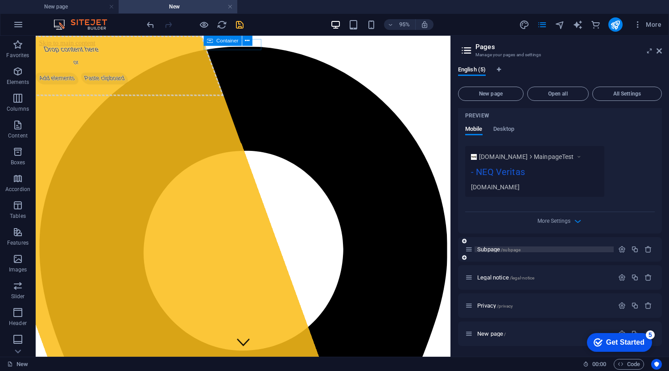
click at [516, 252] on span "/subpage" at bounding box center [511, 249] width 20 height 5
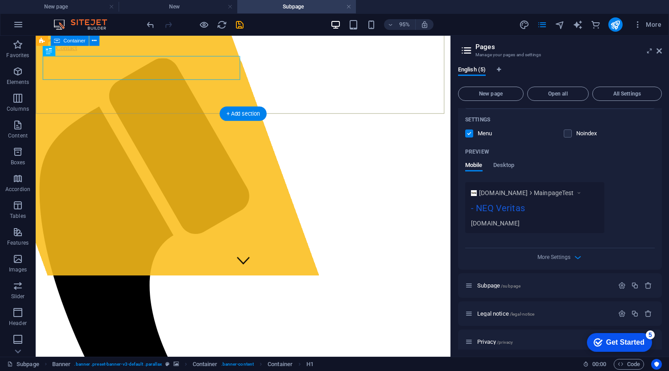
scroll to position [118, 0]
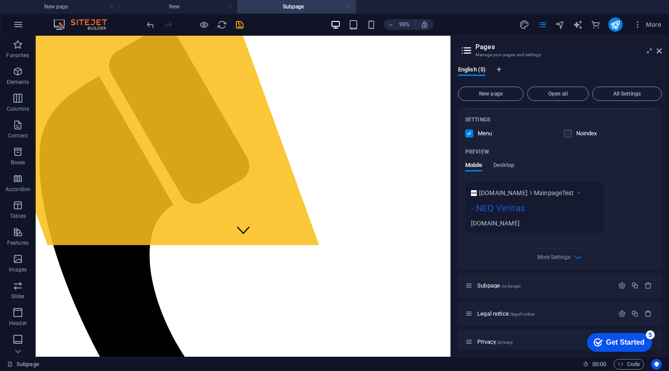
click at [351, 7] on link at bounding box center [348, 7] width 5 height 8
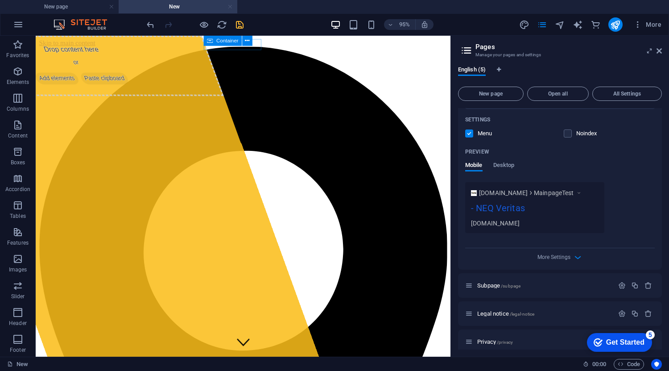
click at [232, 8] on link at bounding box center [230, 7] width 5 height 8
click at [0, 0] on div at bounding box center [0, 0] width 0 height 0
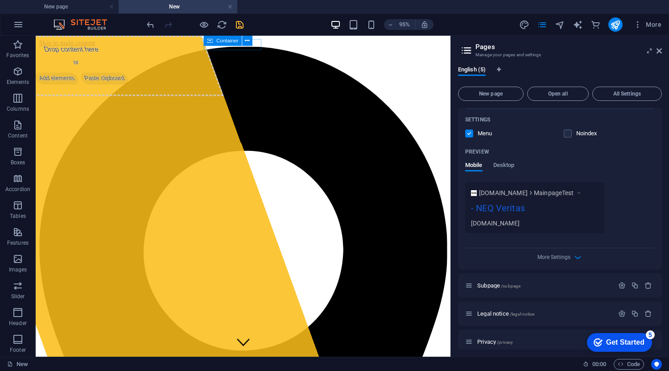
click at [0, 0] on div at bounding box center [0, 0] width 0 height 0
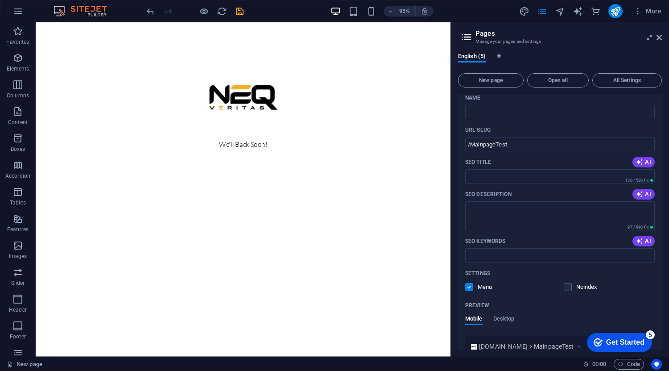
scroll to position [0, 0]
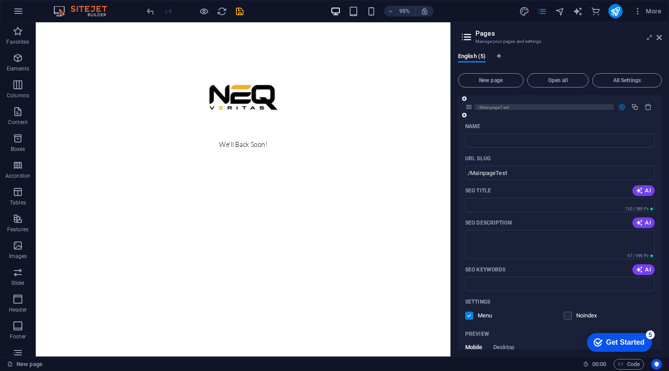
click at [517, 104] on p "/MainpageTest" at bounding box center [544, 107] width 134 height 6
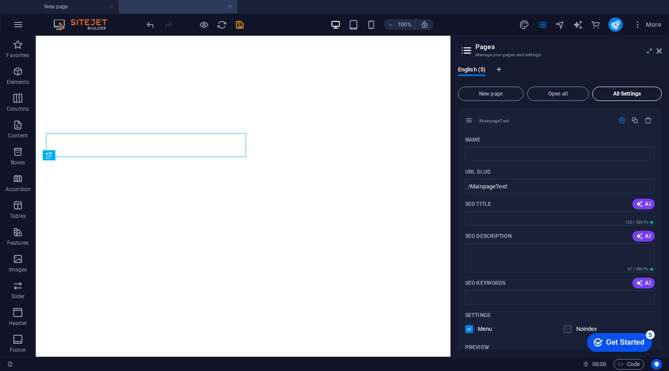
click at [618, 96] on span "All Settings" at bounding box center [627, 93] width 62 height 5
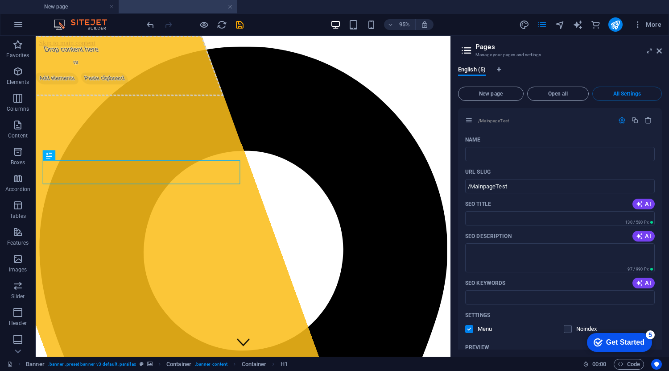
scroll to position [1368, 0]
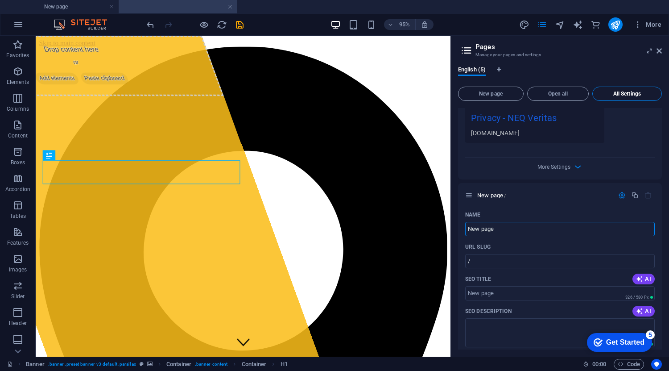
click at [635, 96] on span "All Settings" at bounding box center [627, 93] width 62 height 5
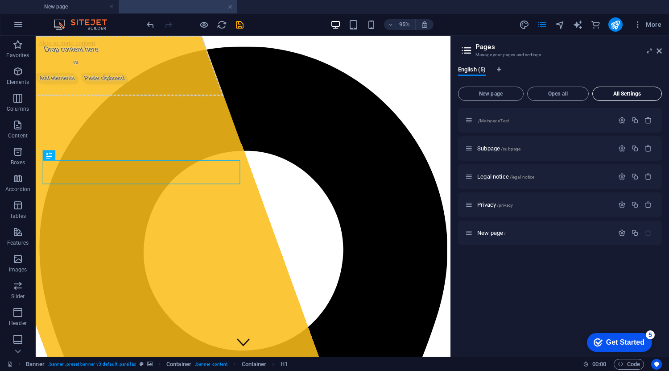
scroll to position [0, 0]
click at [592, 233] on p "New page /" at bounding box center [544, 233] width 134 height 6
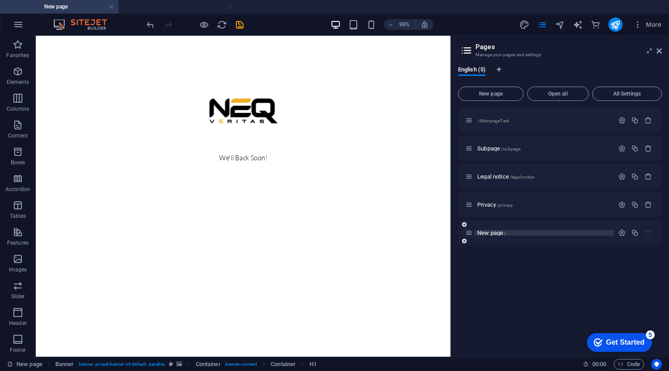
click at [570, 235] on p "New page /" at bounding box center [544, 233] width 134 height 6
click at [622, 235] on icon "button" at bounding box center [622, 233] width 8 height 8
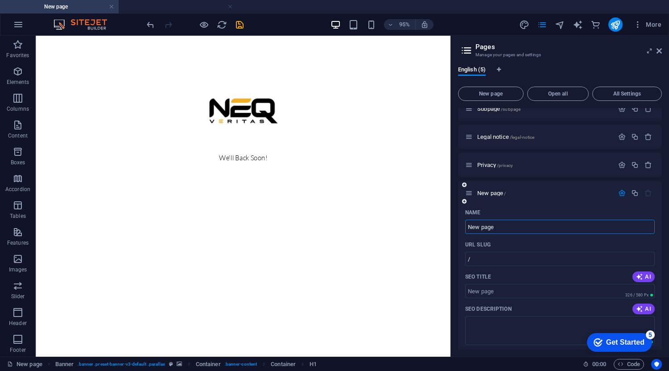
scroll to position [89, 0]
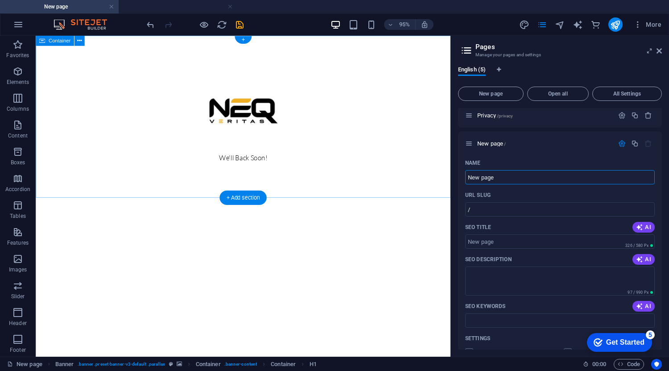
drag, startPoint x: 541, startPoint y: 213, endPoint x: 464, endPoint y: 184, distance: 82.0
click at [517, 173] on input "New page" at bounding box center [560, 177] width 190 height 14
drag, startPoint x: 506, startPoint y: 177, endPoint x: 469, endPoint y: 177, distance: 37.0
click at [469, 177] on input "New page" at bounding box center [560, 177] width 190 height 14
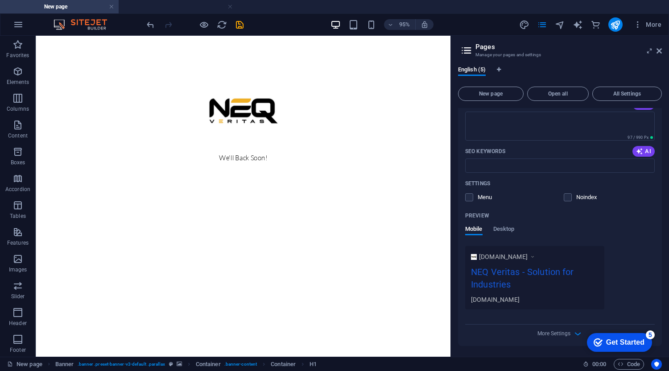
type input "Neq Veritas"
click at [644, 244] on div "Preview Mobile Desktop" at bounding box center [560, 226] width 190 height 37
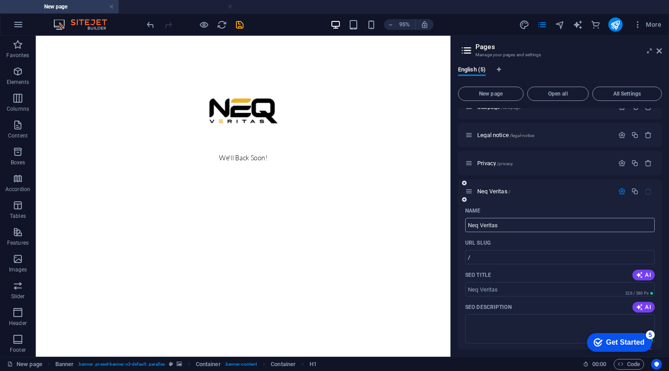
scroll to position [0, 0]
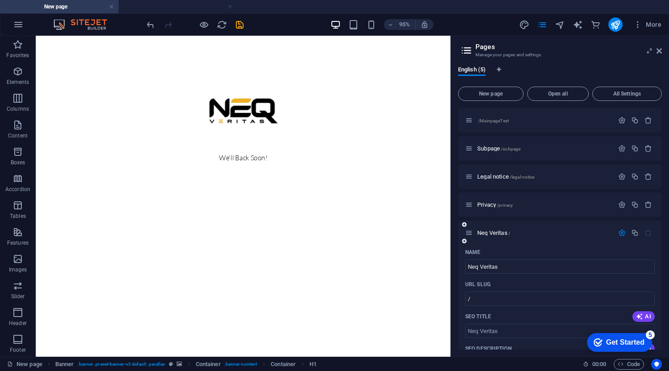
click at [619, 233] on icon "button" at bounding box center [622, 233] width 8 height 8
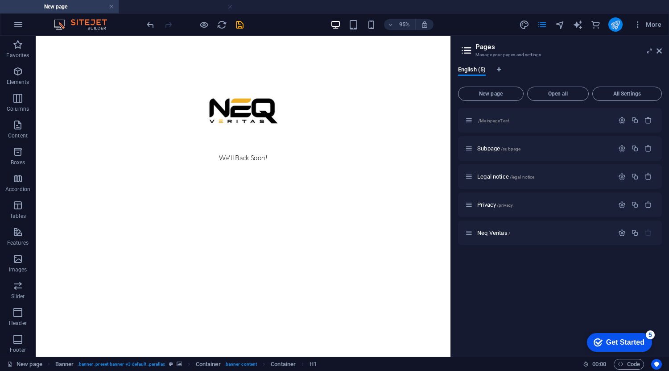
click at [618, 24] on icon "publish" at bounding box center [615, 25] width 10 height 10
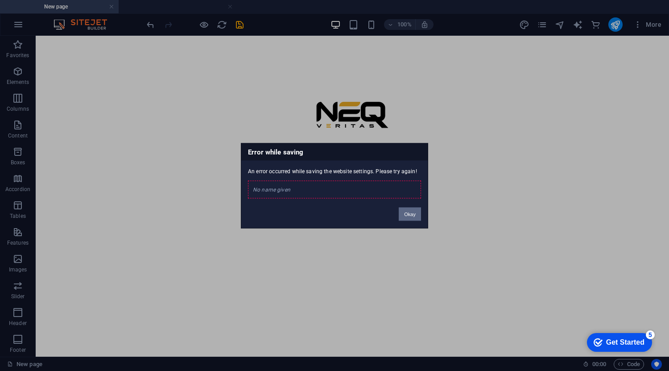
click at [415, 215] on button "Okay" at bounding box center [410, 213] width 22 height 13
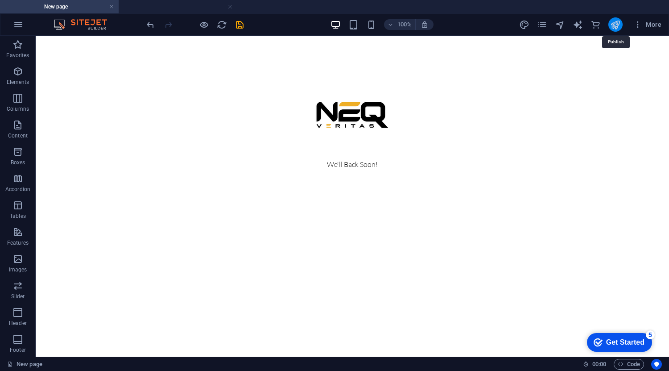
click at [619, 25] on icon "publish" at bounding box center [615, 25] width 10 height 10
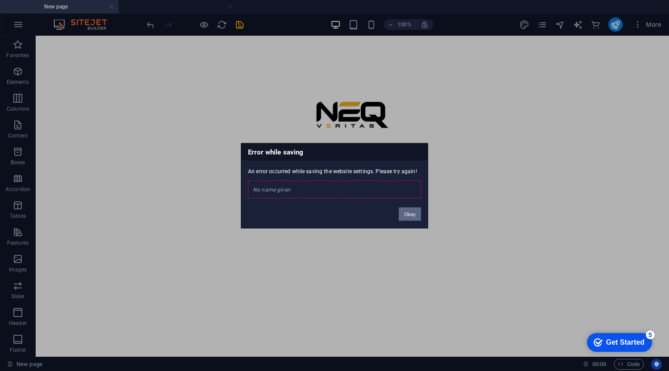
click at [406, 211] on button "Okay" at bounding box center [410, 213] width 22 height 13
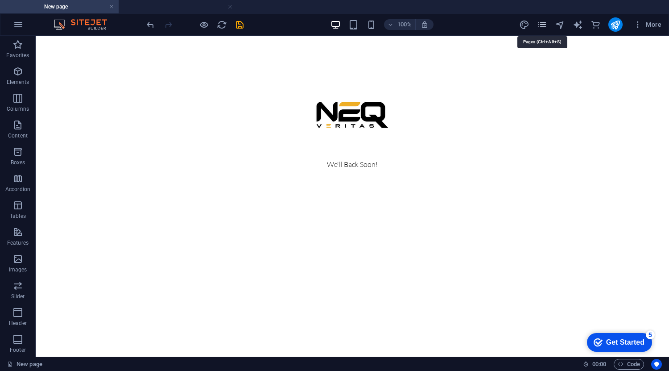
click at [539, 23] on icon "pages" at bounding box center [542, 25] width 10 height 10
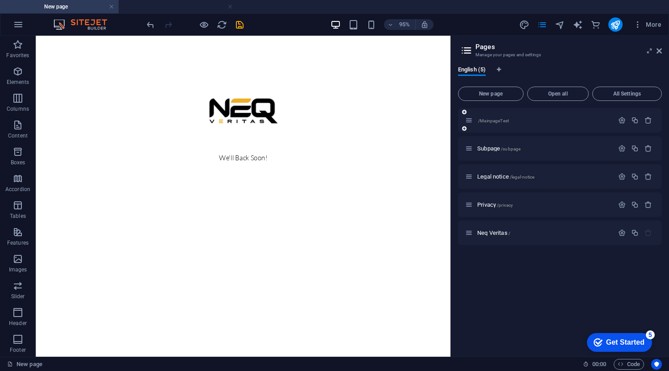
click at [541, 126] on div "/MainpageTest" at bounding box center [560, 120] width 204 height 25
click at [539, 121] on p "/MainpageTest" at bounding box center [544, 120] width 134 height 6
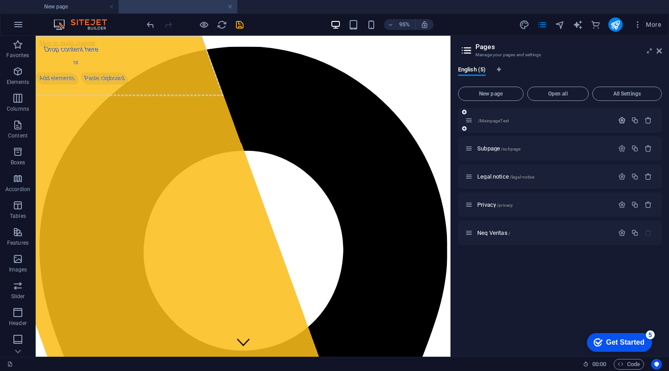
click at [621, 120] on icon "button" at bounding box center [622, 120] width 8 height 8
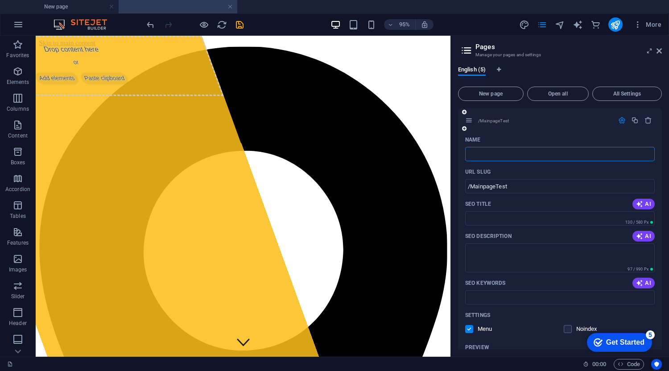
click at [488, 157] on input "Name" at bounding box center [560, 154] width 190 height 14
type input "T"
type input "Mainpage"
click at [620, 122] on icon "button" at bounding box center [622, 120] width 8 height 8
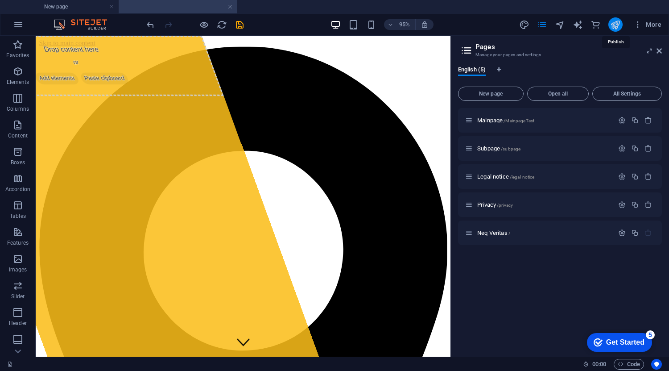
click at [616, 24] on icon "publish" at bounding box center [615, 25] width 10 height 10
